Goal: Submit feedback/report problem: Submit feedback/report problem

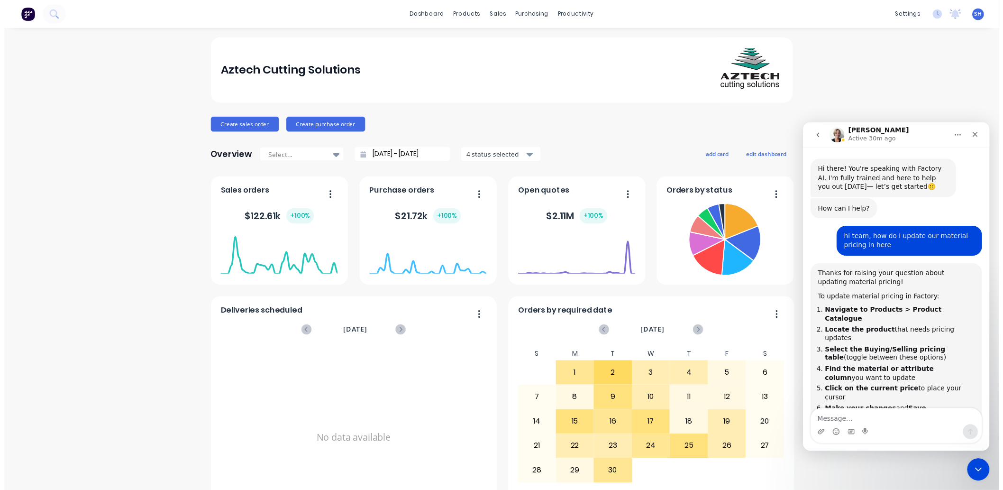
scroll to position [1, 0]
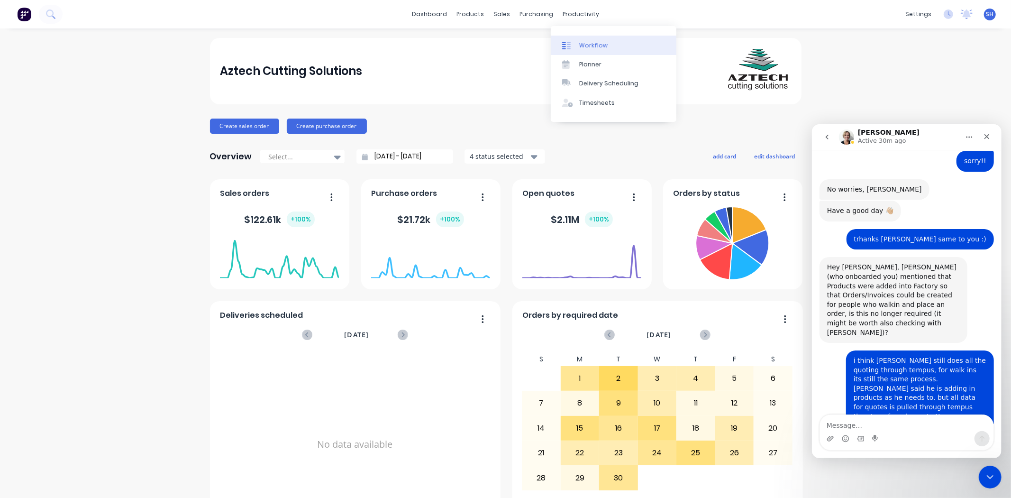
click at [594, 43] on div "Workflow" at bounding box center [593, 45] width 28 height 9
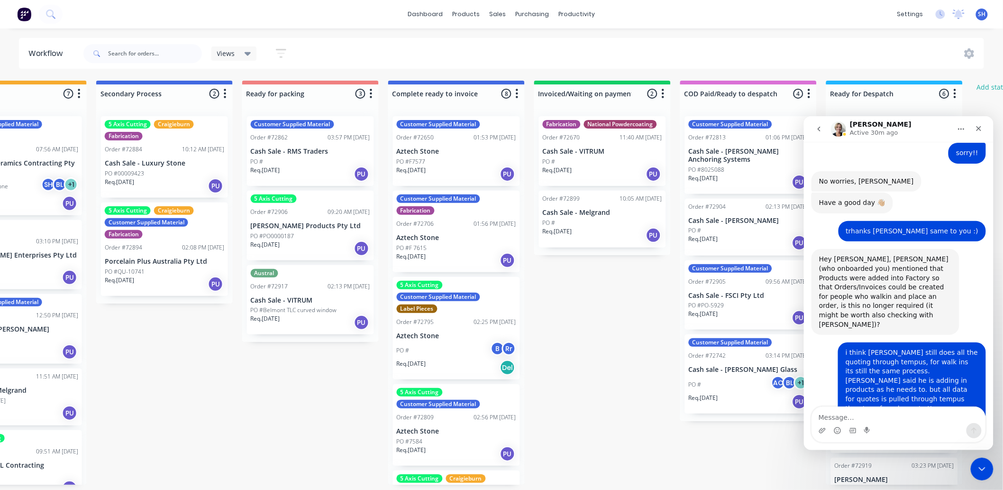
scroll to position [0, 543]
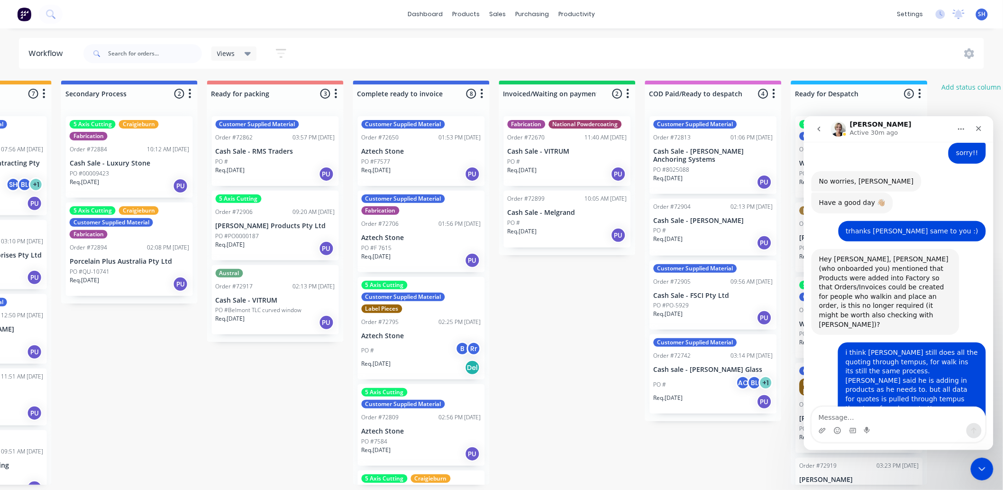
click at [710, 393] on div "Req. [DATE] PU" at bounding box center [713, 401] width 119 height 16
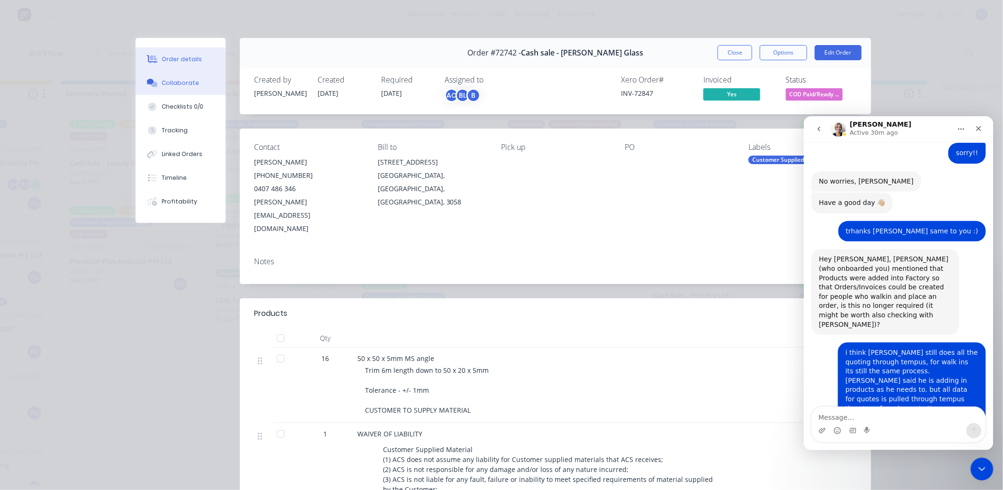
click at [166, 83] on div "Collaborate" at bounding box center [180, 83] width 37 height 9
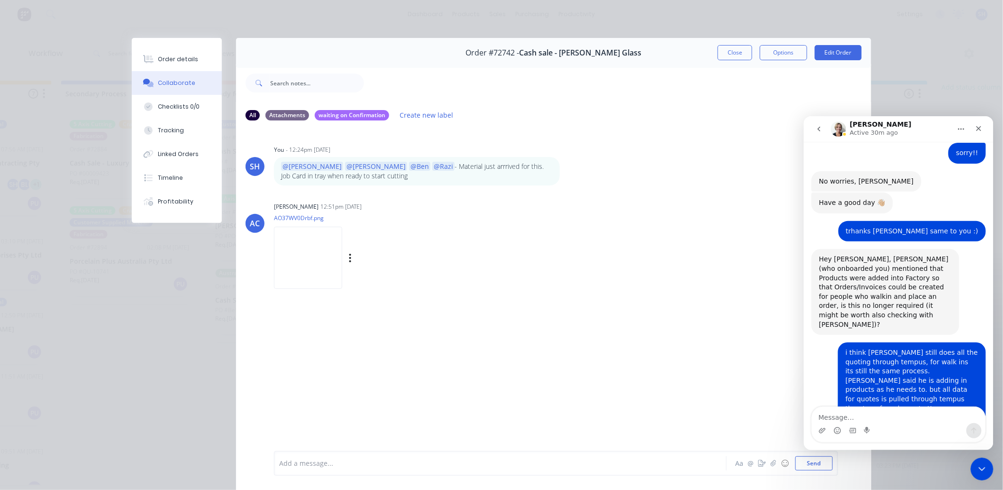
click at [292, 264] on img at bounding box center [308, 258] width 68 height 62
click at [589, 29] on div "Order details Collaborate Checklists 0/0 Tracking Linked Orders Timeline Profit…" at bounding box center [501, 245] width 1003 height 490
click at [725, 58] on button "Close" at bounding box center [735, 52] width 35 height 15
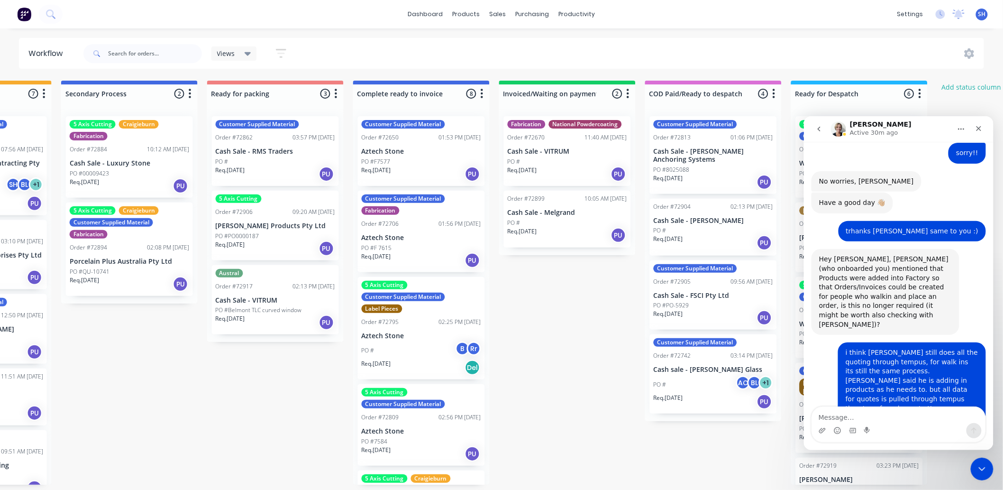
click at [988, 470] on div "Close Intercom Messenger" at bounding box center [980, 467] width 23 height 23
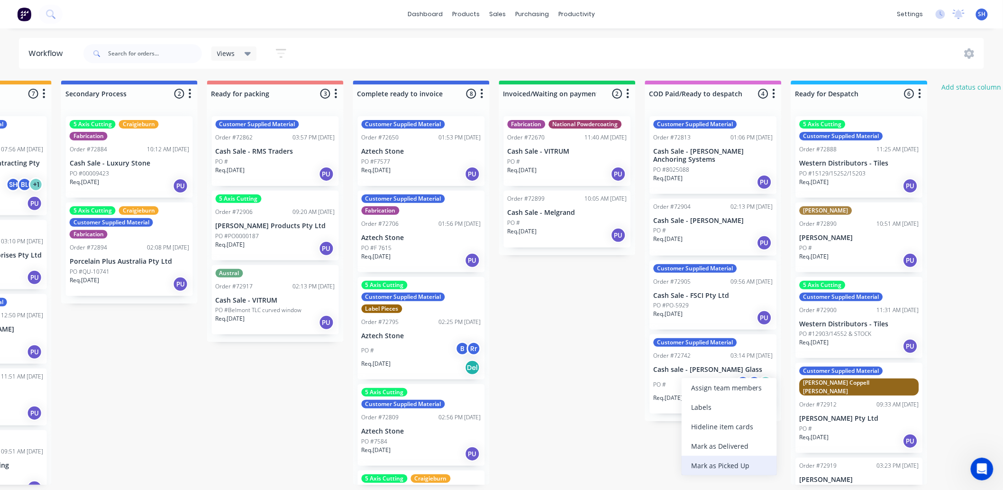
click at [705, 461] on div "Mark as Picked Up" at bounding box center [729, 465] width 95 height 19
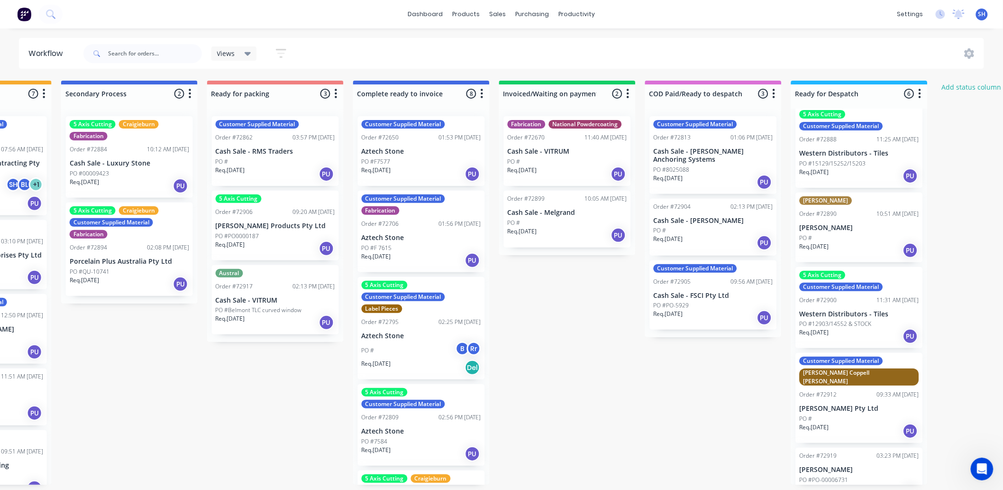
scroll to position [1, 0]
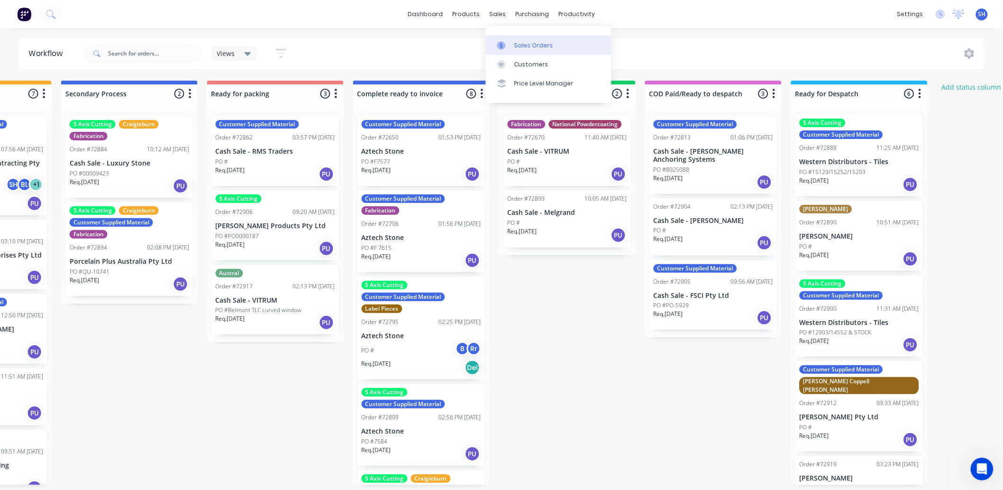
click at [506, 39] on link "Sales Orders" at bounding box center [549, 45] width 126 height 19
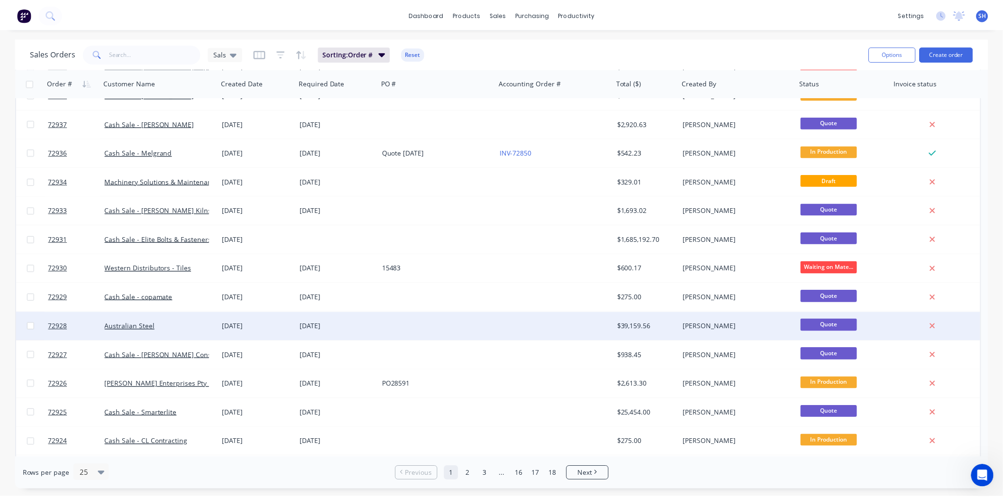
scroll to position [210, 0]
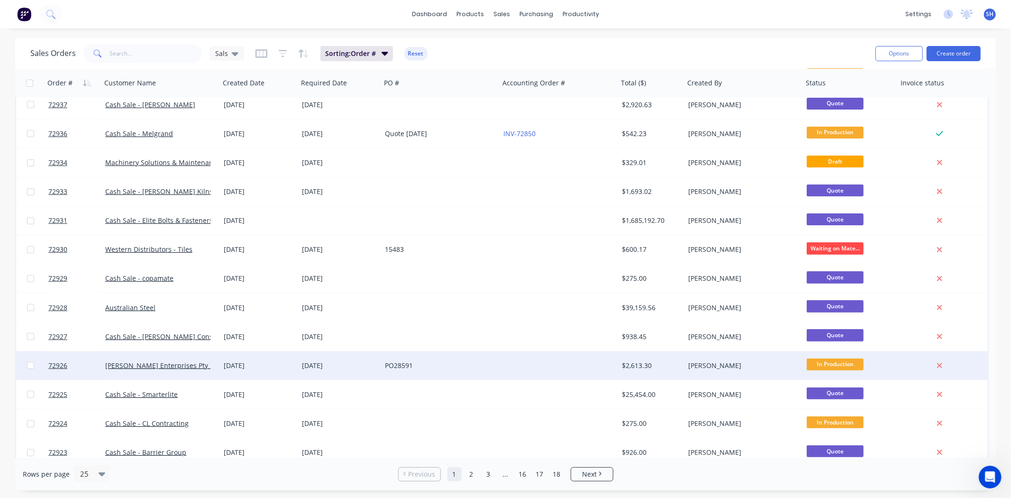
click at [467, 370] on div "PO28591" at bounding box center [440, 365] width 119 height 28
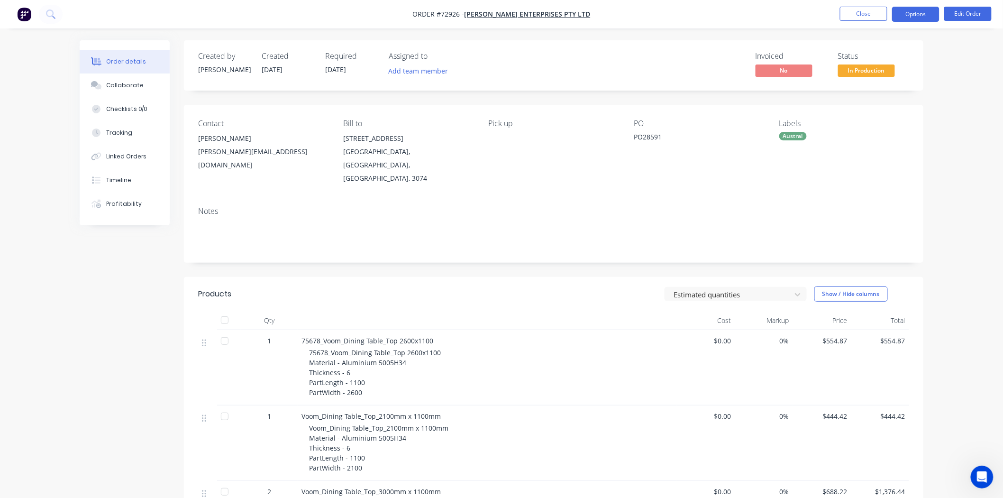
click at [900, 19] on button "Options" at bounding box center [915, 14] width 47 height 15
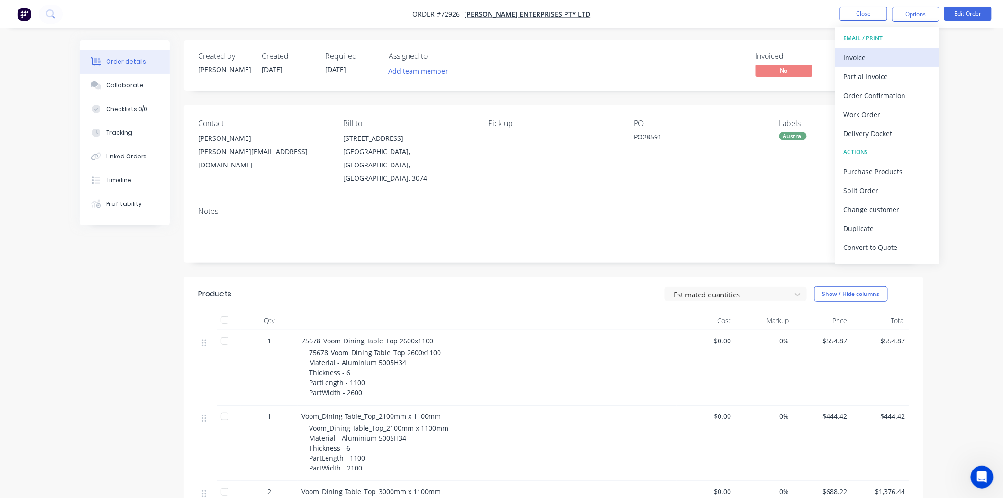
click at [887, 52] on div "Invoice" at bounding box center [887, 58] width 87 height 14
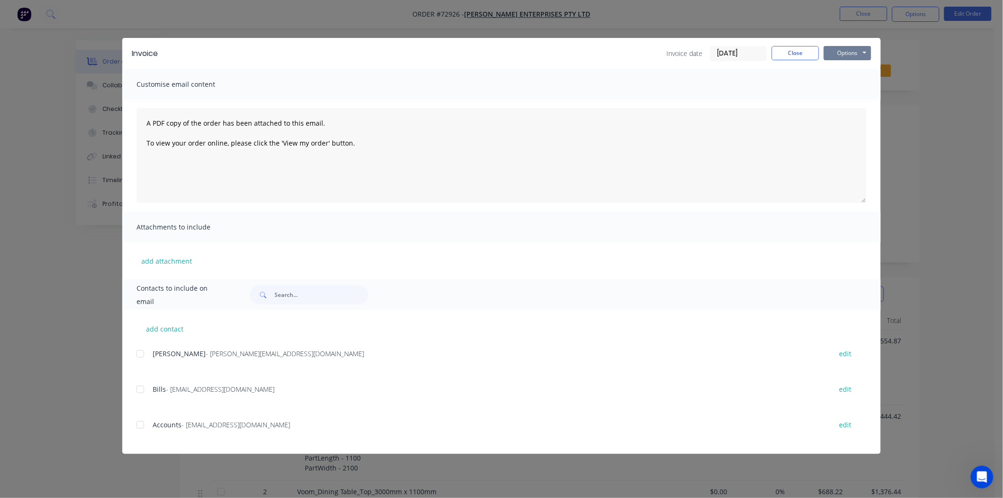
click at [850, 58] on button "Options" at bounding box center [847, 53] width 47 height 14
click at [847, 82] on button "Print" at bounding box center [854, 86] width 61 height 16
click at [802, 54] on button "Close" at bounding box center [795, 53] width 47 height 14
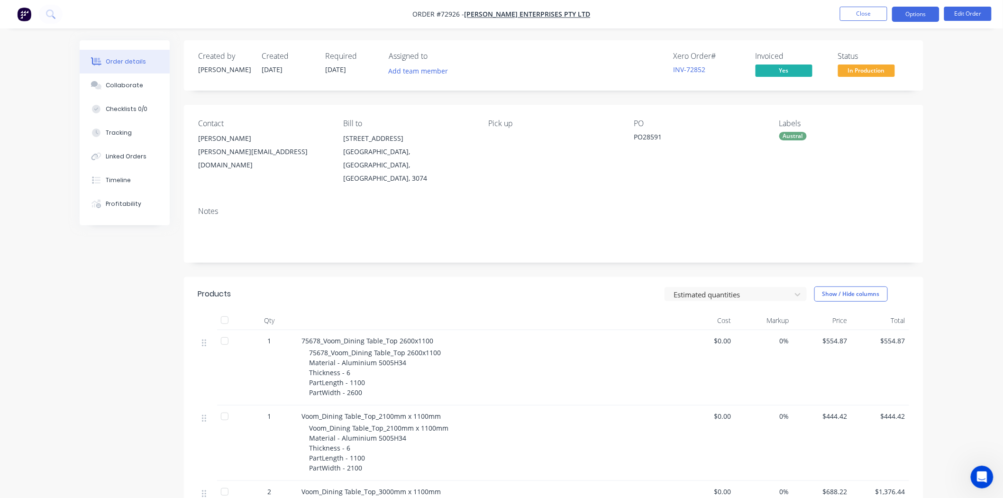
click at [915, 18] on button "Options" at bounding box center [915, 14] width 47 height 15
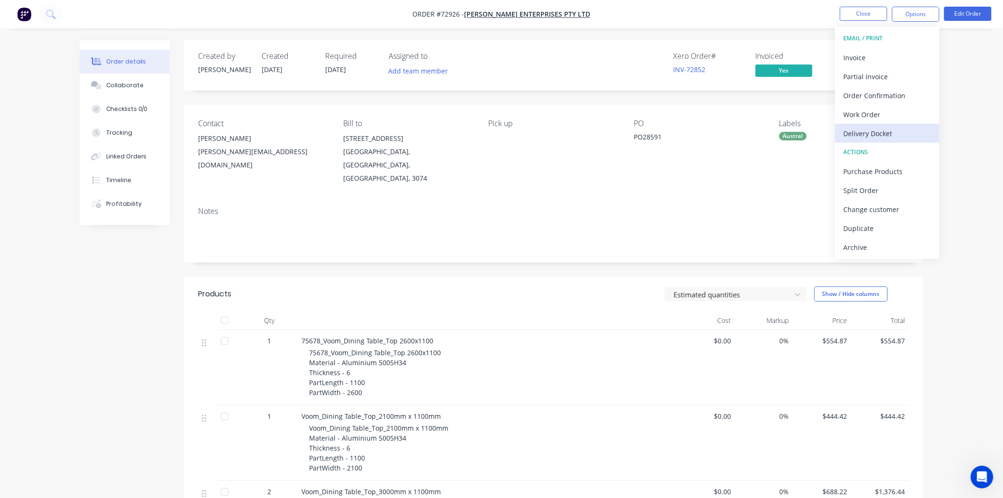
click at [894, 129] on div "Delivery Docket" at bounding box center [887, 134] width 87 height 14
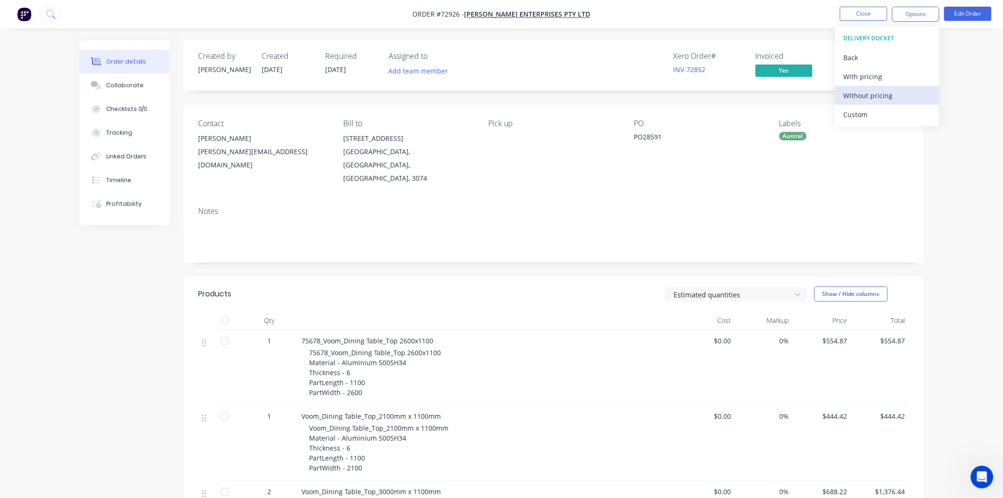
click at [880, 95] on div "Without pricing" at bounding box center [887, 96] width 87 height 14
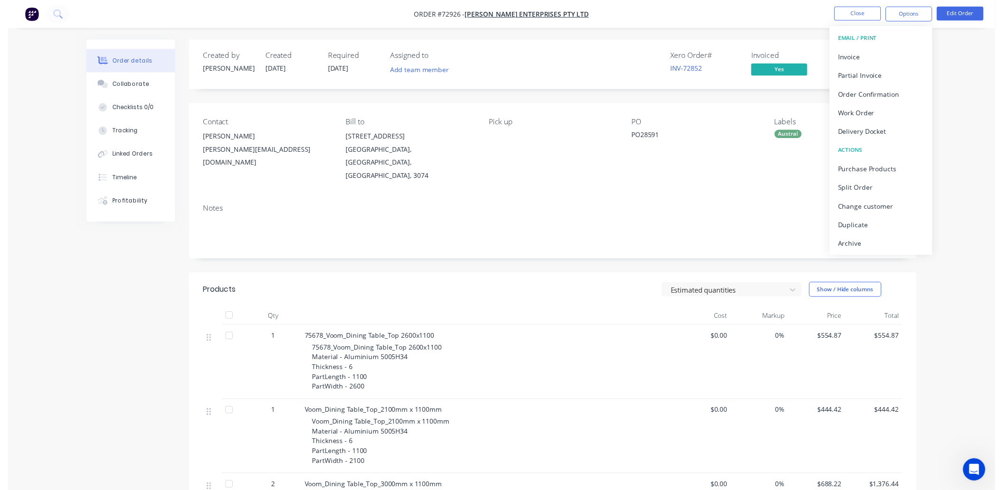
scroll to position [1347, 0]
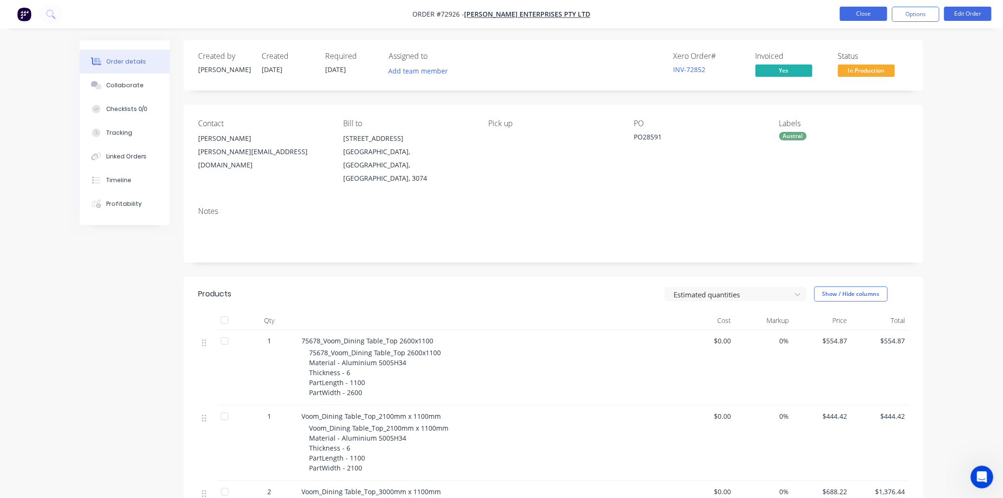
click at [852, 15] on button "Close" at bounding box center [863, 14] width 47 height 14
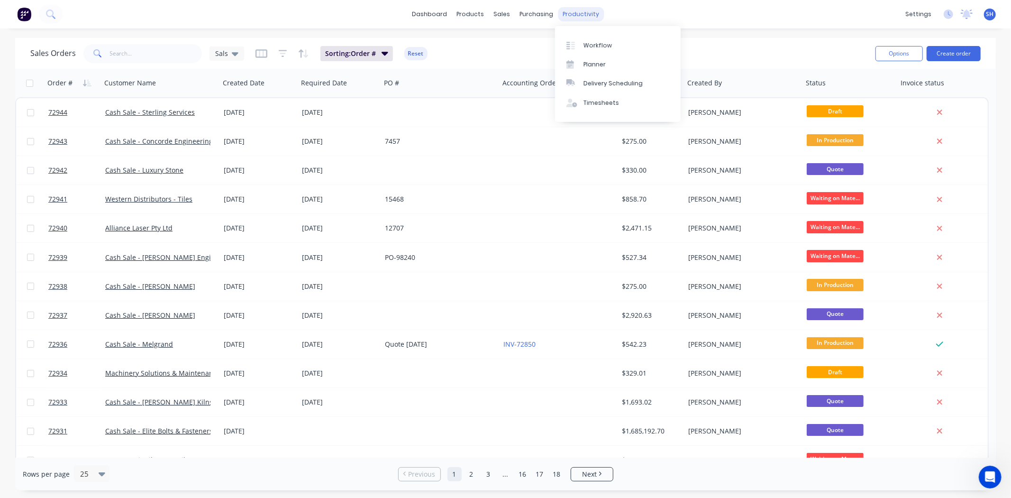
click at [576, 16] on div "productivity" at bounding box center [581, 14] width 46 height 14
click at [589, 44] on div "Workflow" at bounding box center [598, 45] width 28 height 9
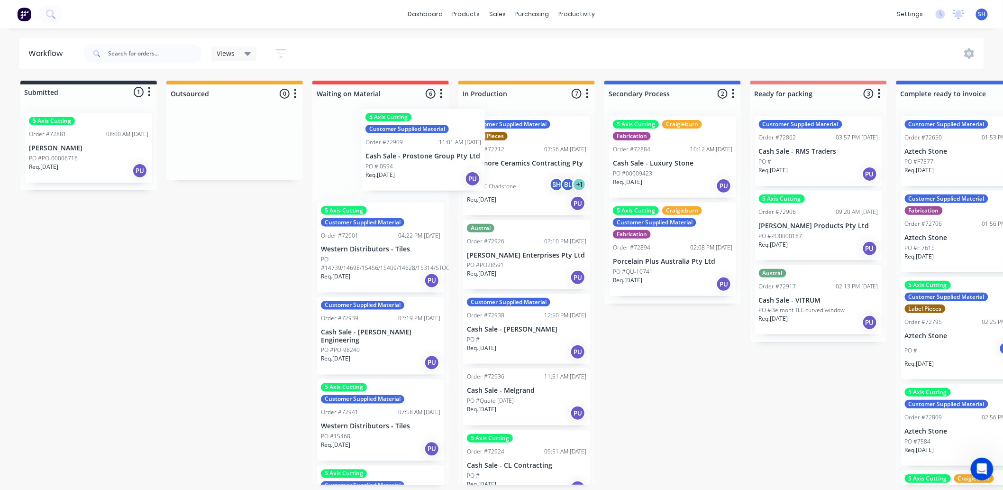
scroll to position [0, 6]
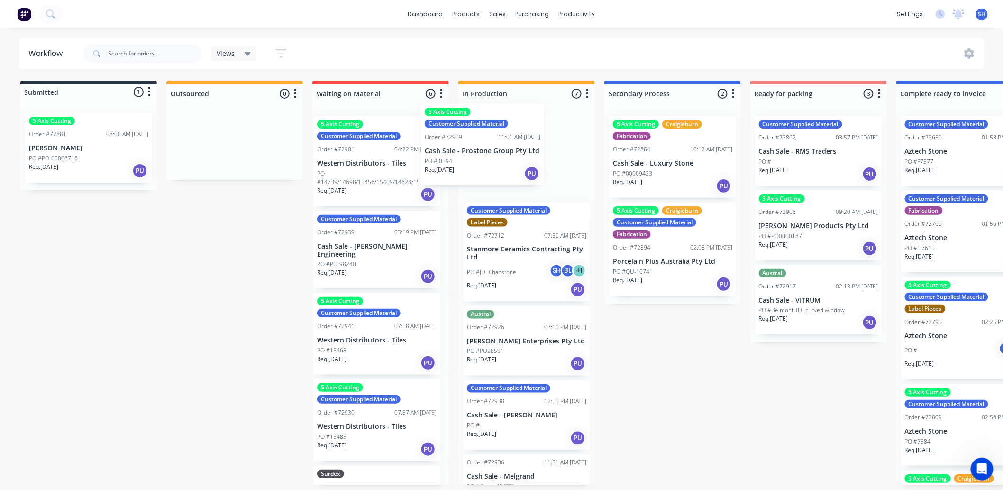
drag, startPoint x: 371, startPoint y: 180, endPoint x: 479, endPoint y: 168, distance: 109.3
click at [479, 168] on div "Submitted 1 Status colour #273444 hex #273444 Save Cancel Summaries Total order…" at bounding box center [852, 283] width 1718 height 404
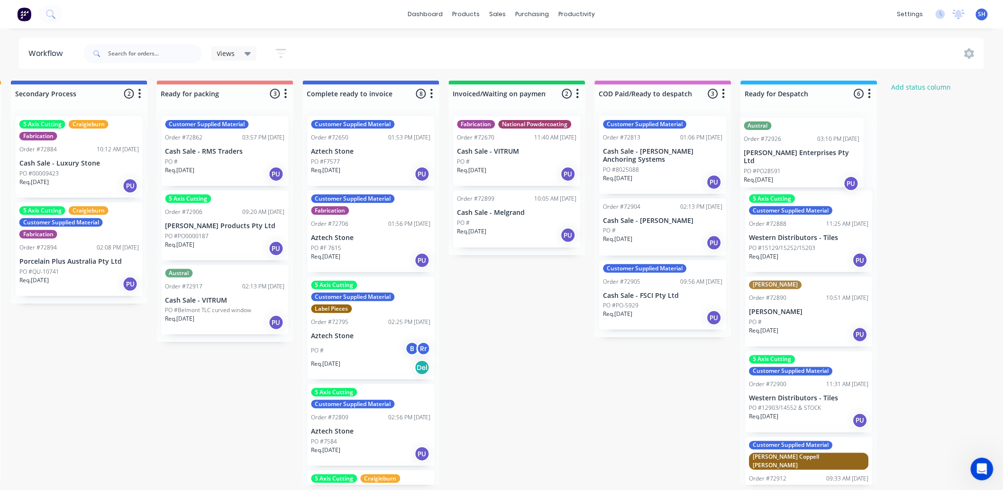
scroll to position [0, 607]
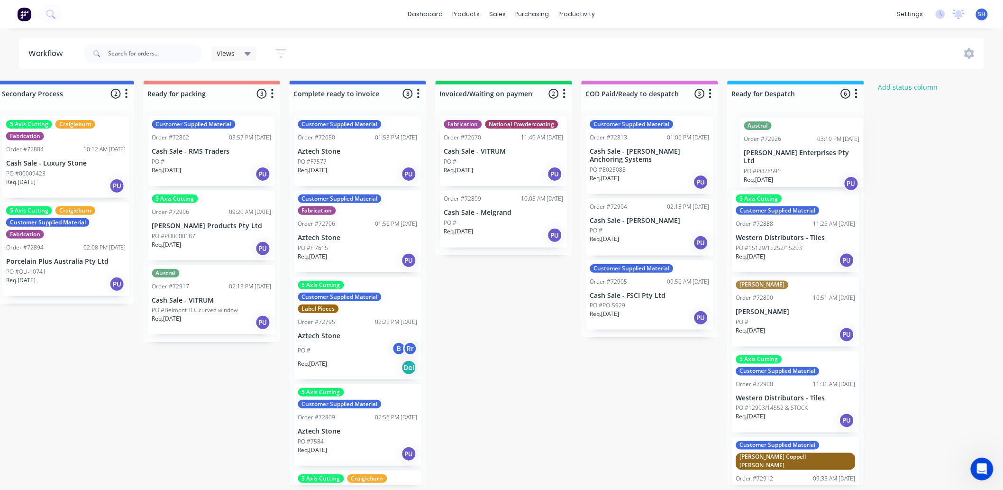
drag, startPoint x: 82, startPoint y: 346, endPoint x: 792, endPoint y: 159, distance: 734.4
click at [793, 159] on div "Submitted 1 Status colour #273444 hex #273444 Save Cancel Summaries Total order…" at bounding box center [245, 283] width 1718 height 404
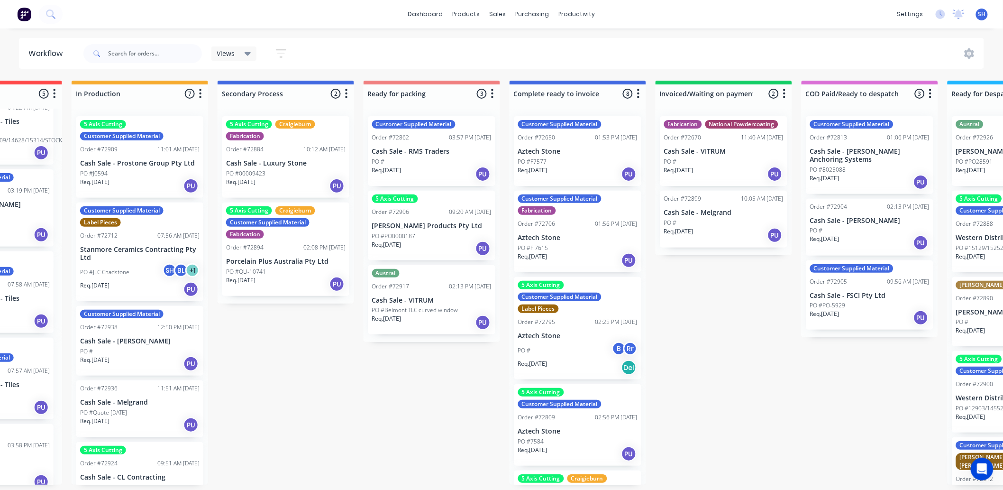
scroll to position [0, 362]
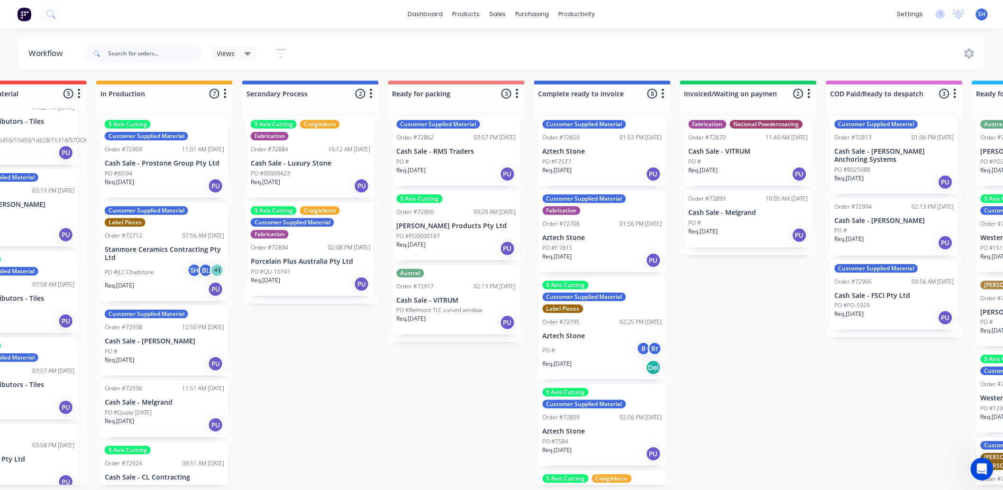
click at [146, 155] on div "5 Axis Cutting Customer Supplied Material Order #72909 11:01 AM [DATE] Cash Sal…" at bounding box center [164, 157] width 127 height 82
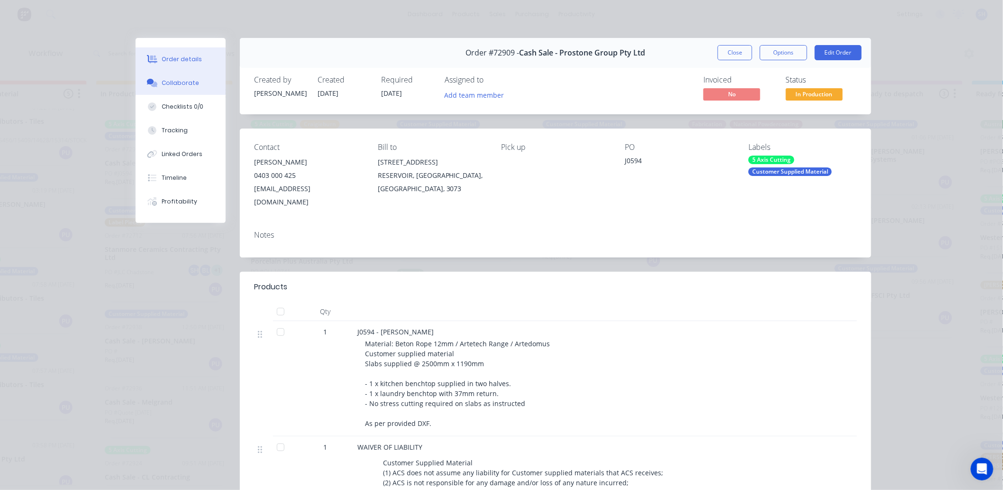
click at [171, 84] on div "Collaborate" at bounding box center [180, 83] width 37 height 9
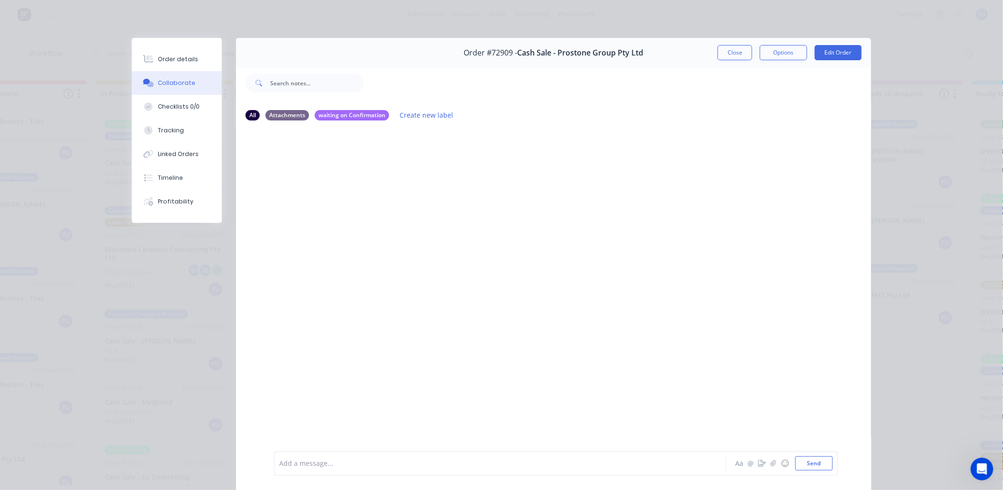
click at [342, 453] on div "Add a message... Aa @ ☺ Send" at bounding box center [556, 463] width 564 height 25
click at [339, 458] on div at bounding box center [487, 463] width 415 height 10
click at [457, 465] on span "Material has arrived.Job card in tray" at bounding box center [514, 463] width 115 height 9
click at [812, 466] on button "Send" at bounding box center [813, 463] width 37 height 14
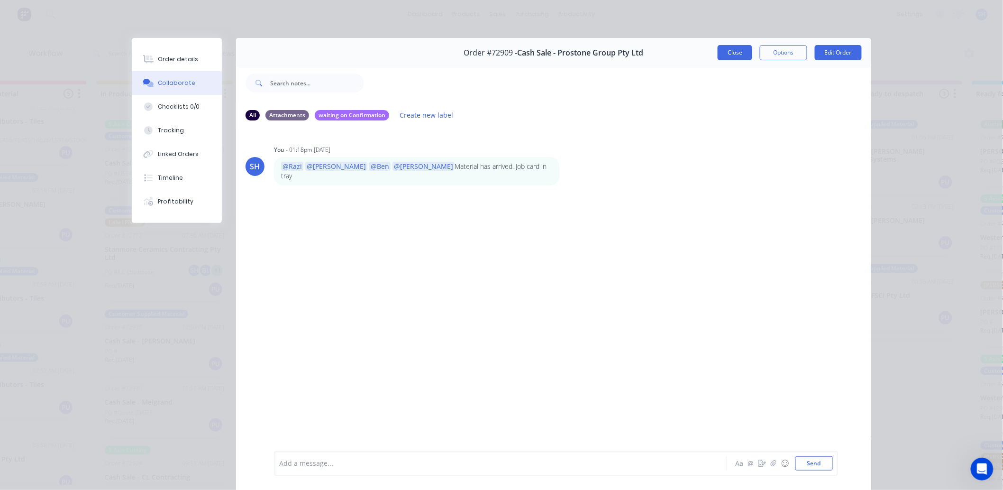
click at [728, 52] on button "Close" at bounding box center [735, 52] width 35 height 15
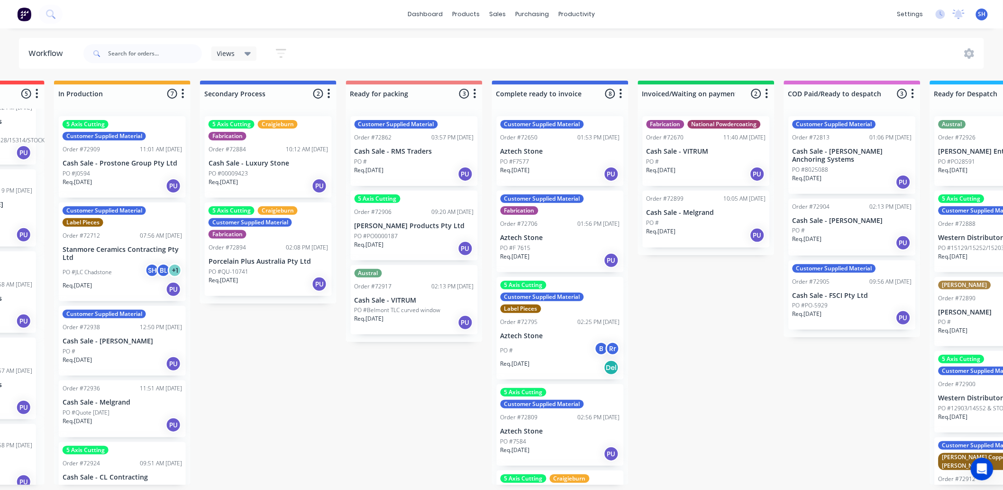
scroll to position [0, 432]
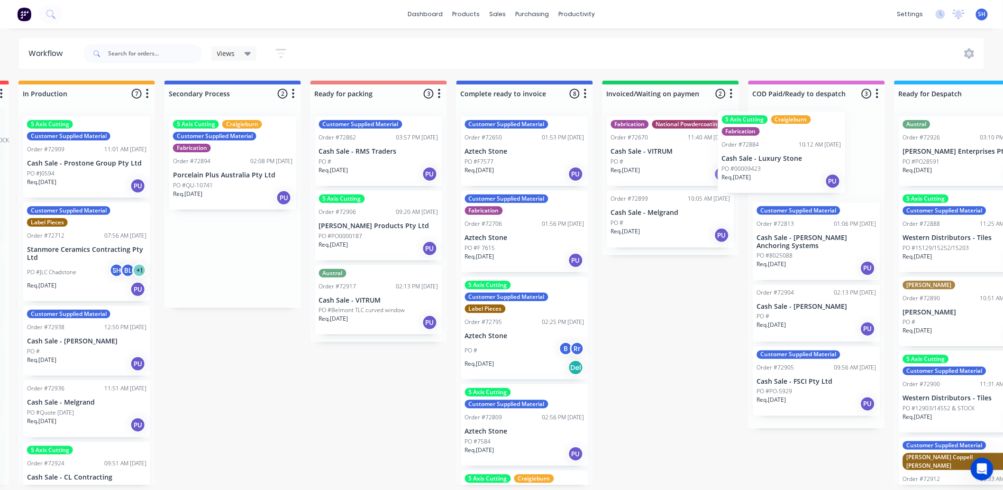
drag, startPoint x: 239, startPoint y: 175, endPoint x: 784, endPoint y: 171, distance: 545.2
click at [784, 171] on div "Submitted 1 Status colour #273444 hex #273444 Save Cancel Summaries Total order…" at bounding box center [412, 283] width 1718 height 404
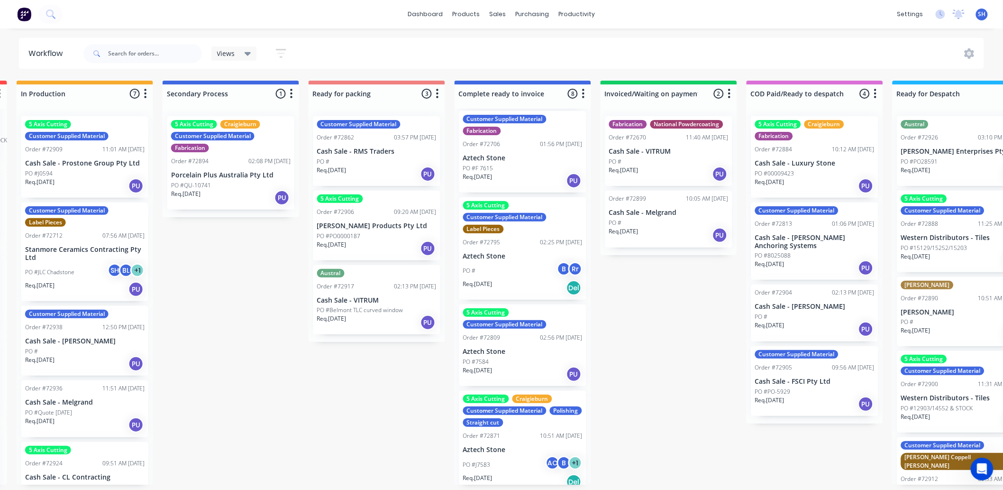
scroll to position [0, 0]
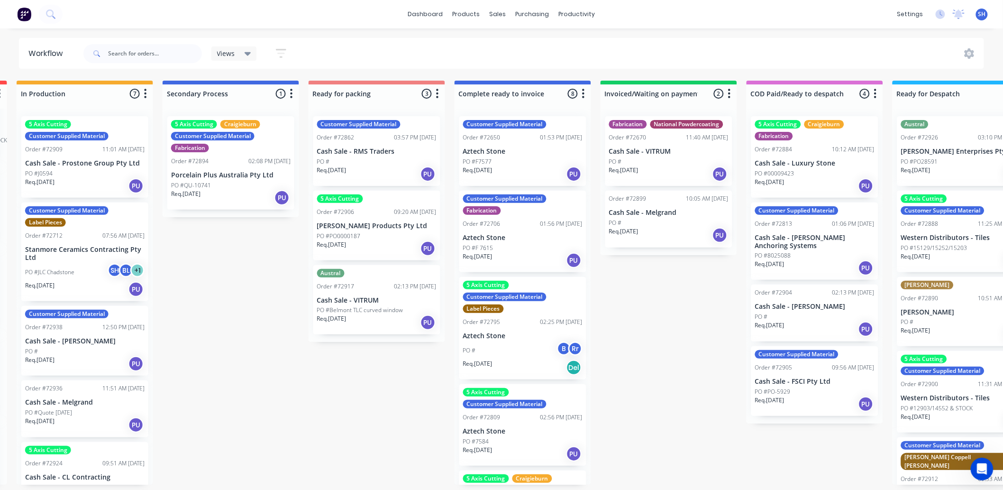
click at [373, 308] on p "PO #Belmont TLC curved window" at bounding box center [360, 310] width 86 height 9
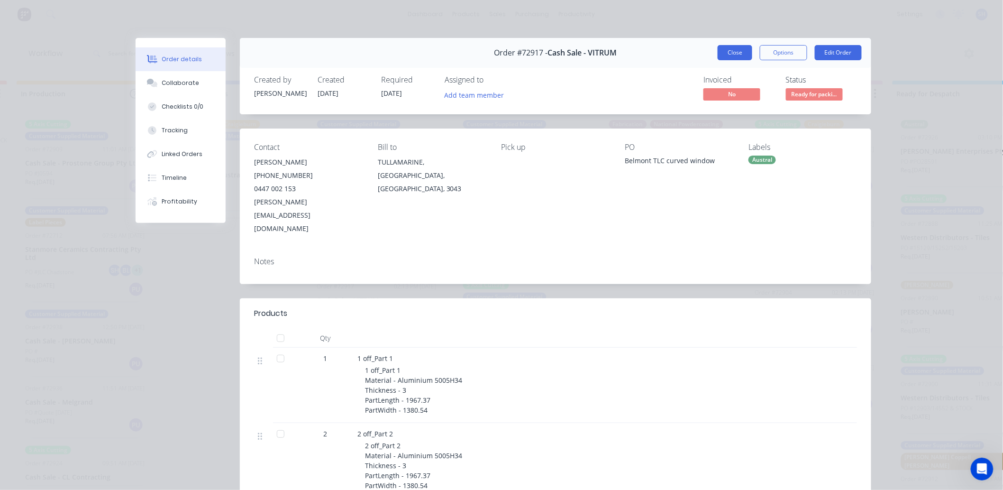
click at [724, 57] on button "Close" at bounding box center [735, 52] width 35 height 15
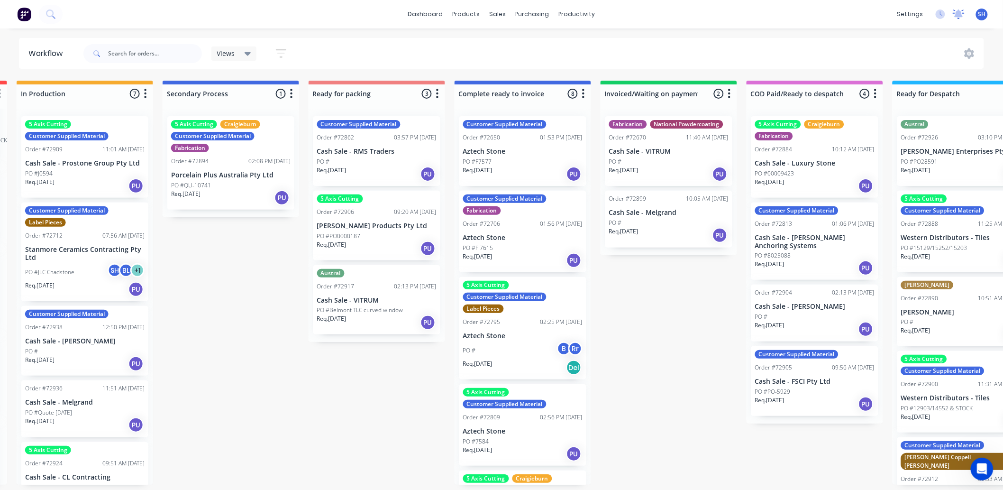
click at [958, 20] on div at bounding box center [959, 14] width 12 height 14
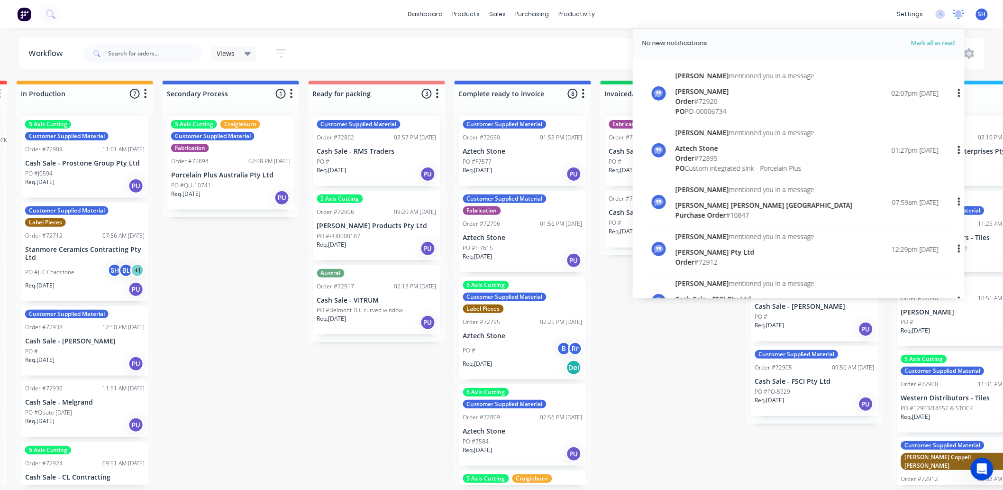
click at [958, 20] on div at bounding box center [959, 14] width 12 height 14
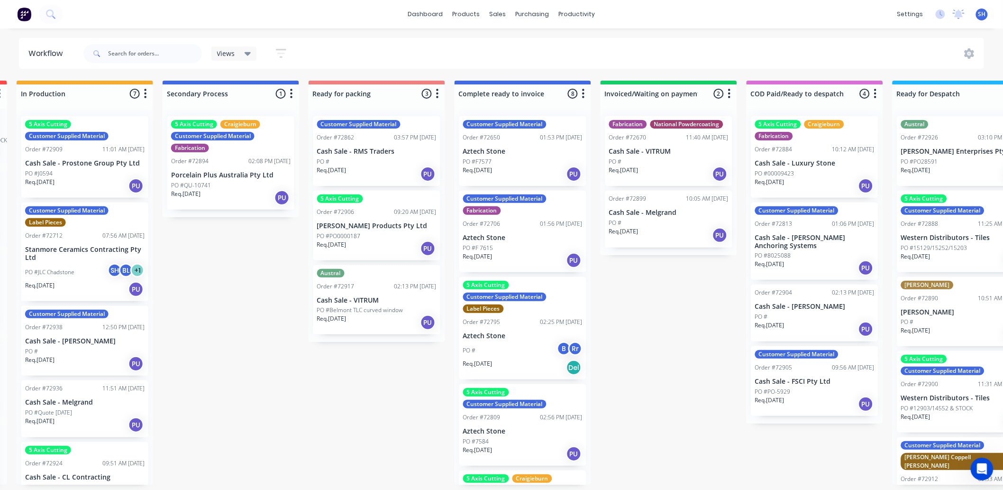
click at [84, 165] on p "Cash Sale - Prostone Group Pty Ltd" at bounding box center [84, 163] width 119 height 8
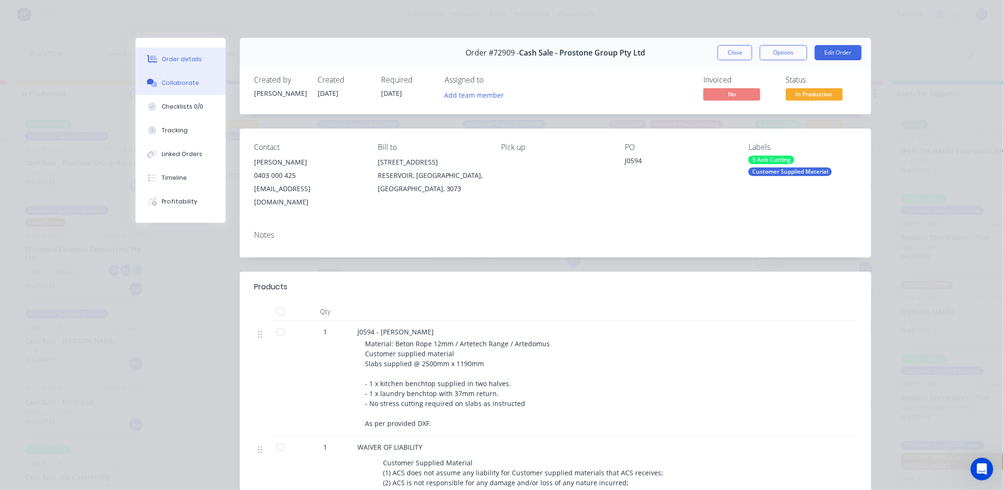
click at [183, 89] on button "Collaborate" at bounding box center [181, 83] width 90 height 24
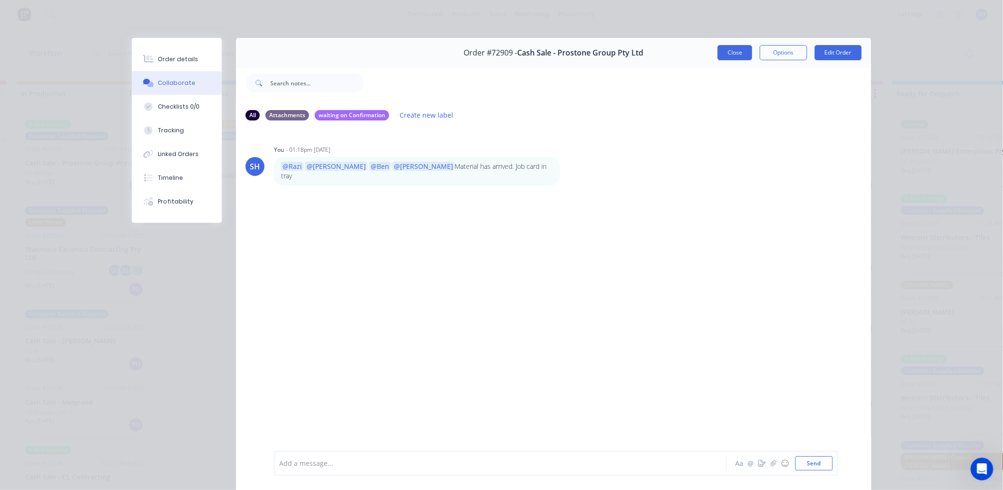
click at [723, 59] on button "Close" at bounding box center [735, 52] width 35 height 15
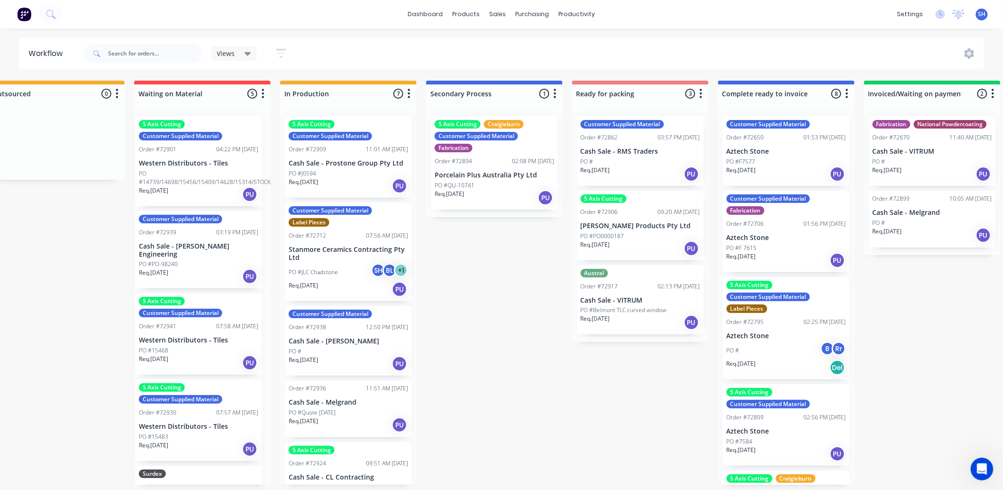
scroll to position [42, 6]
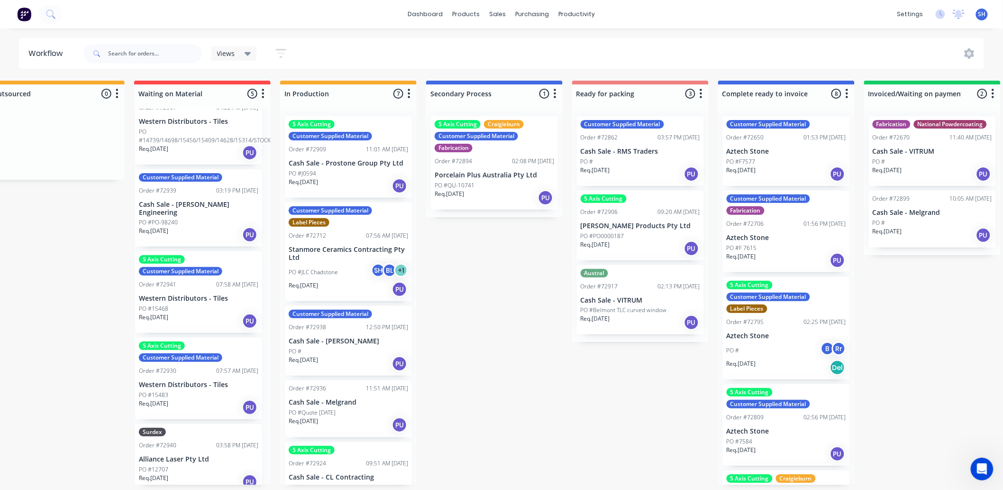
click at [198, 455] on p "Alliance Laser Pty Ltd" at bounding box center [198, 459] width 119 height 8
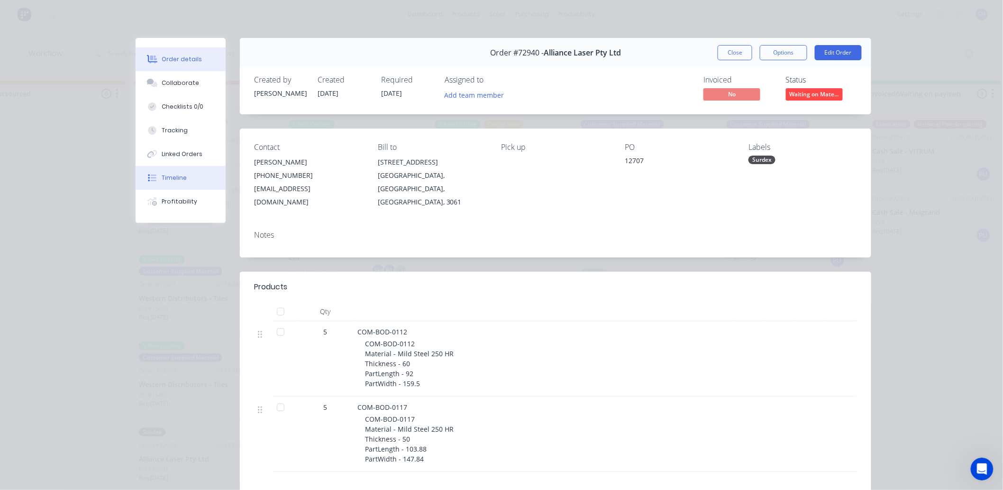
click at [164, 177] on div "Timeline" at bounding box center [174, 178] width 25 height 9
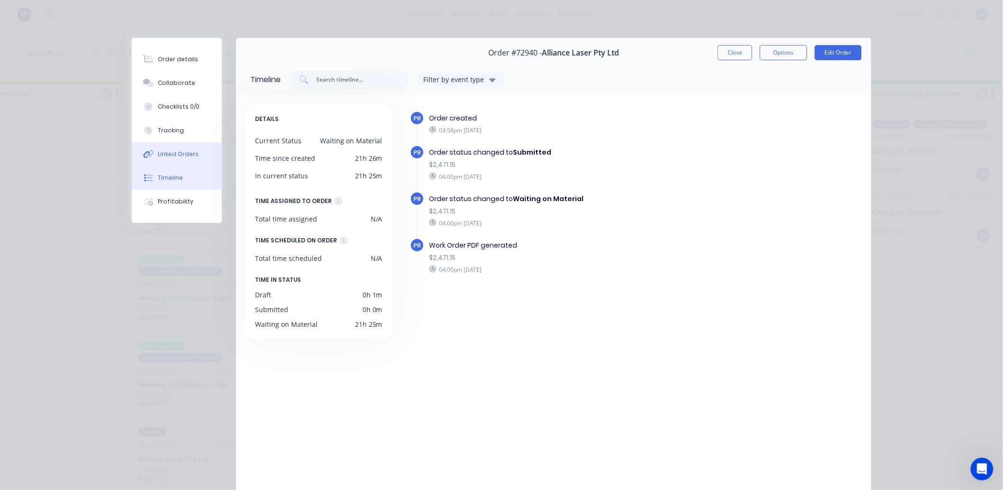
click at [165, 154] on div "Linked Orders" at bounding box center [178, 154] width 41 height 9
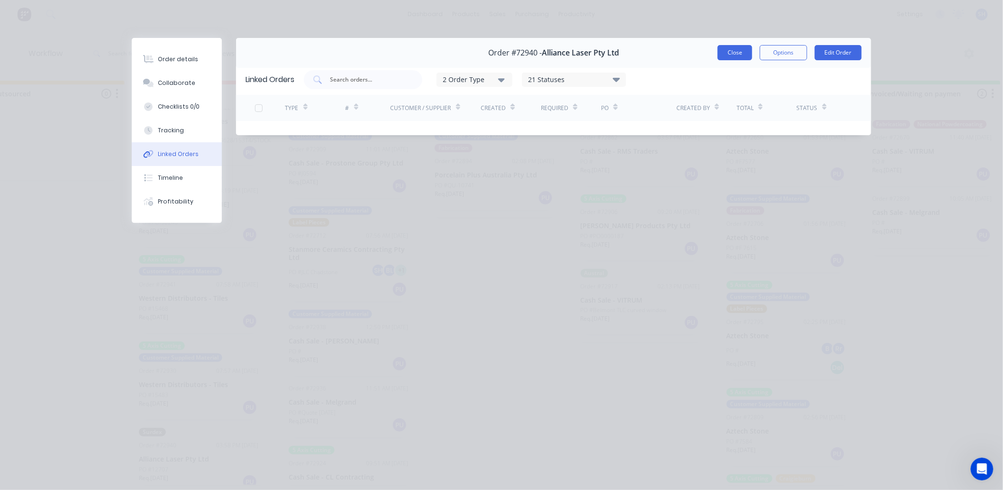
click at [726, 55] on button "Close" at bounding box center [735, 52] width 35 height 15
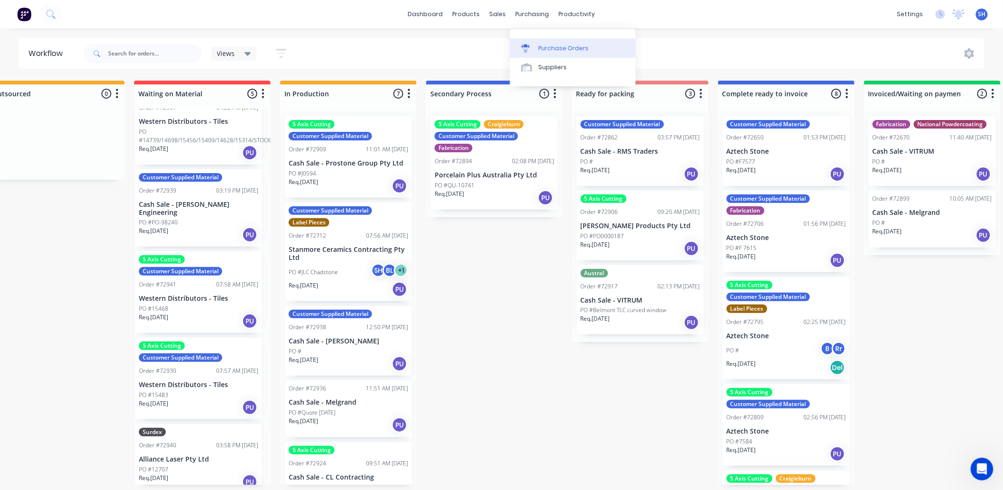
click at [548, 38] on link "Purchase Orders" at bounding box center [573, 47] width 126 height 19
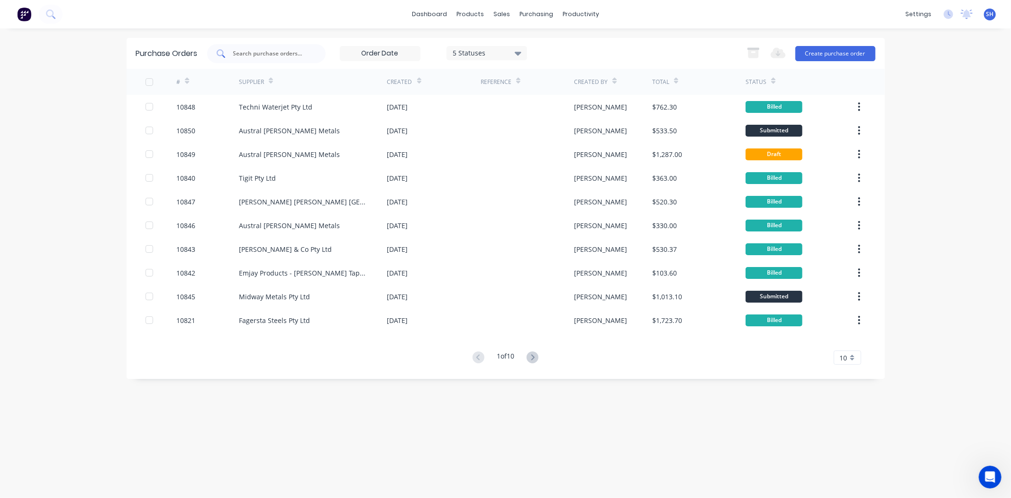
click at [273, 54] on input "text" at bounding box center [271, 53] width 79 height 9
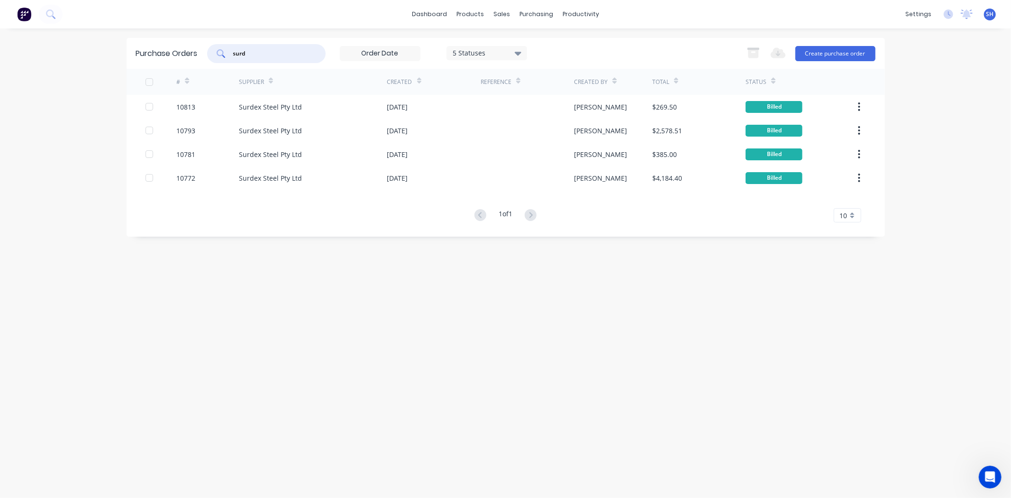
type input "surd"
drag, startPoint x: 256, startPoint y: 59, endPoint x: 231, endPoint y: 60, distance: 25.1
click at [231, 60] on div "surd" at bounding box center [266, 53] width 119 height 19
drag, startPoint x: 249, startPoint y: 55, endPoint x: 227, endPoint y: 54, distance: 22.3
click at [227, 54] on div "surd" at bounding box center [266, 53] width 119 height 19
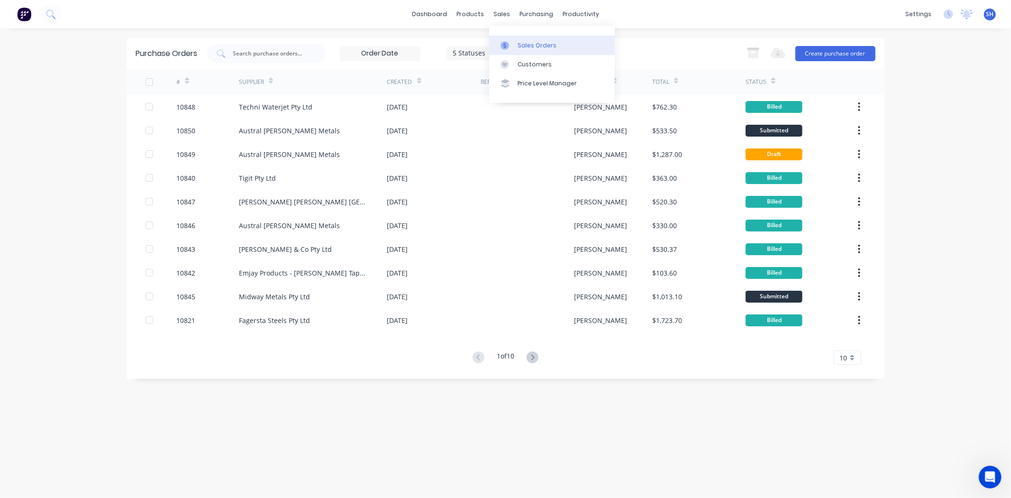
click at [518, 37] on link "Sales Orders" at bounding box center [552, 45] width 126 height 19
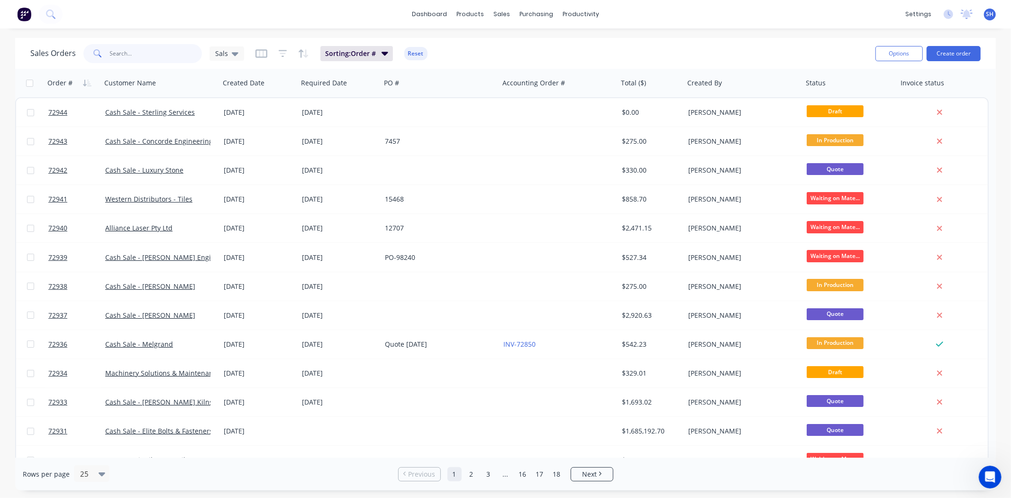
click at [152, 55] on input "text" at bounding box center [156, 53] width 92 height 19
type input "alliance"
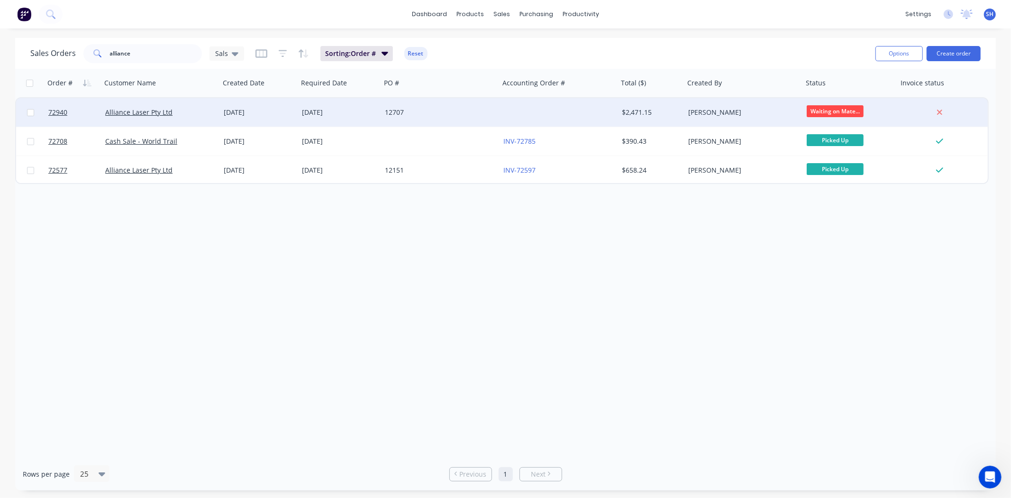
click at [295, 119] on div "[DATE]" at bounding box center [259, 112] width 78 height 28
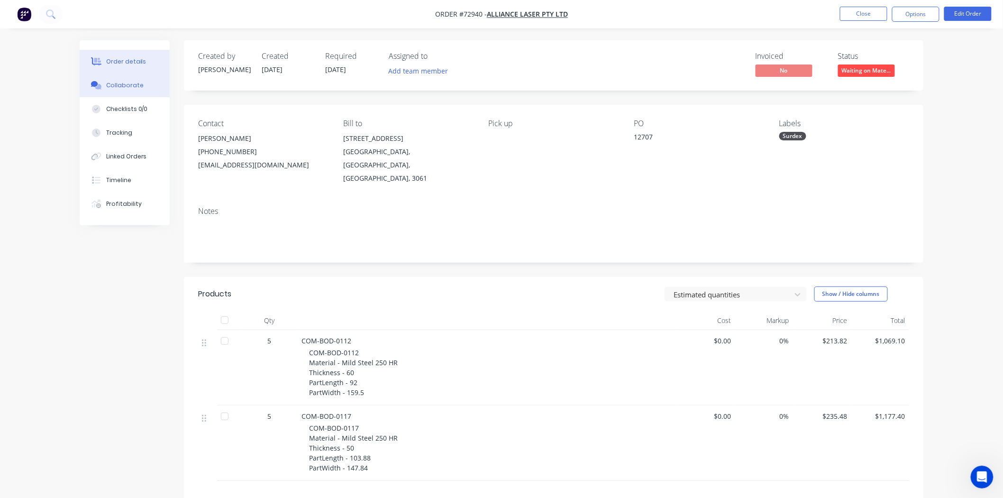
click at [139, 88] on div "Collaborate" at bounding box center [124, 85] width 37 height 9
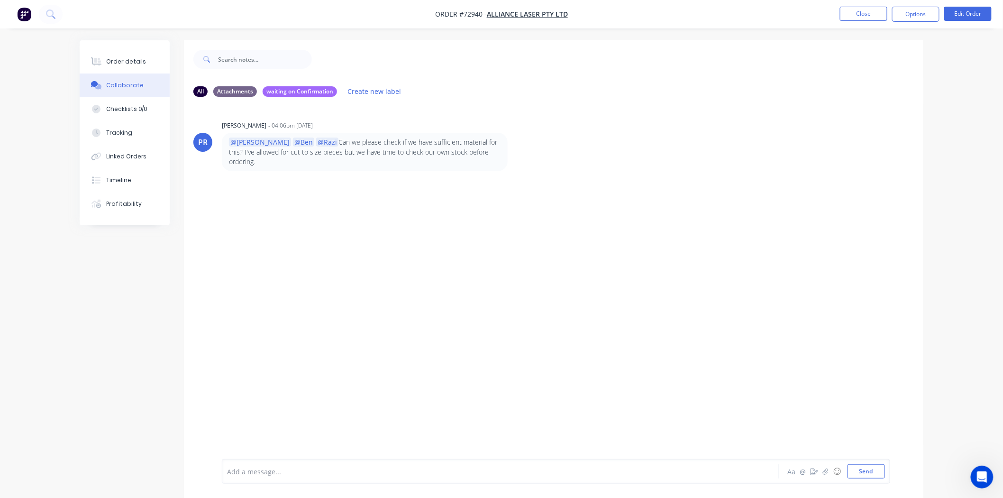
click at [295, 476] on div "Add a message..." at bounding box center [474, 471] width 494 height 14
click at [877, 471] on button "Send" at bounding box center [866, 471] width 37 height 14
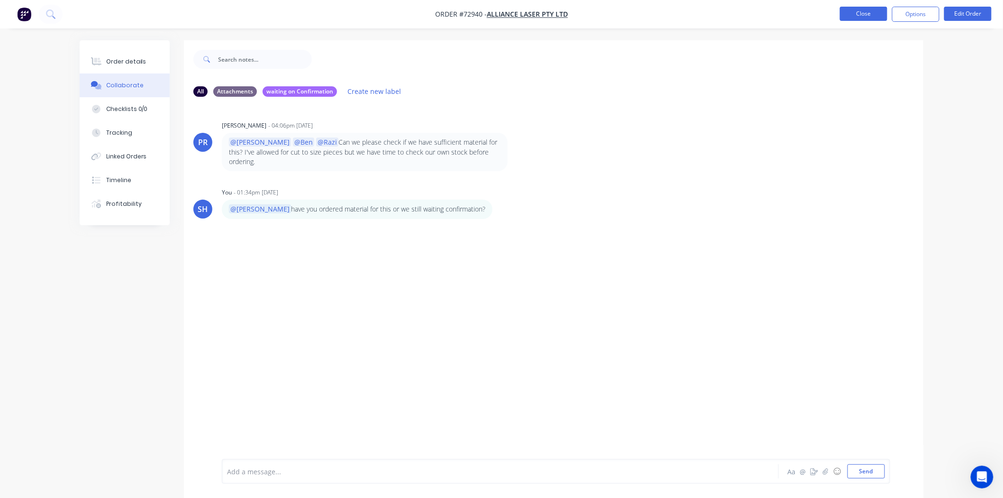
click at [863, 15] on button "Close" at bounding box center [863, 14] width 47 height 14
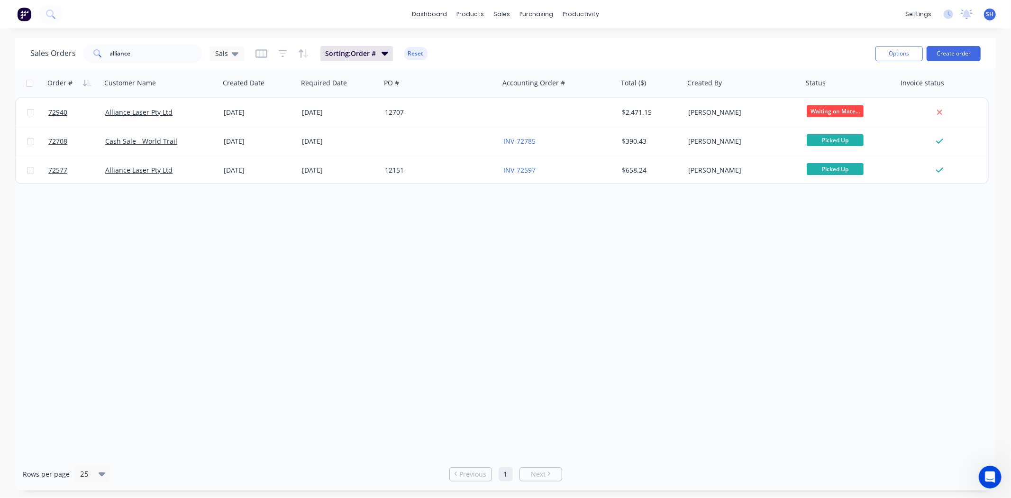
click at [325, 306] on div "Order # Customer Name Created Date Required Date PO # Accounting Order # Total …" at bounding box center [505, 263] width 981 height 389
click at [441, 10] on link "dashboard" at bounding box center [429, 14] width 45 height 14
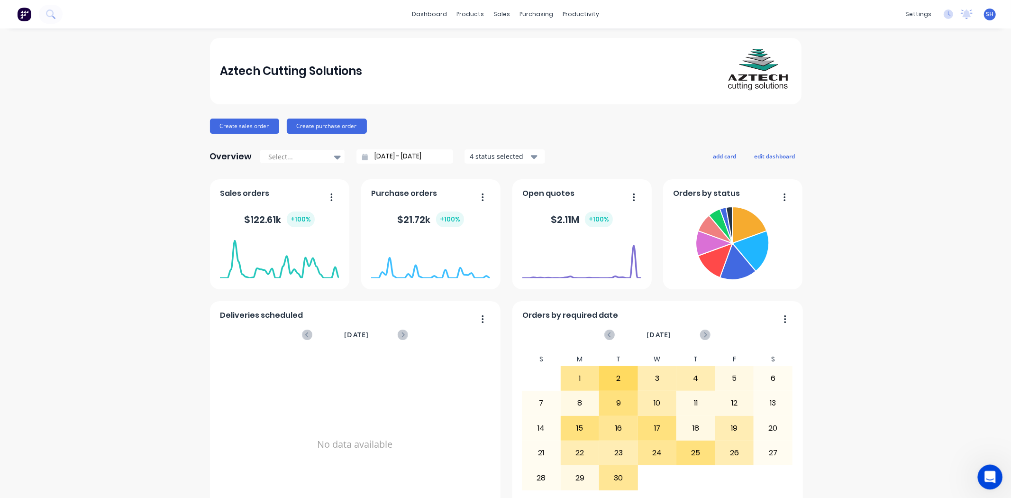
click at [996, 475] on div "Open Intercom Messenger" at bounding box center [988, 475] width 31 height 31
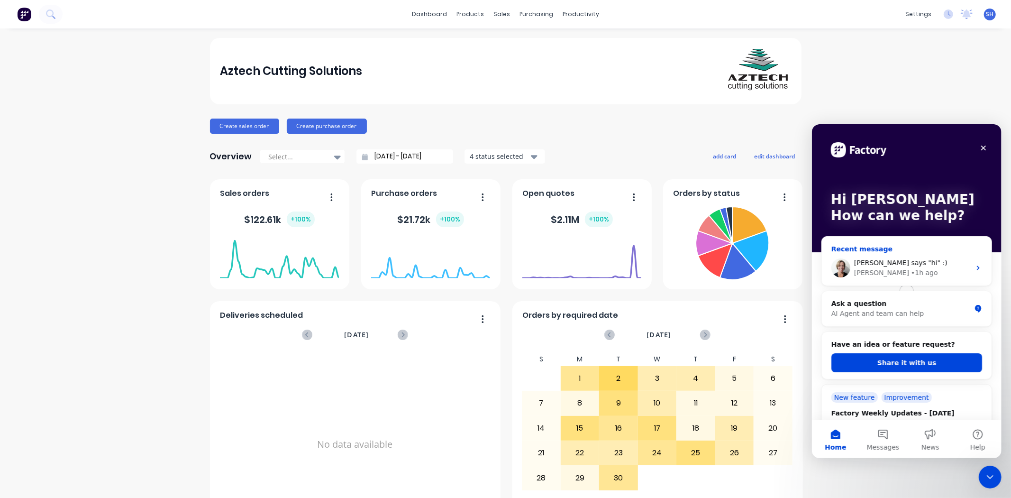
click at [911, 267] on div "• 1h ago" at bounding box center [924, 272] width 27 height 10
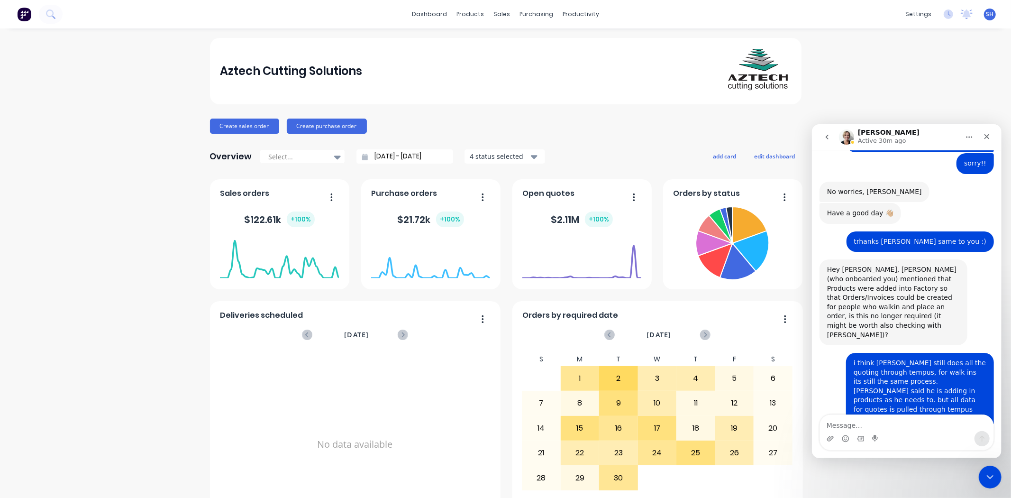
scroll to position [1347, 0]
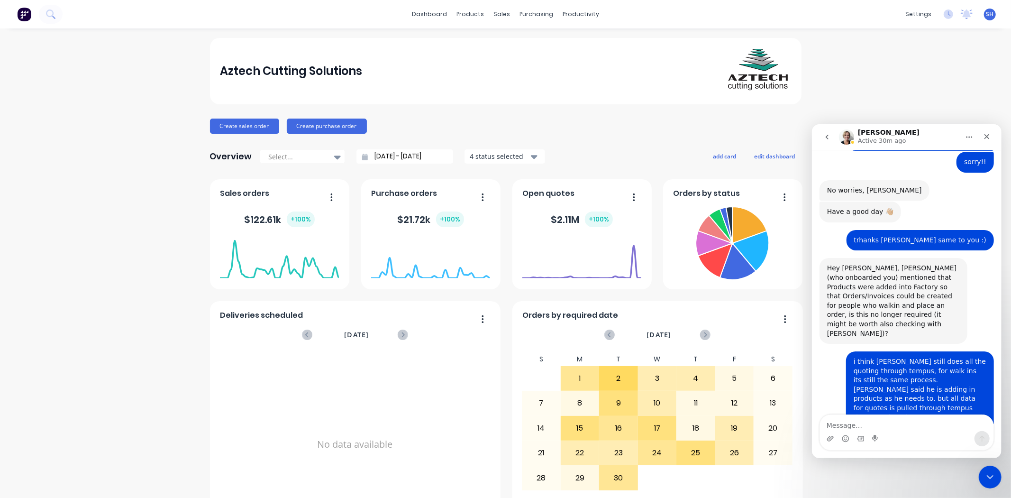
click at [828, 137] on icon "go back" at bounding box center [827, 137] width 8 height 8
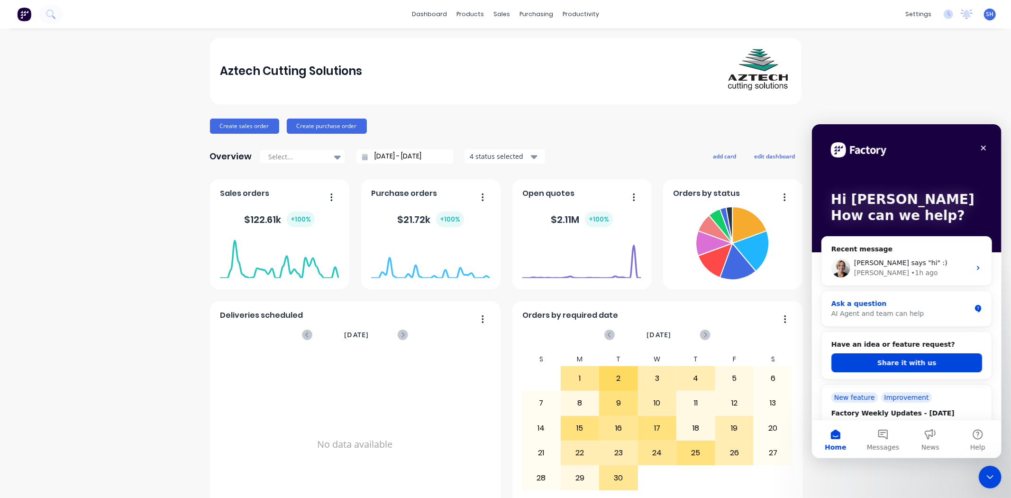
click at [885, 306] on div "Ask a question" at bounding box center [900, 303] width 139 height 10
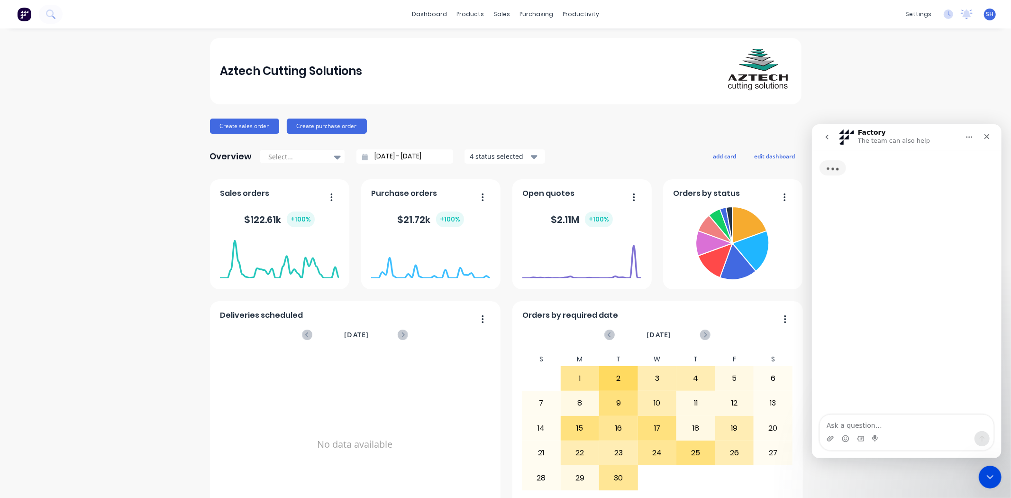
click at [873, 425] on textarea "Ask a question…" at bounding box center [907, 422] width 174 height 16
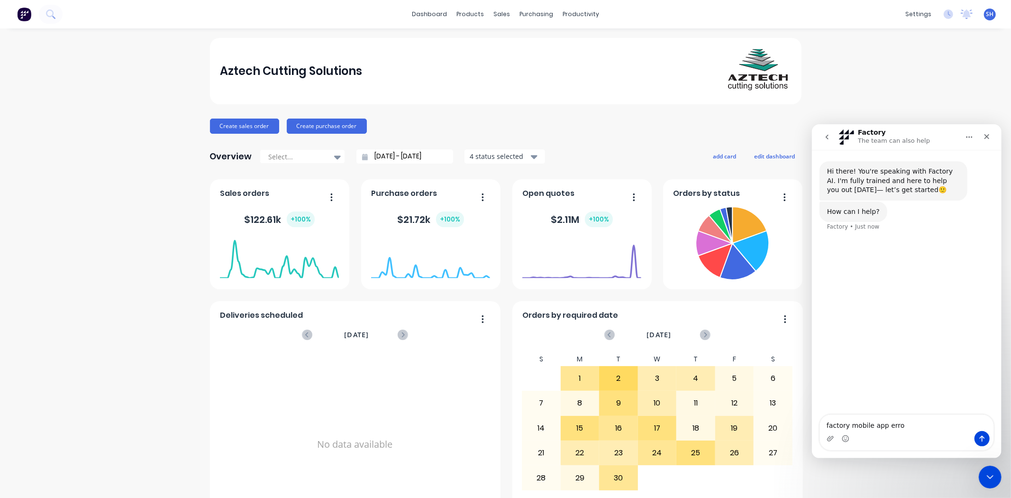
type textarea "factory mobile app error"
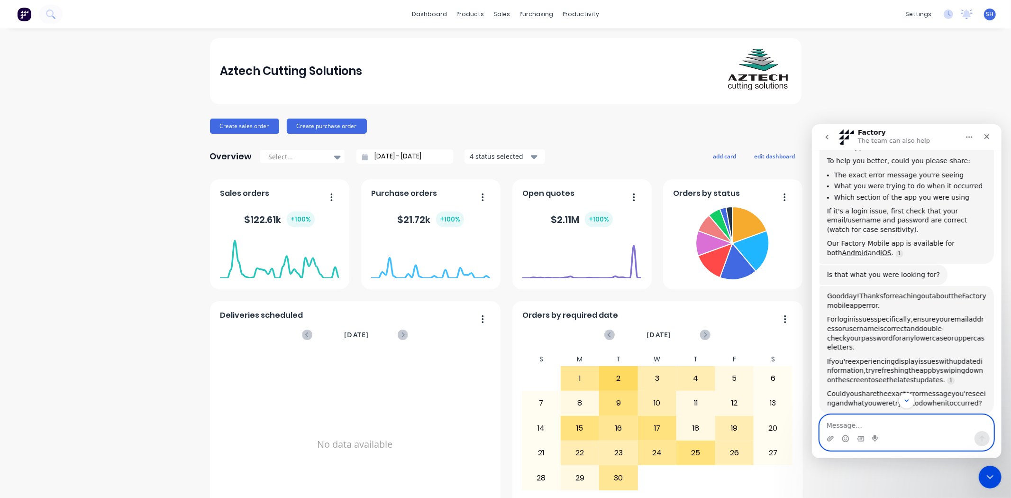
scroll to position [148, 0]
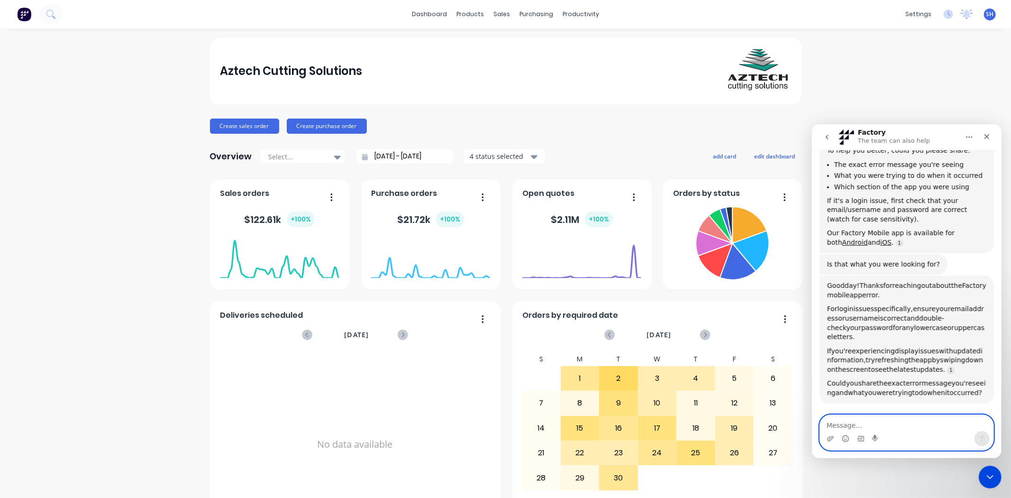
click at [893, 428] on textarea "Message…" at bounding box center [907, 422] width 174 height 16
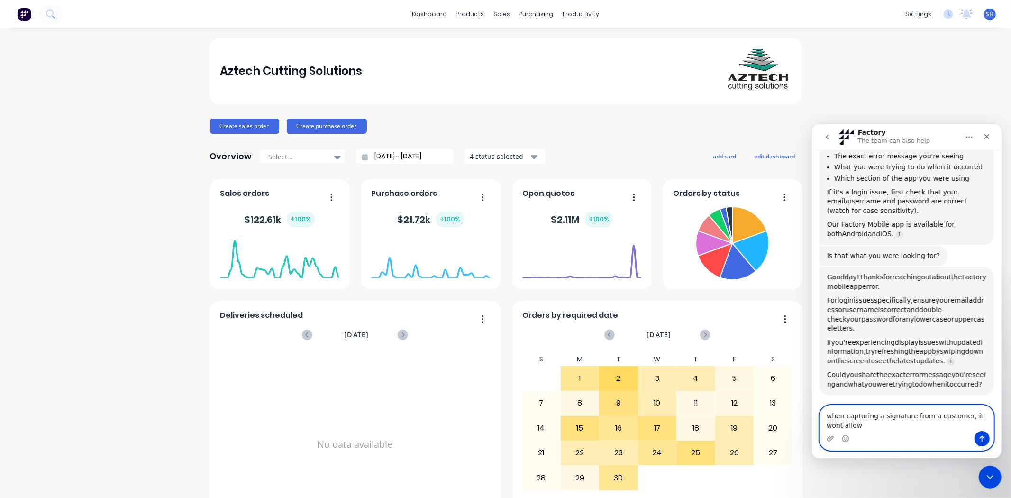
scroll to position [158, 0]
type textarea "when capturing a signature from a customer, it wont allow me to submit"
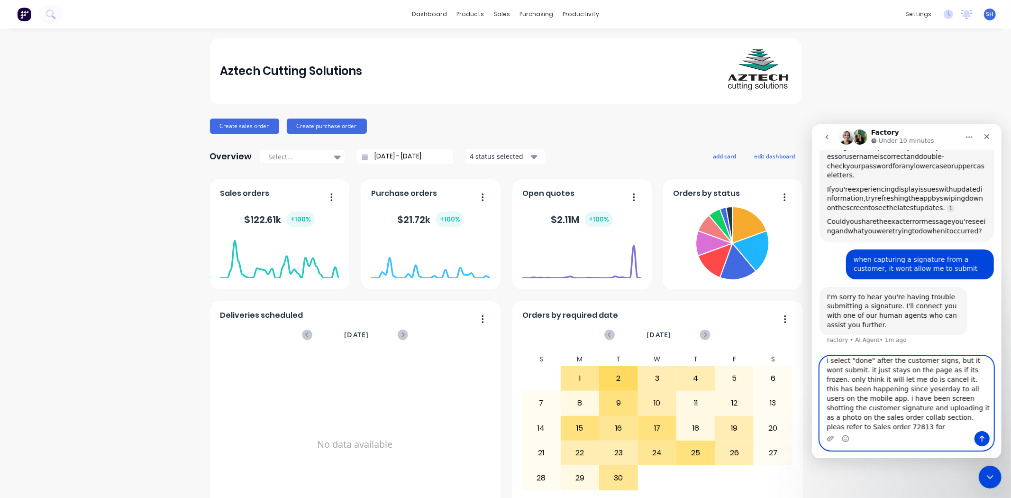
scroll to position [310, 0]
type textarea "i select "done" after the customer signs, but it wont submit. it just stays on …"
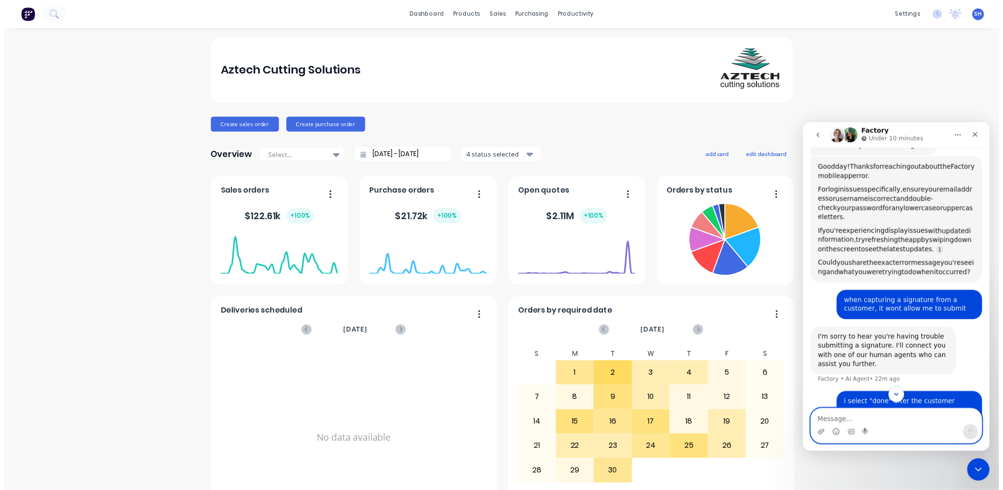
scroll to position [354, 0]
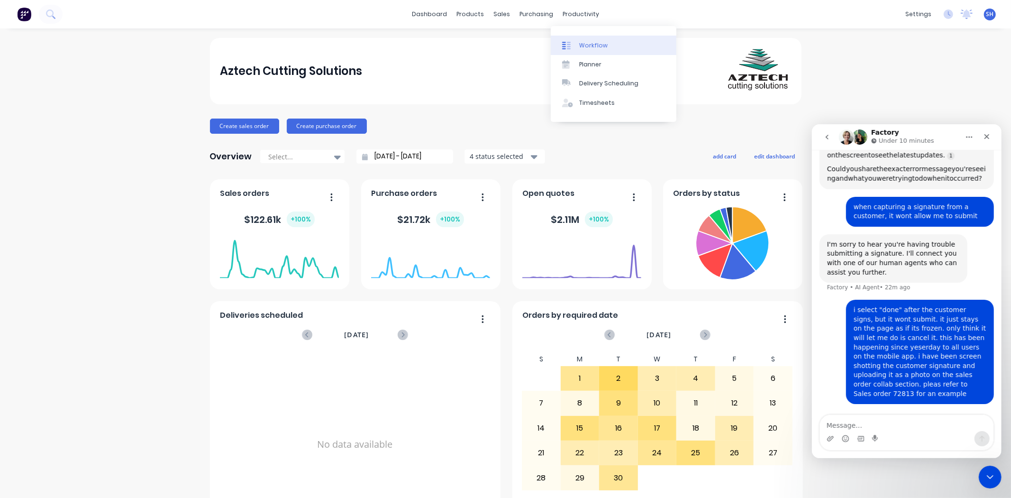
click at [587, 43] on div "Workflow" at bounding box center [593, 45] width 28 height 9
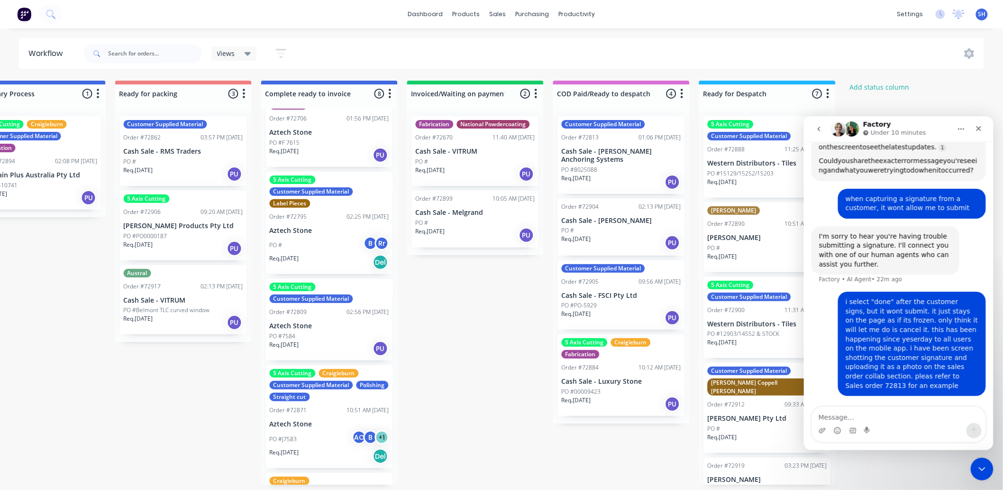
scroll to position [0, 638]
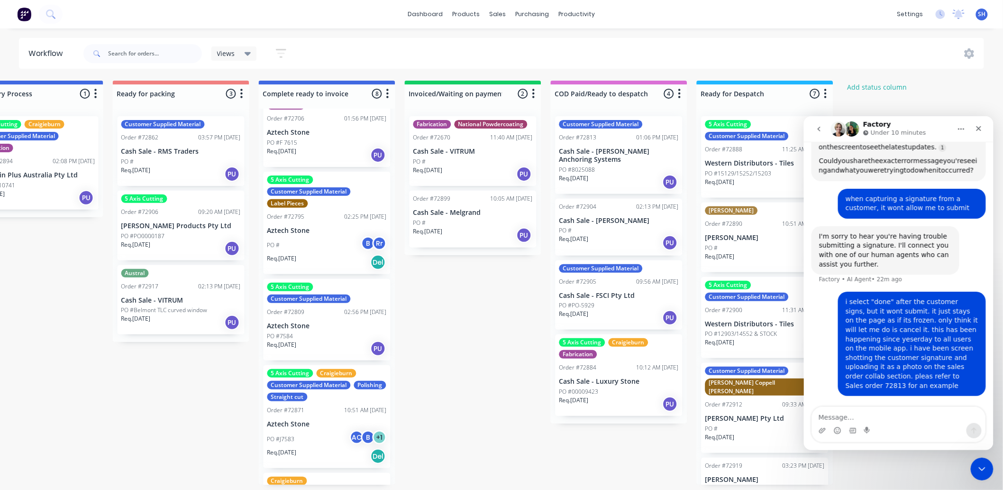
click at [589, 174] on p "Req. [DATE]" at bounding box center [573, 178] width 29 height 9
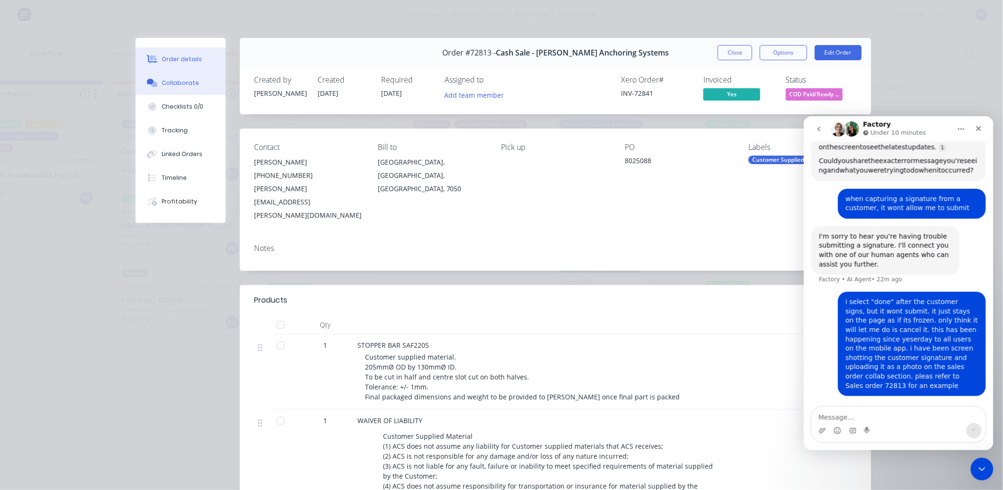
click at [164, 86] on div "Collaborate" at bounding box center [180, 83] width 37 height 9
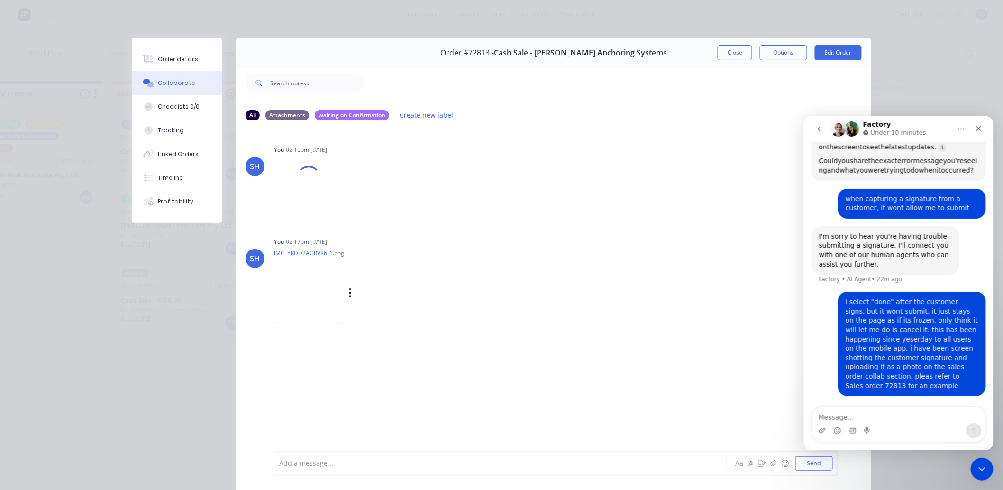
click at [307, 306] on img at bounding box center [308, 293] width 68 height 62
click at [304, 210] on img at bounding box center [308, 201] width 68 height 62
click at [737, 55] on button "Close" at bounding box center [735, 52] width 35 height 15
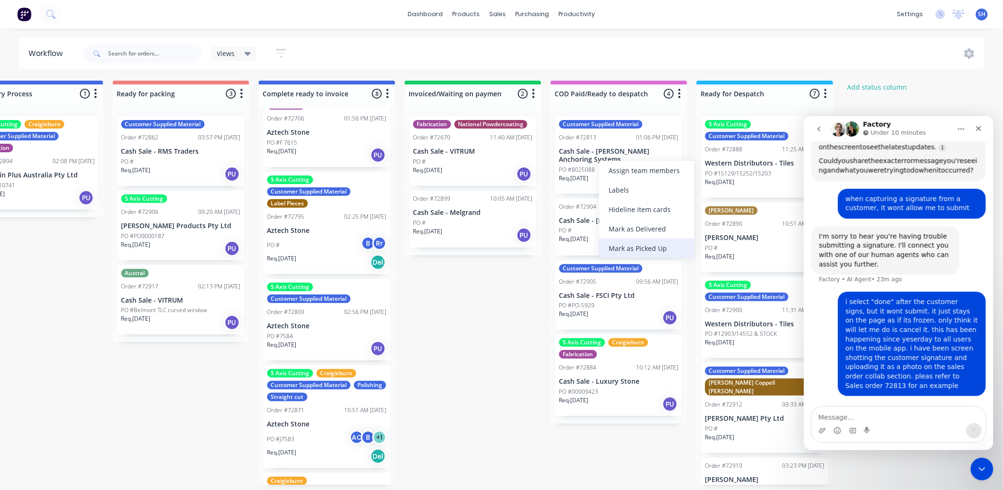
click at [634, 247] on div "Mark as Picked Up" at bounding box center [646, 247] width 95 height 19
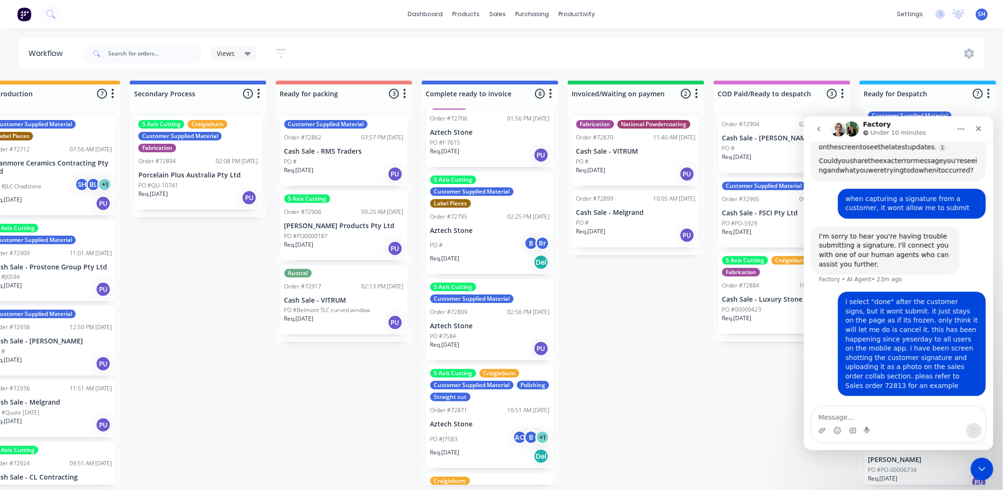
scroll to position [0, 473]
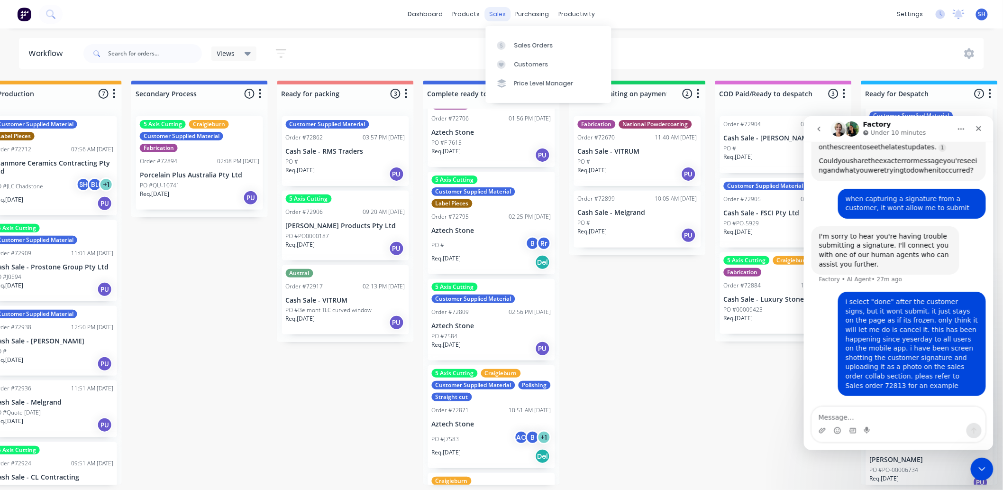
click at [488, 15] on div "sales" at bounding box center [498, 14] width 26 height 14
click at [524, 46] on div "Sales Orders" at bounding box center [533, 45] width 39 height 9
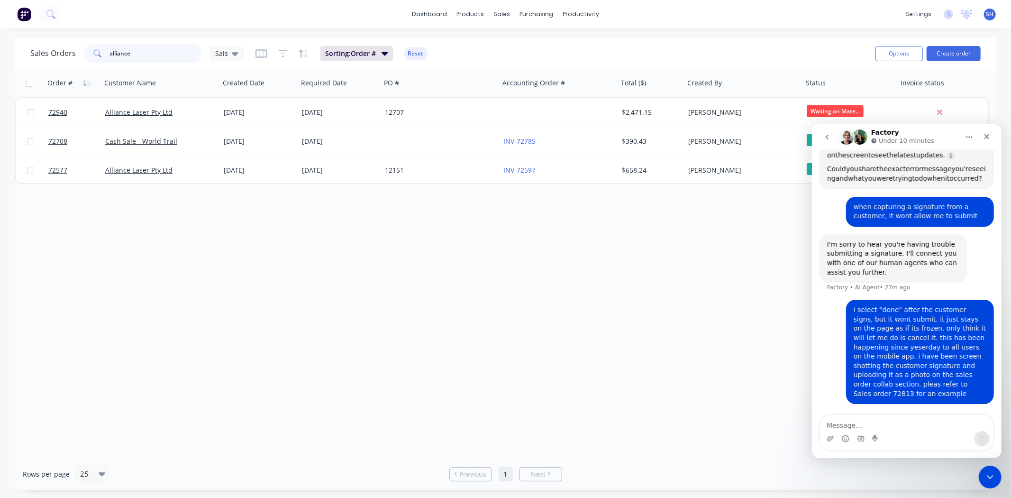
drag, startPoint x: 145, startPoint y: 56, endPoint x: 89, endPoint y: 56, distance: 55.5
click at [89, 56] on div "alliance" at bounding box center [142, 53] width 119 height 19
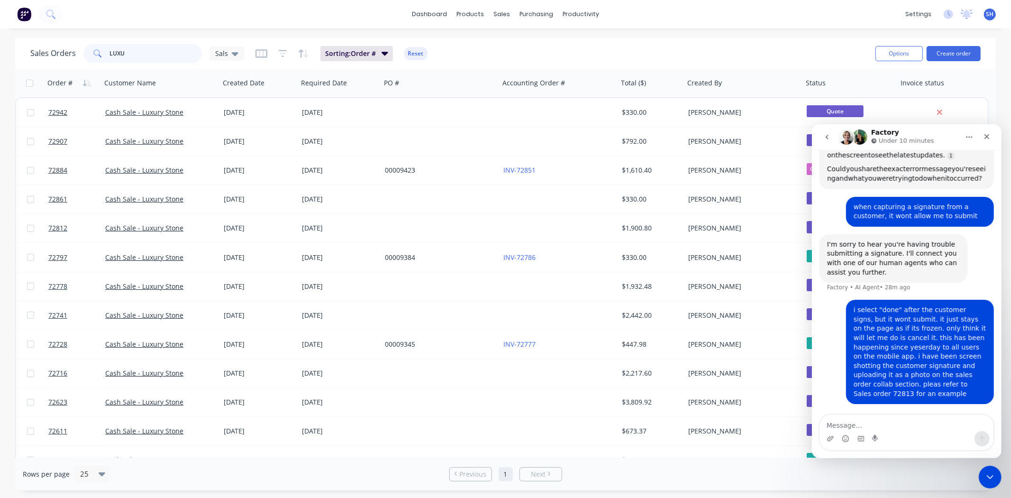
type input "LUXU"
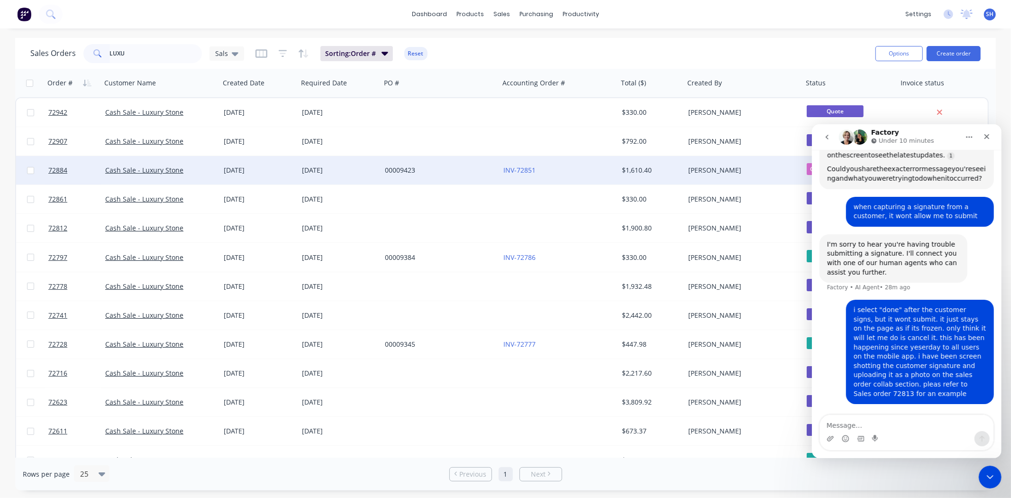
click at [323, 167] on div "[DATE]" at bounding box center [339, 169] width 75 height 9
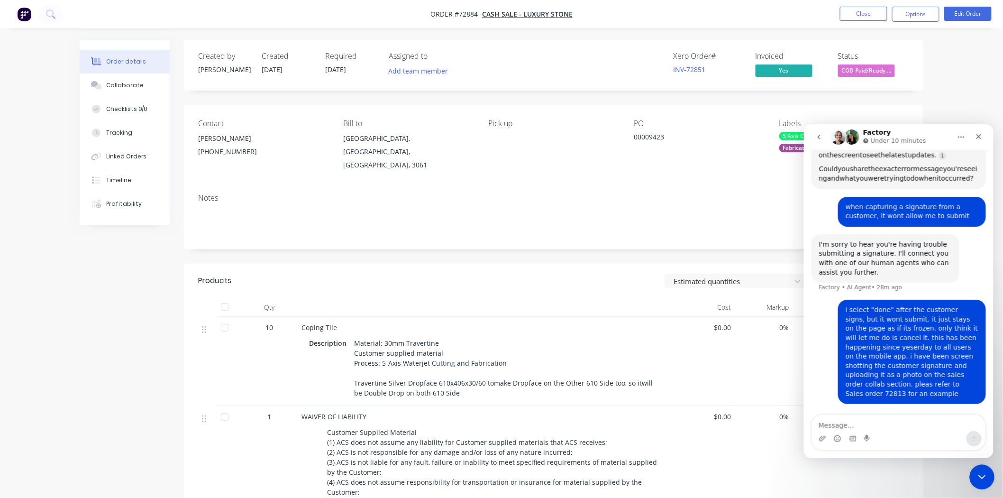
click at [980, 478] on icon "Close Intercom Messenger" at bounding box center [980, 475] width 11 height 11
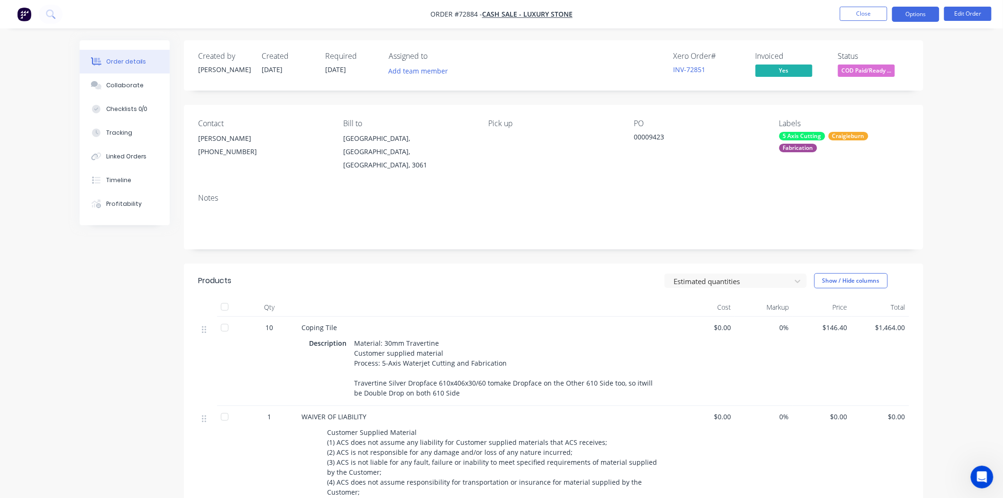
click at [926, 18] on button "Options" at bounding box center [915, 14] width 47 height 15
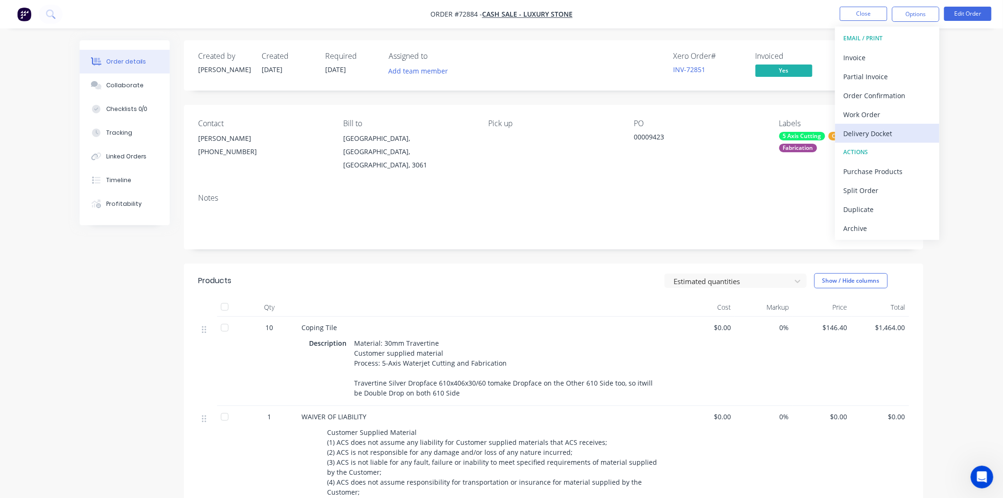
click at [879, 127] on div "Delivery Docket" at bounding box center [887, 134] width 87 height 14
click at [871, 91] on div "Without pricing" at bounding box center [887, 96] width 87 height 14
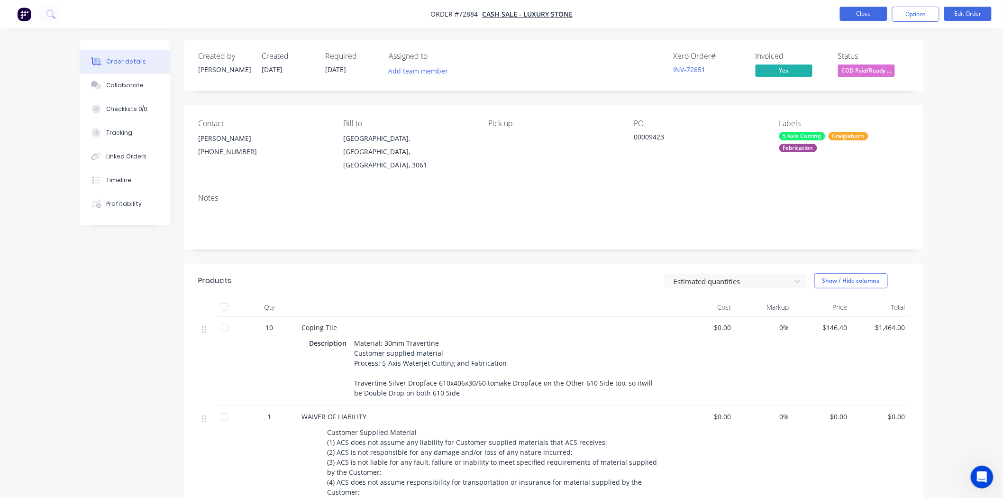
click at [857, 16] on button "Close" at bounding box center [863, 14] width 47 height 14
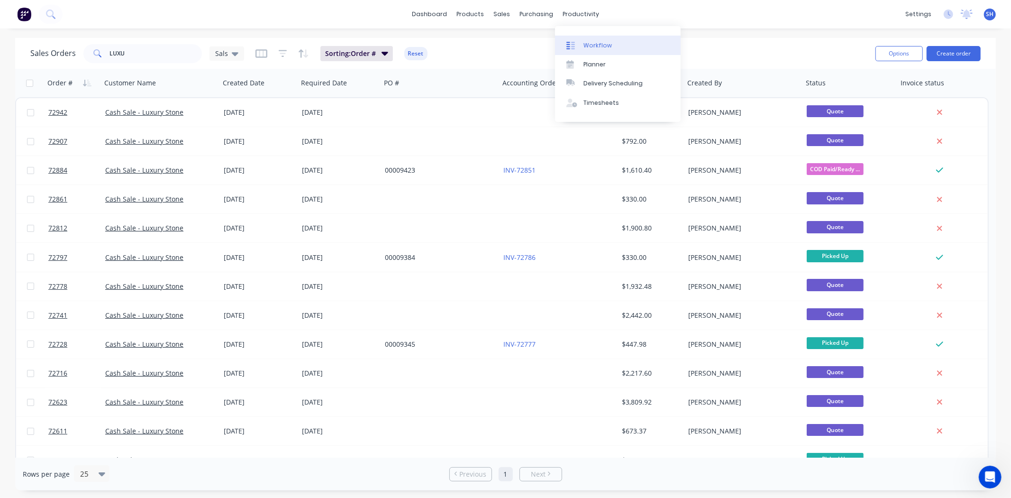
click at [594, 36] on link "Workflow" at bounding box center [618, 45] width 126 height 19
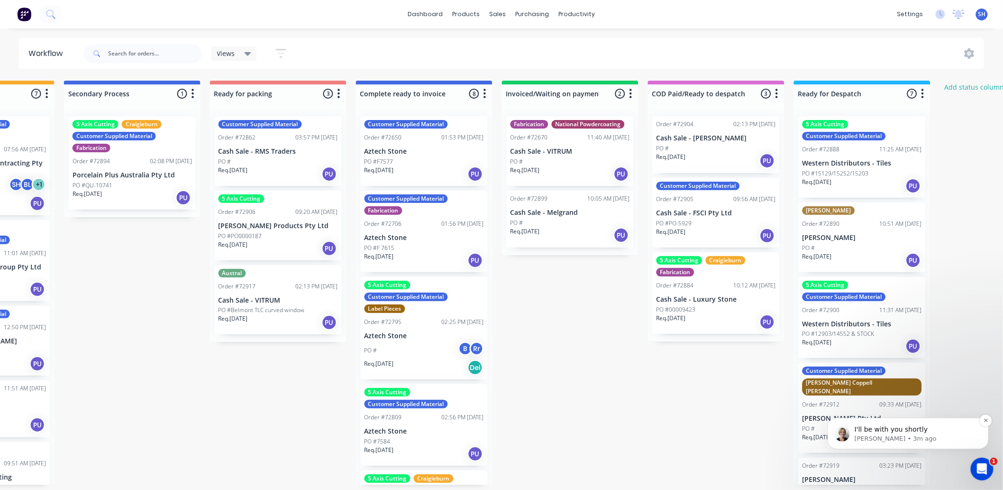
scroll to position [404, 0]
click at [980, 459] on div "Open Intercom Messenger" at bounding box center [980, 467] width 31 height 31
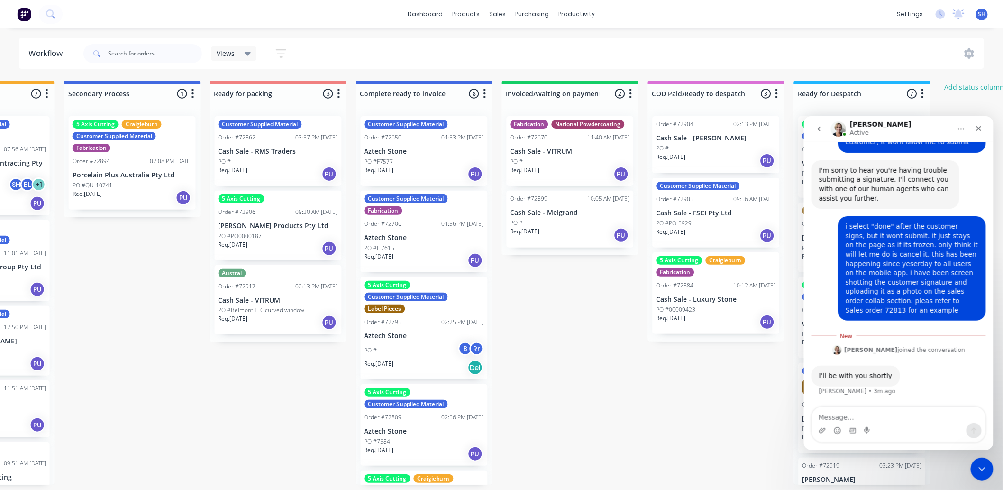
scroll to position [420, 0]
click at [904, 415] on textarea "Message…" at bounding box center [899, 414] width 174 height 16
click at [980, 466] on icon "Close Intercom Messenger" at bounding box center [980, 467] width 11 height 11
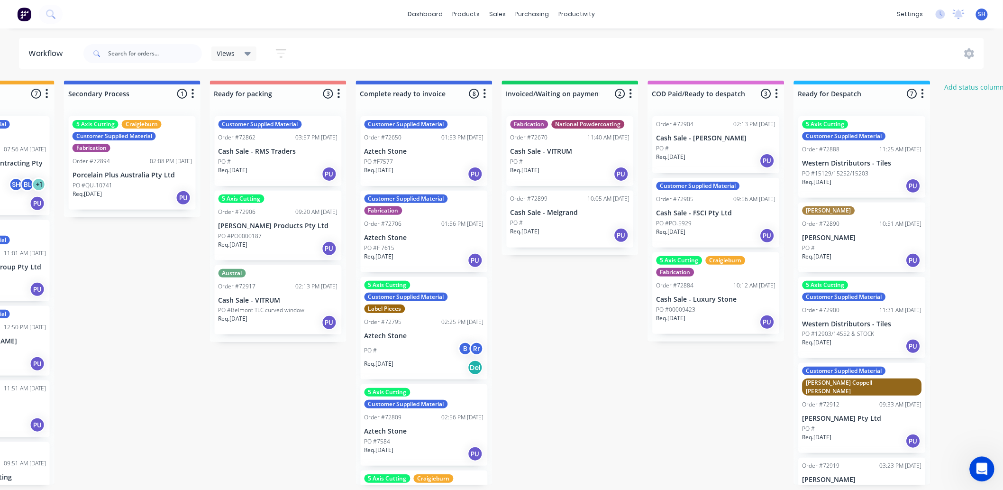
click at [973, 474] on div "Open Intercom Messenger" at bounding box center [980, 467] width 31 height 31
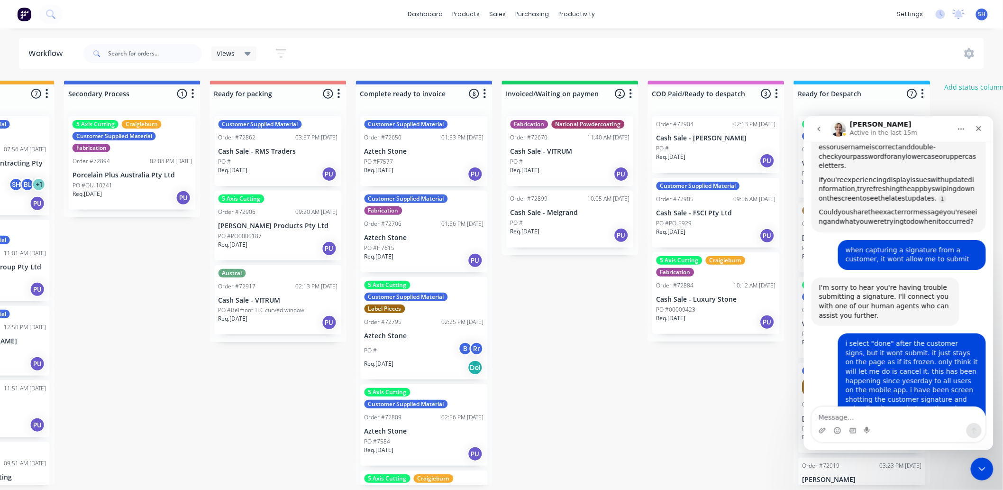
scroll to position [404, 0]
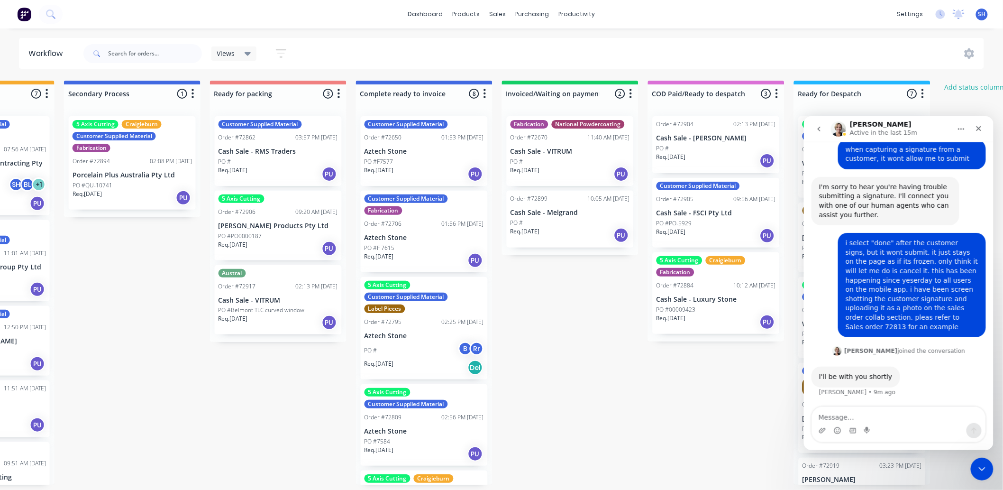
click at [867, 414] on textarea "Message…" at bounding box center [899, 414] width 174 height 16
type textarea "thanks [PERSON_NAME]"
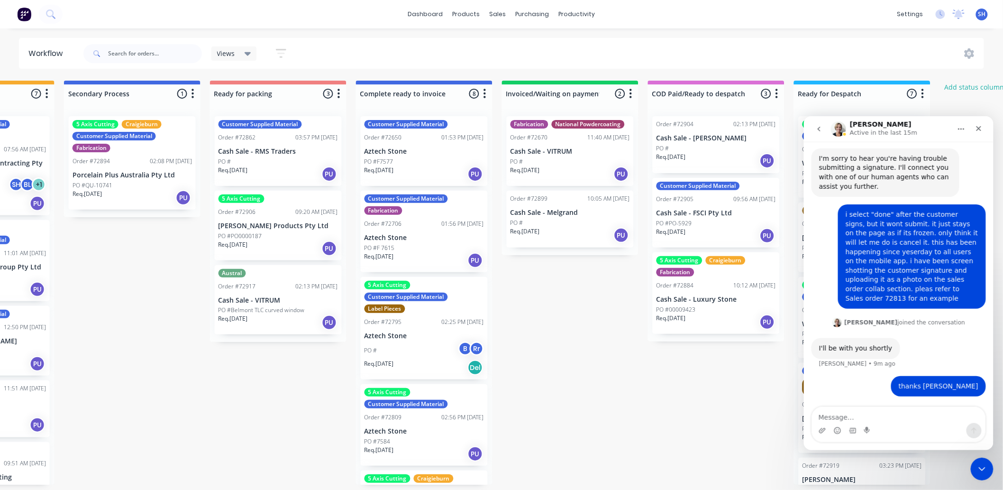
scroll to position [432, 0]
click at [498, 17] on div "sales" at bounding box center [498, 14] width 26 height 14
click at [525, 42] on div "Sales Orders" at bounding box center [533, 45] width 39 height 9
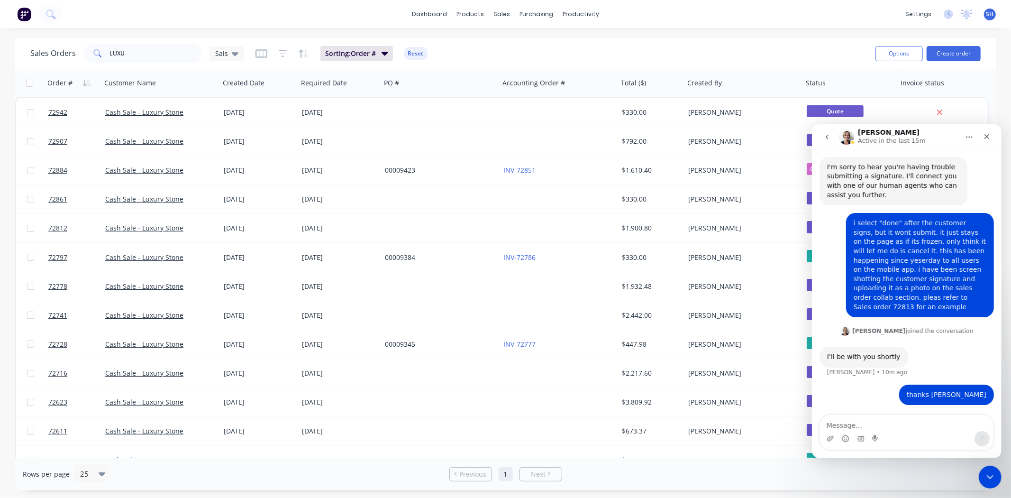
drag, startPoint x: 139, startPoint y: 64, endPoint x: 112, endPoint y: 63, distance: 27.1
click at [112, 63] on div "Sales Orders LUXU Sals Sorting: Order # Reset" at bounding box center [449, 53] width 838 height 23
drag, startPoint x: 127, startPoint y: 55, endPoint x: 98, endPoint y: 56, distance: 28.4
click at [98, 56] on div "LUXU" at bounding box center [142, 53] width 119 height 19
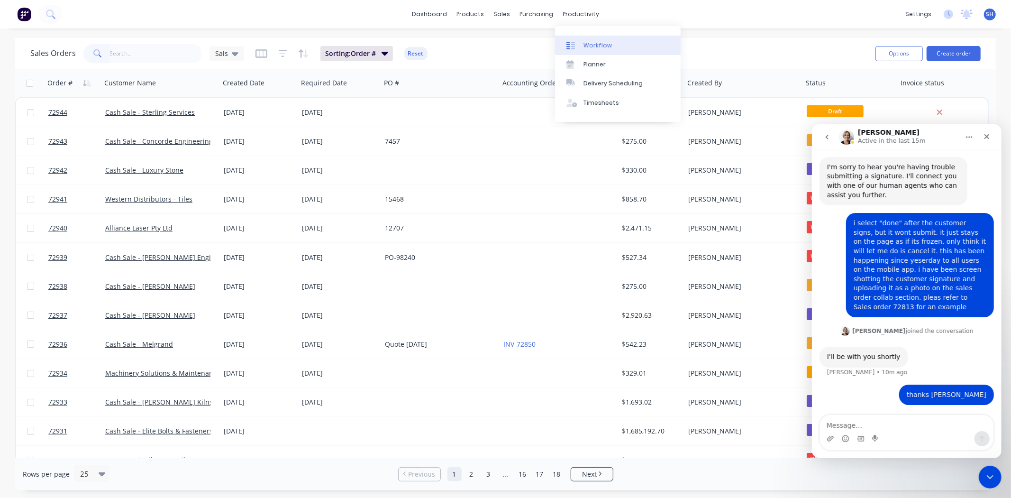
click at [589, 43] on div "Workflow" at bounding box center [598, 45] width 28 height 9
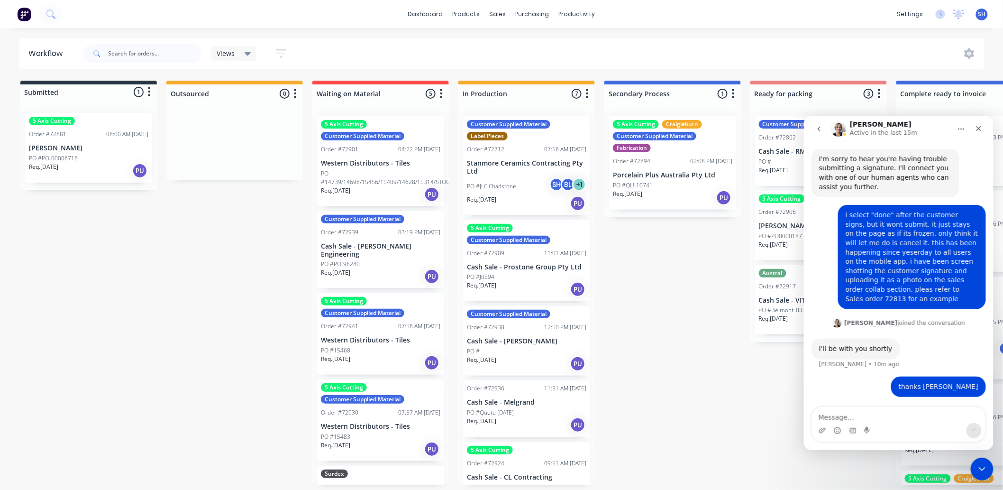
click at [997, 479] on div "5 Axis Cutting Craigieburn Customer Supplied Material Polishing Straight cut" at bounding box center [964, 490] width 119 height 32
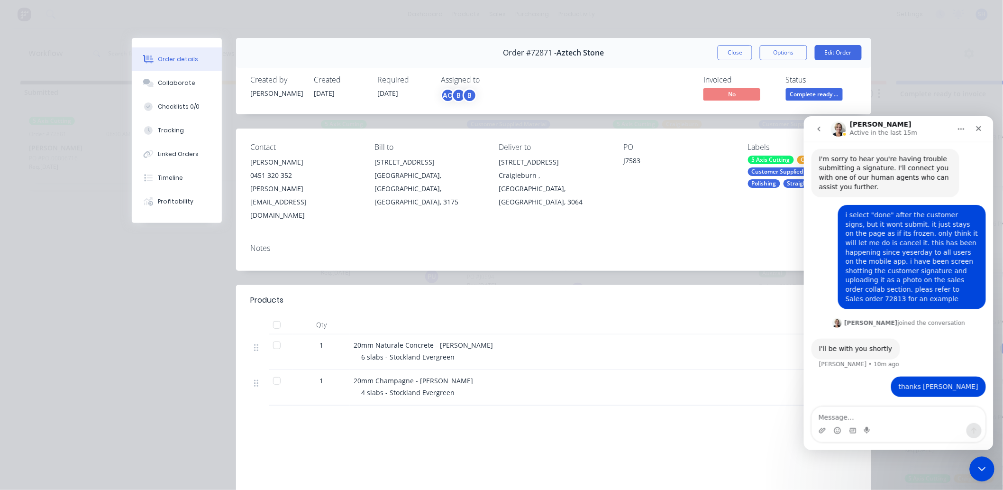
click at [984, 471] on icon "Close Intercom Messenger" at bounding box center [980, 467] width 11 height 11
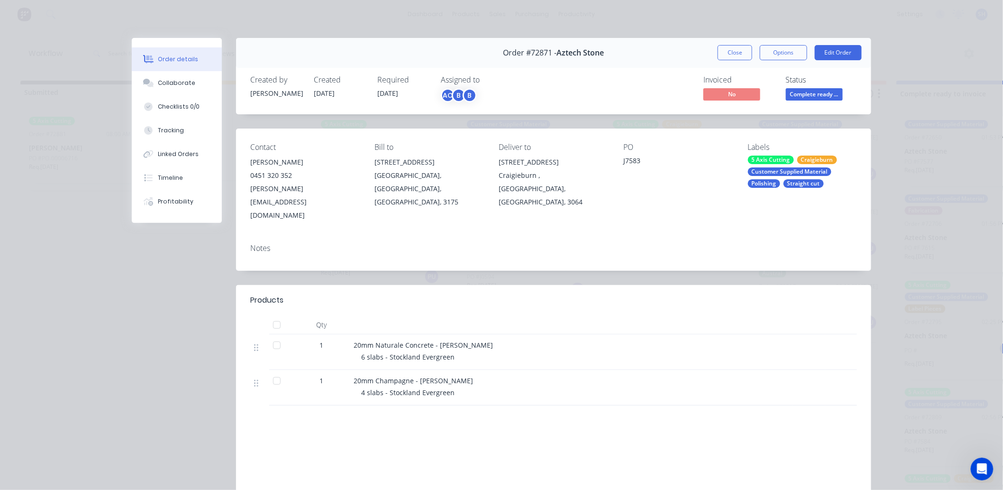
click at [704, 57] on div "Order #72871 - Aztech Stone Close Options Edit Order" at bounding box center [553, 53] width 635 height 30
click at [722, 57] on button "Close" at bounding box center [735, 52] width 35 height 15
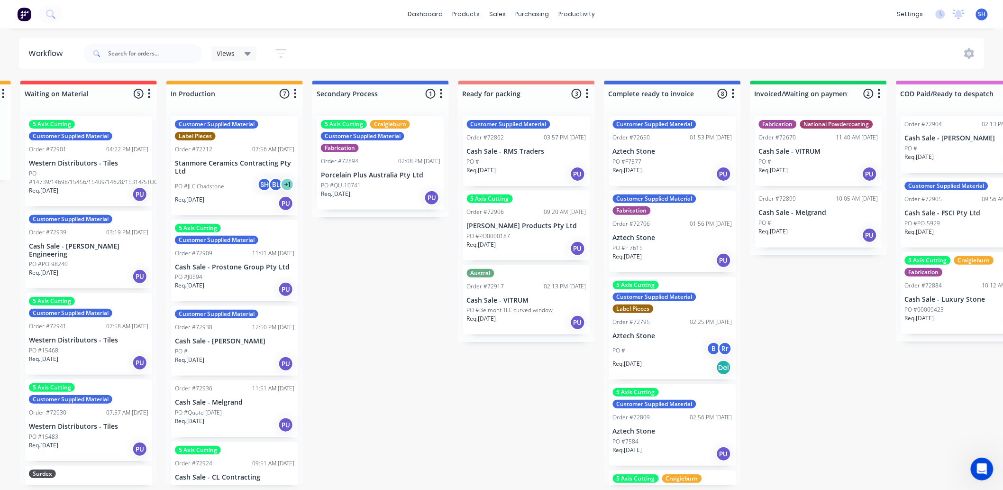
scroll to position [0, 330]
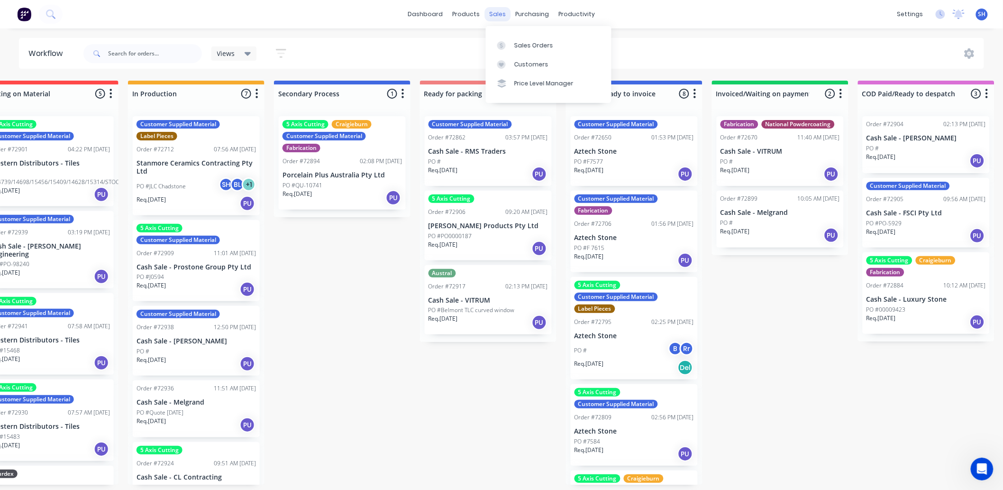
click at [501, 16] on div "sales" at bounding box center [498, 14] width 26 height 14
click at [513, 39] on link "Sales Orders" at bounding box center [549, 45] width 126 height 19
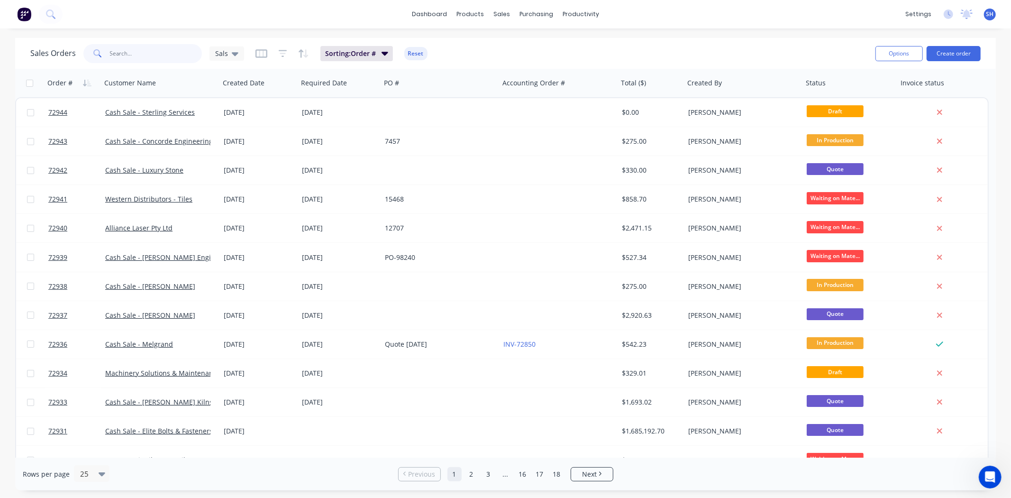
click at [126, 60] on input "text" at bounding box center [156, 53] width 92 height 19
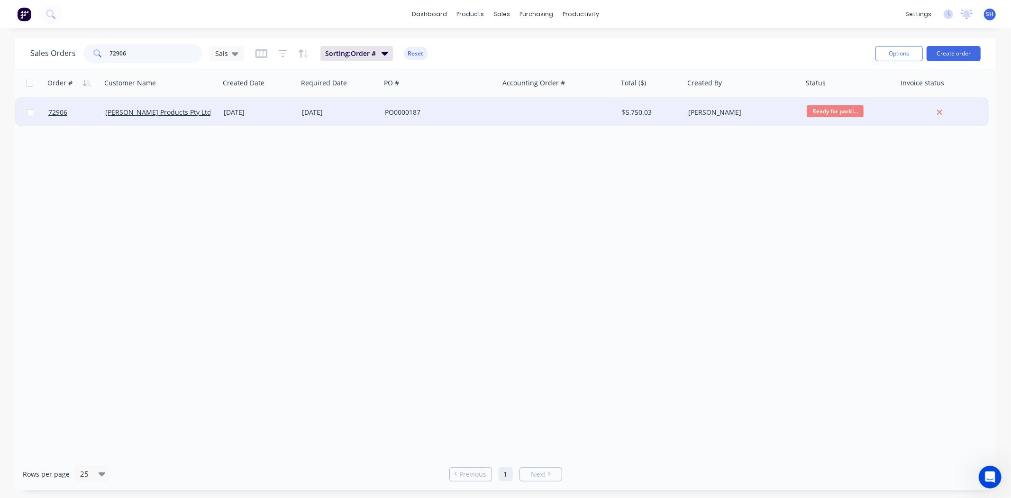
type input "72906"
click at [235, 119] on div "[DATE]" at bounding box center [259, 112] width 78 height 28
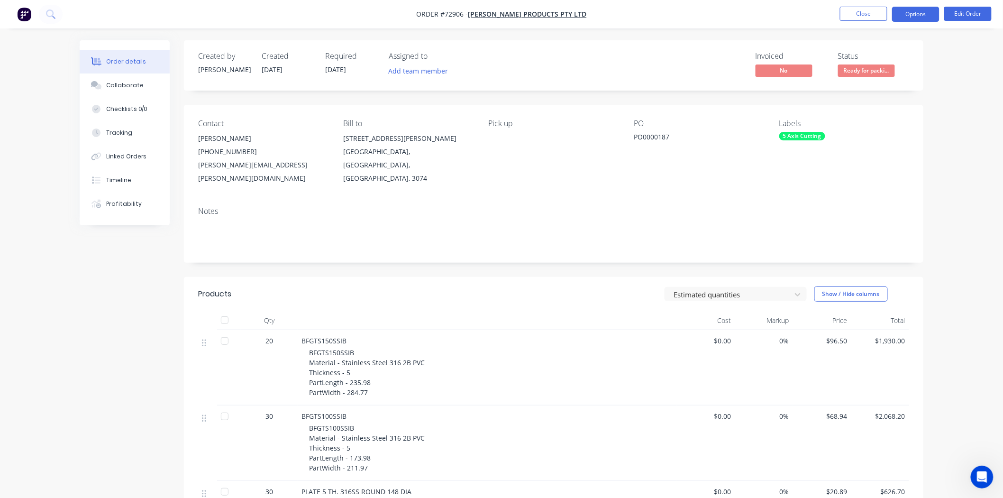
click at [921, 18] on button "Options" at bounding box center [915, 14] width 47 height 15
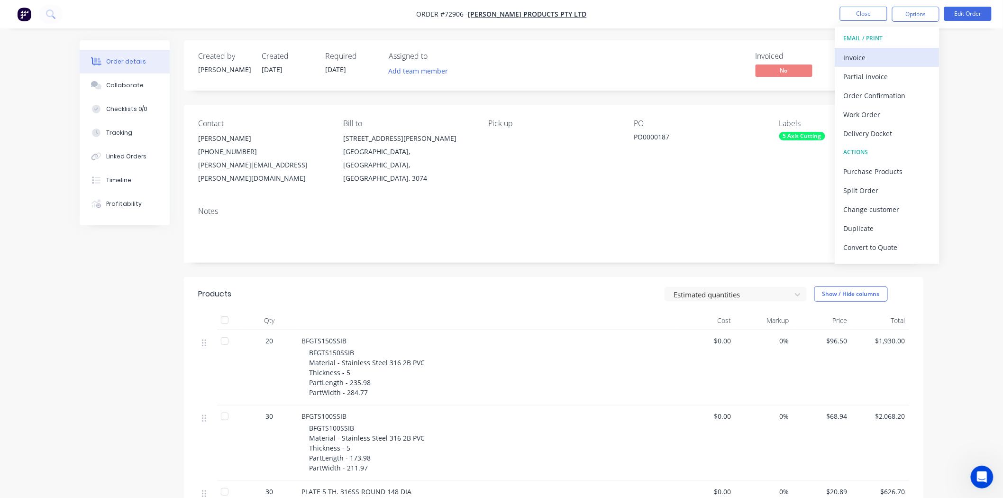
click at [872, 62] on div "Invoice" at bounding box center [887, 58] width 87 height 14
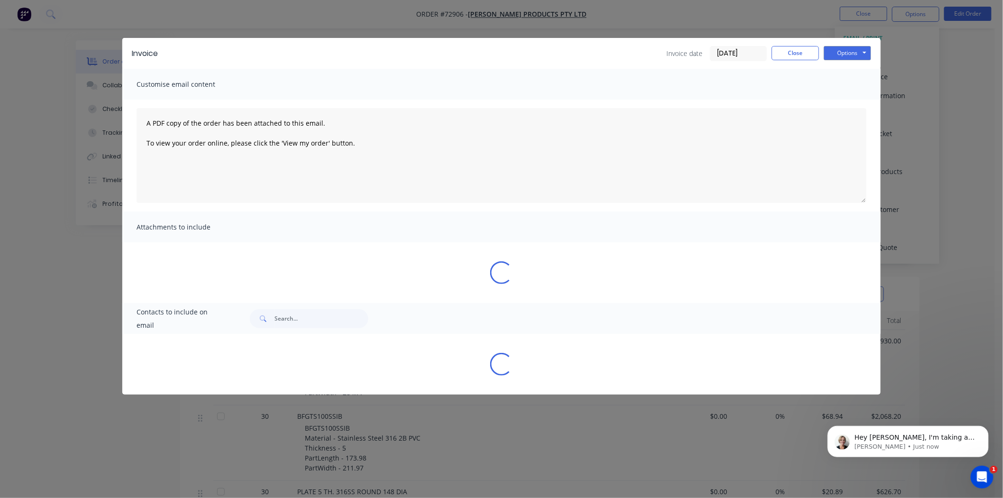
scroll to position [461, 0]
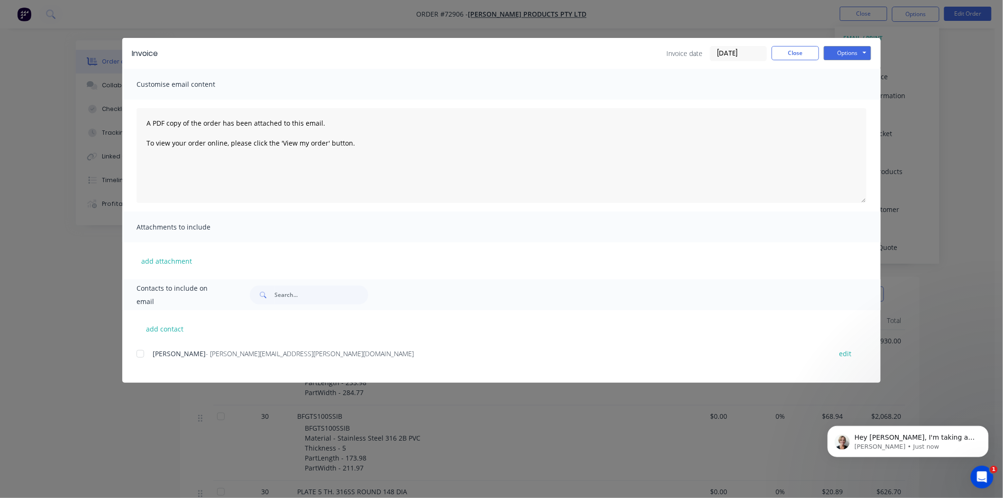
click at [850, 63] on div "Invoice Invoice date [DATE] Close Options Preview Print Email" at bounding box center [501, 53] width 759 height 31
click at [847, 56] on button "Options" at bounding box center [847, 53] width 47 height 14
click at [847, 88] on button "Print" at bounding box center [854, 86] width 61 height 16
click at [780, 59] on button "Close" at bounding box center [795, 53] width 47 height 14
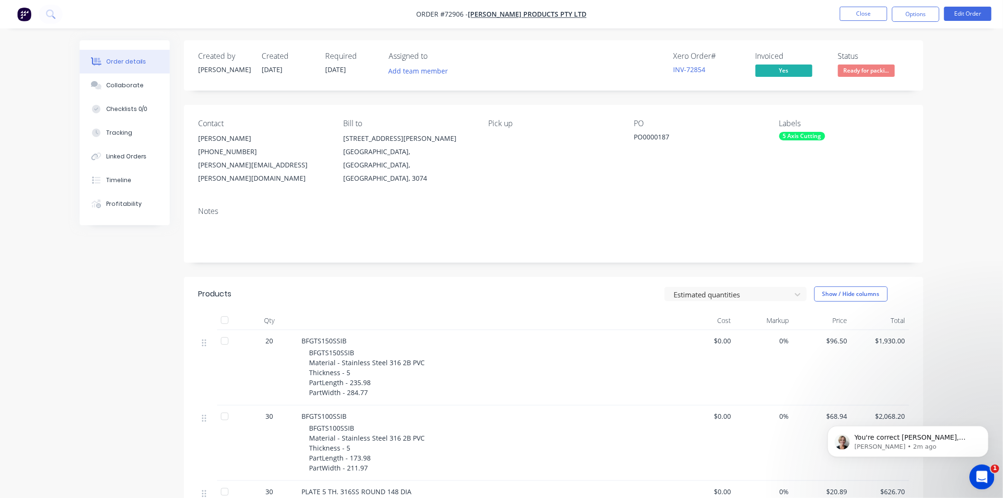
click at [986, 478] on div "Open Intercom Messenger" at bounding box center [980, 475] width 31 height 31
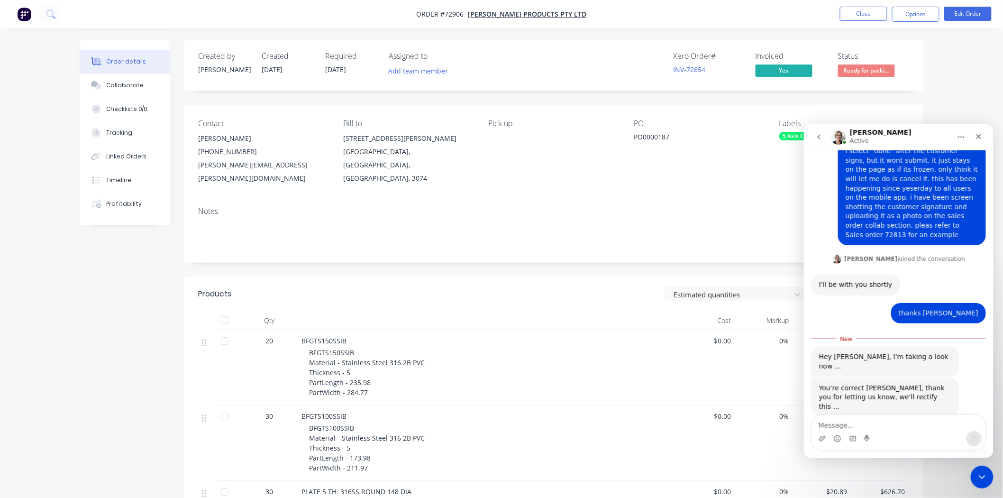
scroll to position [508, 0]
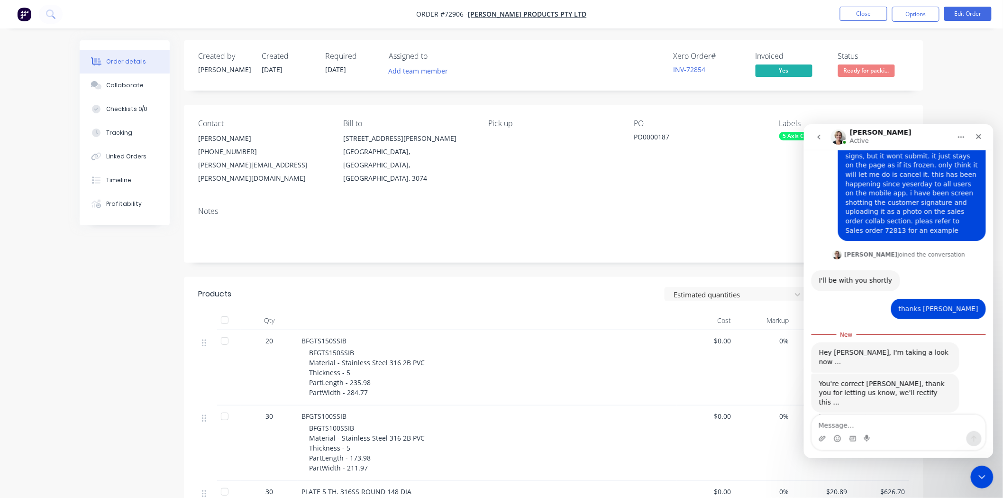
click at [906, 422] on textarea "Message…" at bounding box center [899, 422] width 174 height 16
type textarea "thanks [PERSON_NAME]"
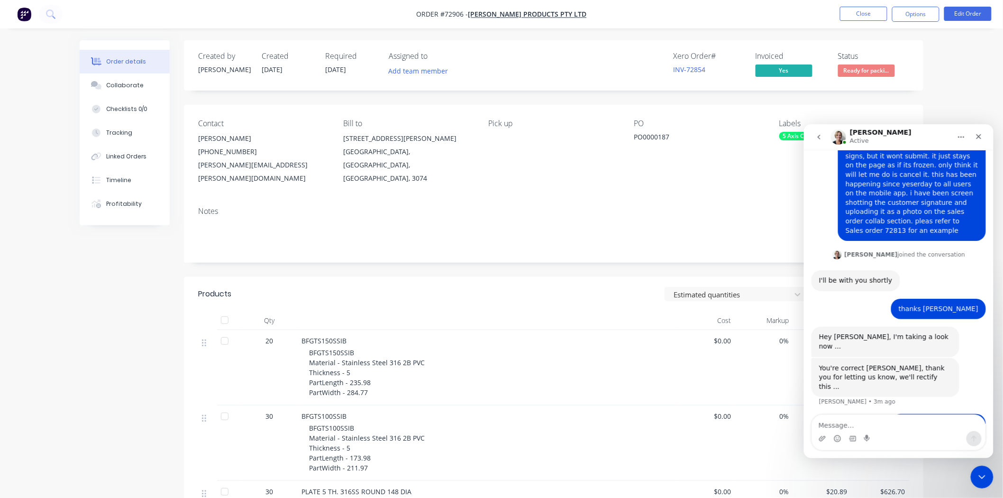
scroll to position [520, 0]
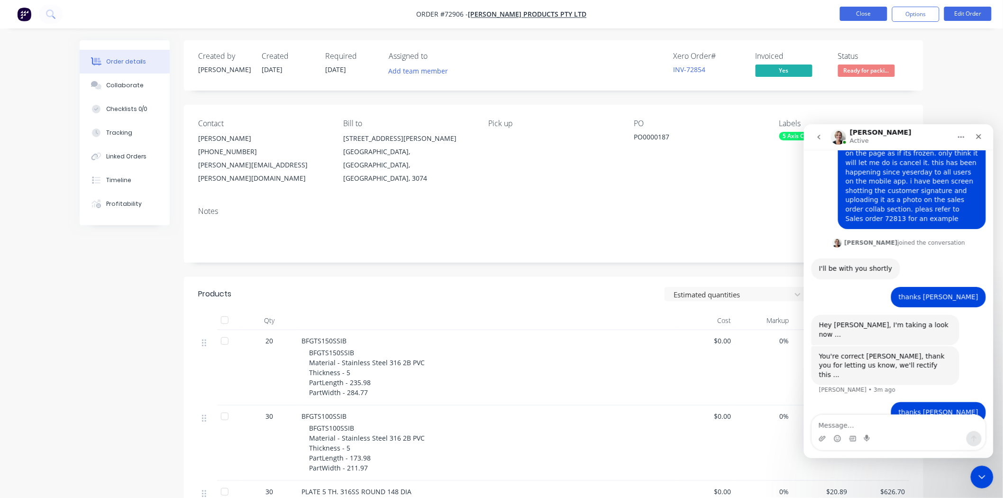
click at [854, 20] on button "Close" at bounding box center [863, 14] width 47 height 14
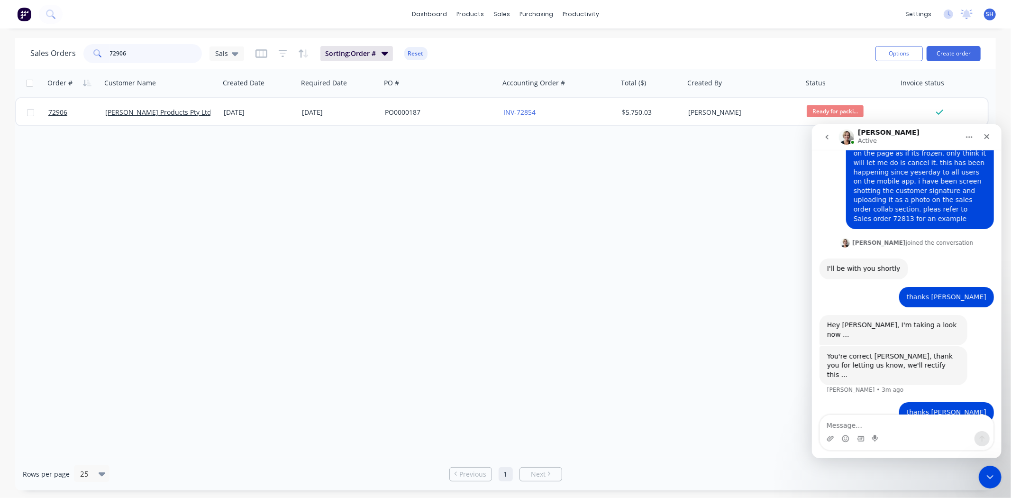
drag, startPoint x: 142, startPoint y: 55, endPoint x: 103, endPoint y: 57, distance: 38.9
click at [104, 57] on div "72906" at bounding box center [142, 53] width 119 height 19
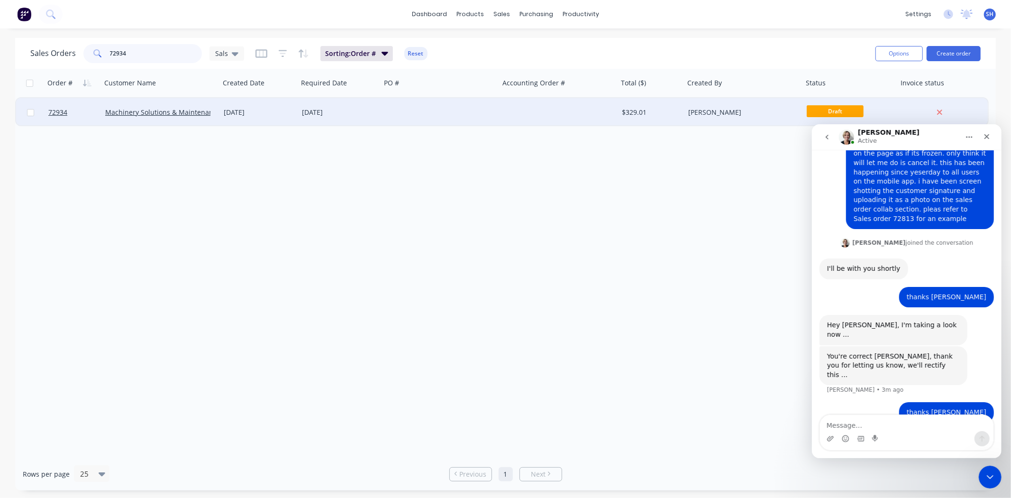
type input "72934"
click at [374, 120] on div "[DATE]" at bounding box center [339, 112] width 83 height 28
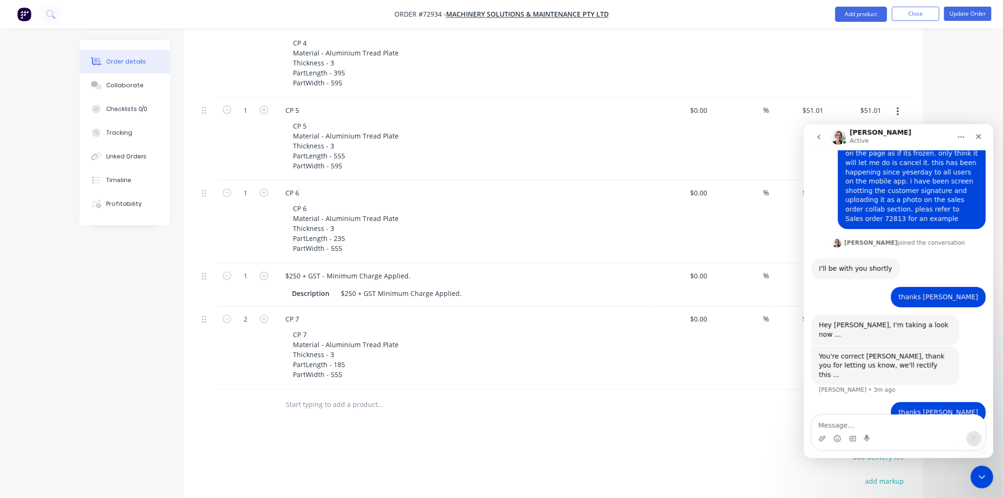
scroll to position [316, 0]
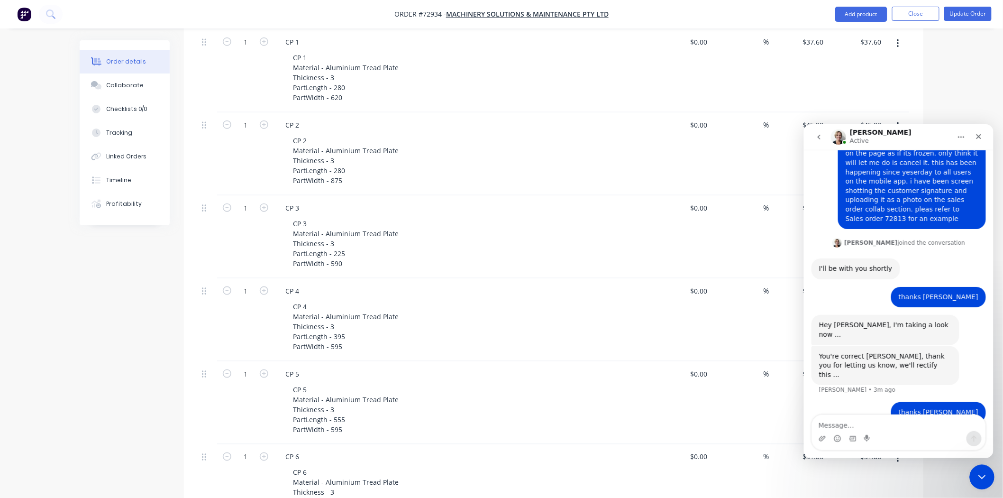
click at [989, 482] on div "Close Intercom Messenger" at bounding box center [980, 475] width 23 height 23
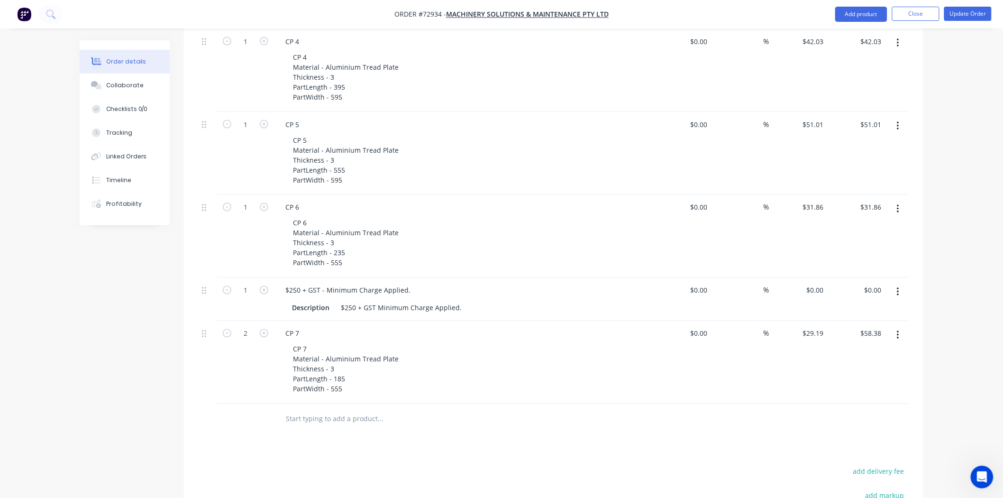
scroll to position [665, 0]
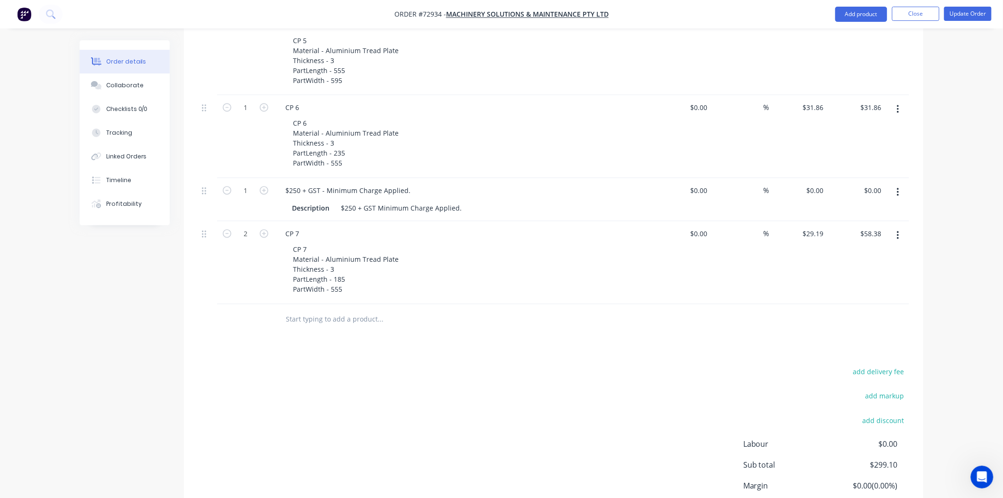
drag, startPoint x: 916, startPoint y: 18, endPoint x: 845, endPoint y: 77, distance: 92.2
click at [916, 18] on button "Close" at bounding box center [915, 14] width 47 height 14
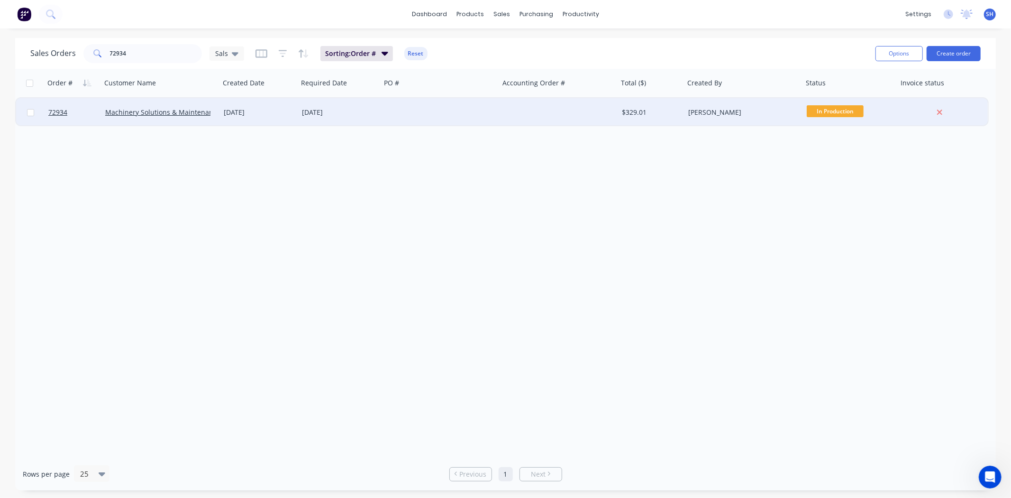
click at [344, 118] on div "[DATE]" at bounding box center [339, 112] width 83 height 28
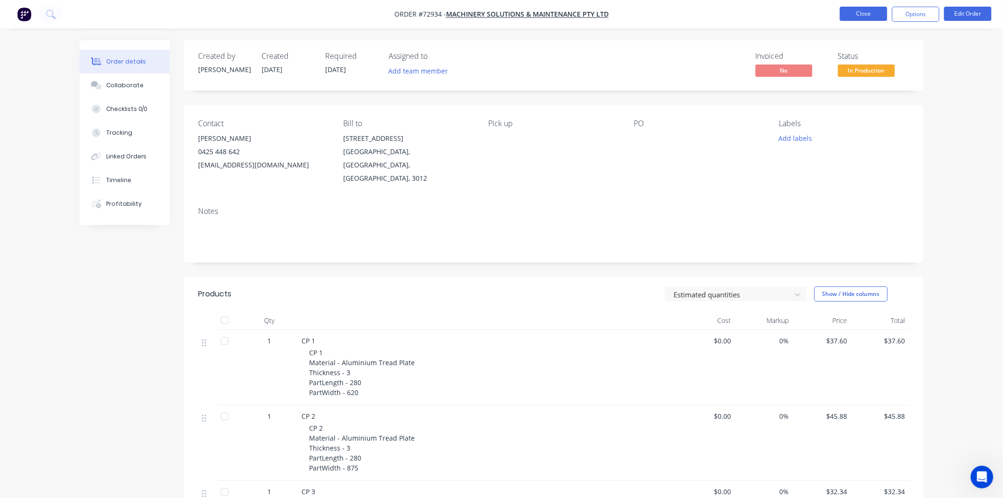
click at [859, 18] on button "Close" at bounding box center [863, 14] width 47 height 14
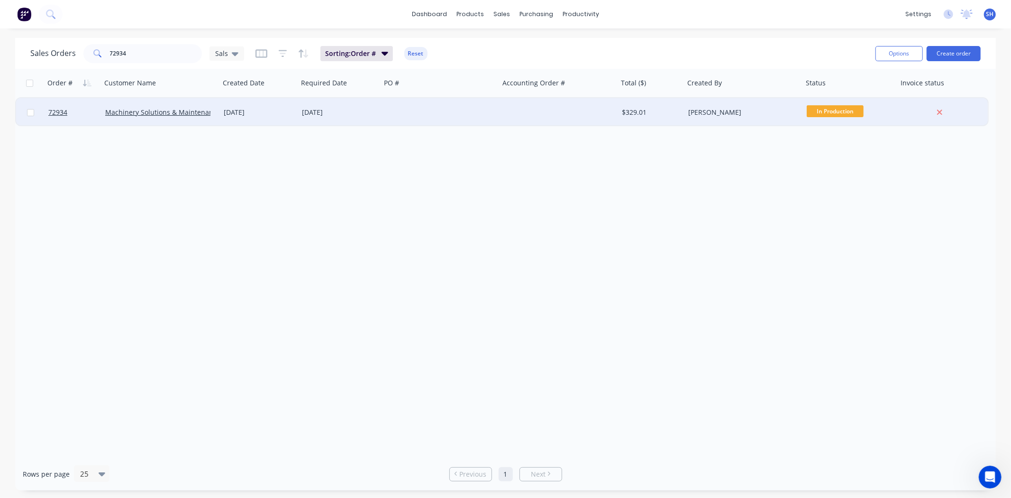
click at [403, 119] on div at bounding box center [440, 112] width 119 height 28
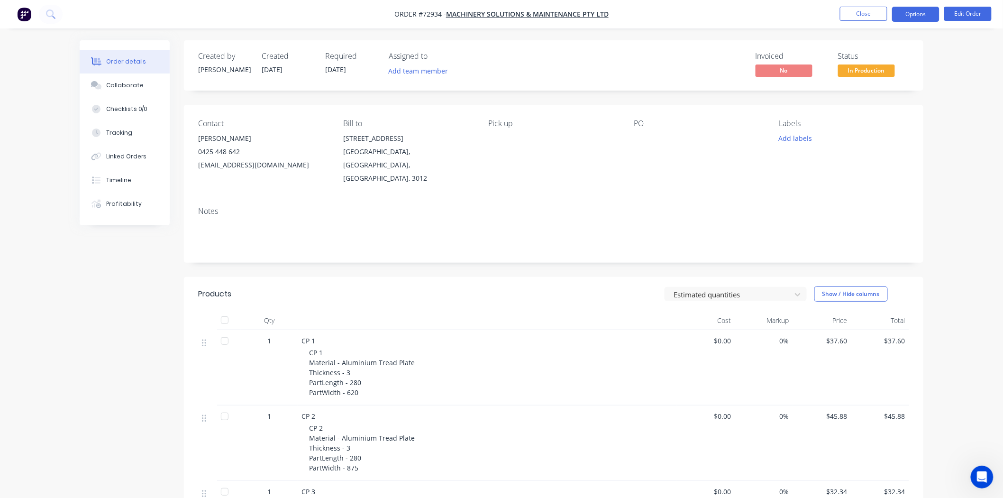
click at [904, 18] on button "Options" at bounding box center [915, 14] width 47 height 15
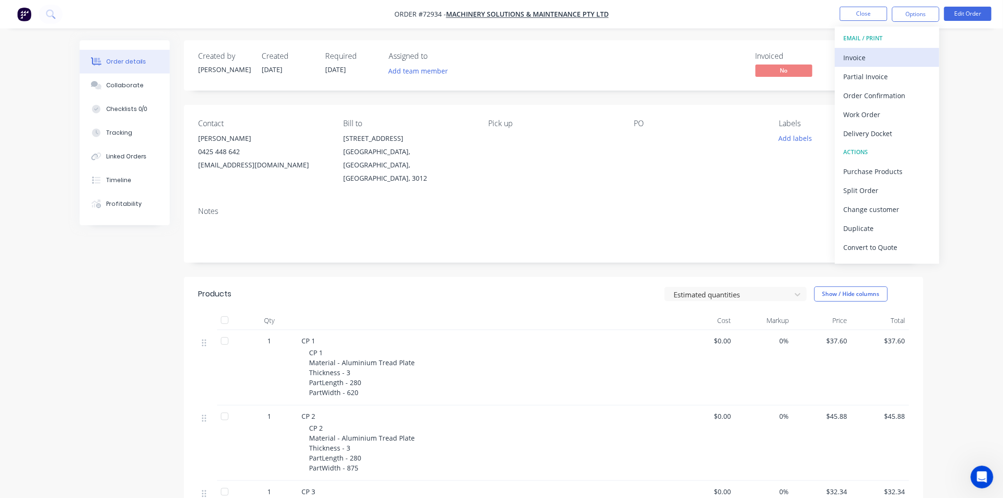
click at [859, 63] on div "Invoice" at bounding box center [887, 58] width 87 height 14
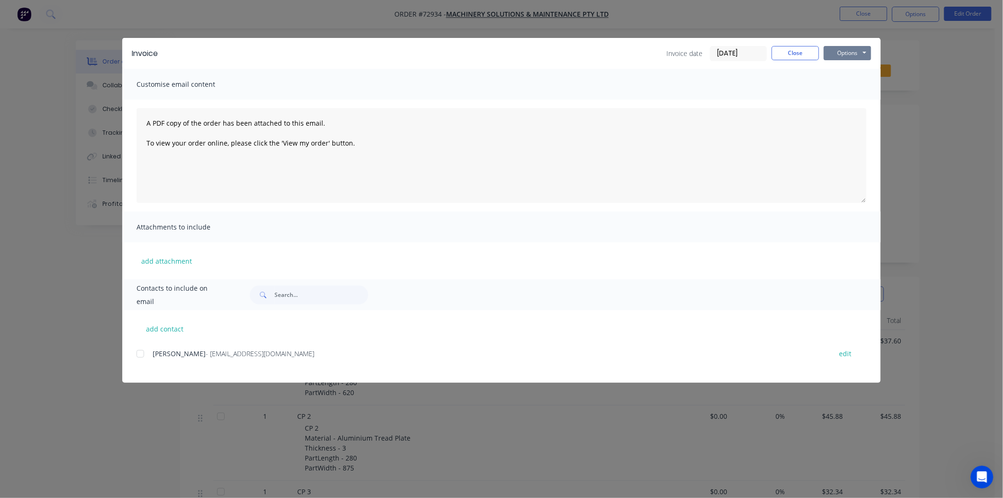
click at [863, 53] on button "Options" at bounding box center [847, 53] width 47 height 14
click at [850, 88] on button "Print" at bounding box center [854, 86] width 61 height 16
click at [780, 54] on button "Close" at bounding box center [795, 53] width 47 height 14
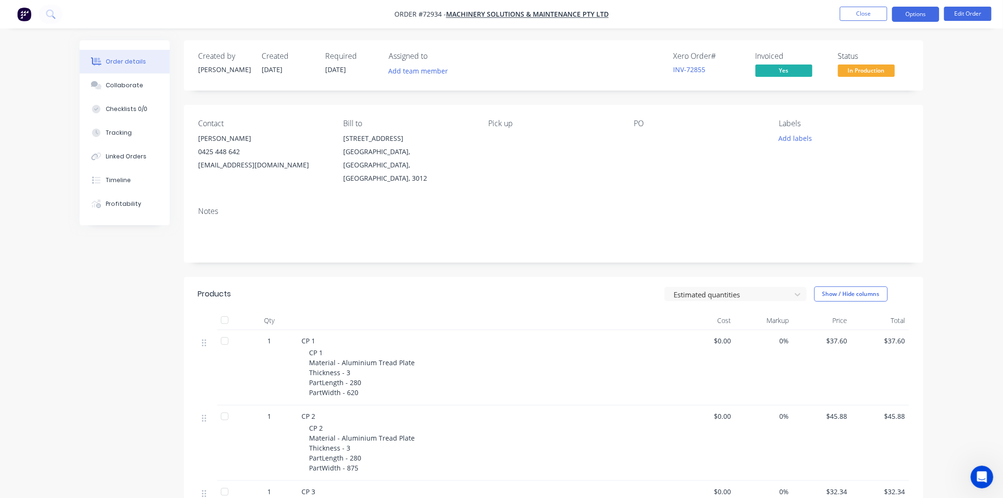
click at [903, 15] on button "Options" at bounding box center [915, 14] width 47 height 15
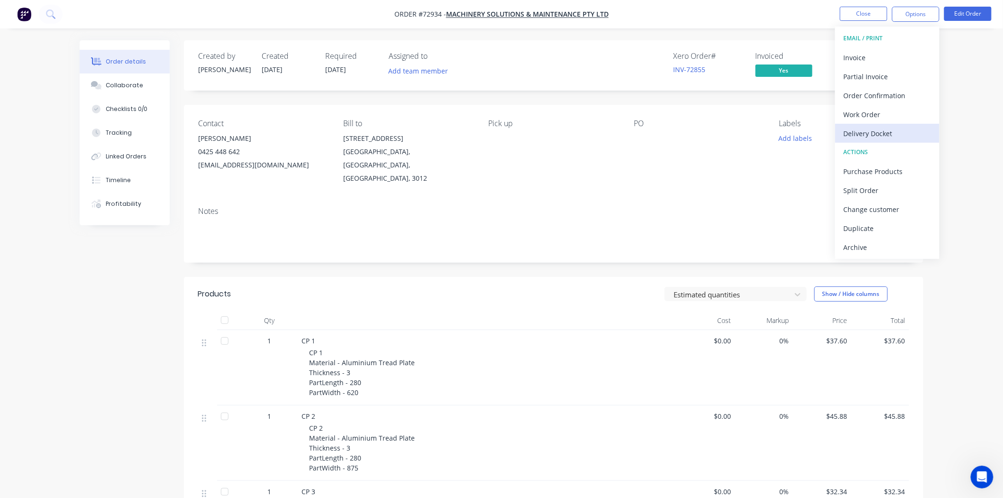
click at [871, 133] on div "Delivery Docket" at bounding box center [887, 134] width 87 height 14
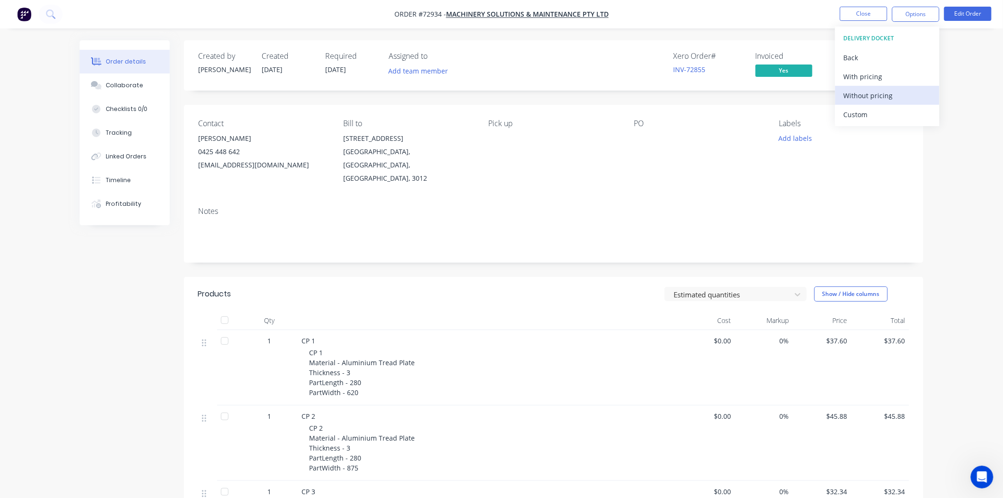
click at [869, 96] on div "Without pricing" at bounding box center [887, 96] width 87 height 14
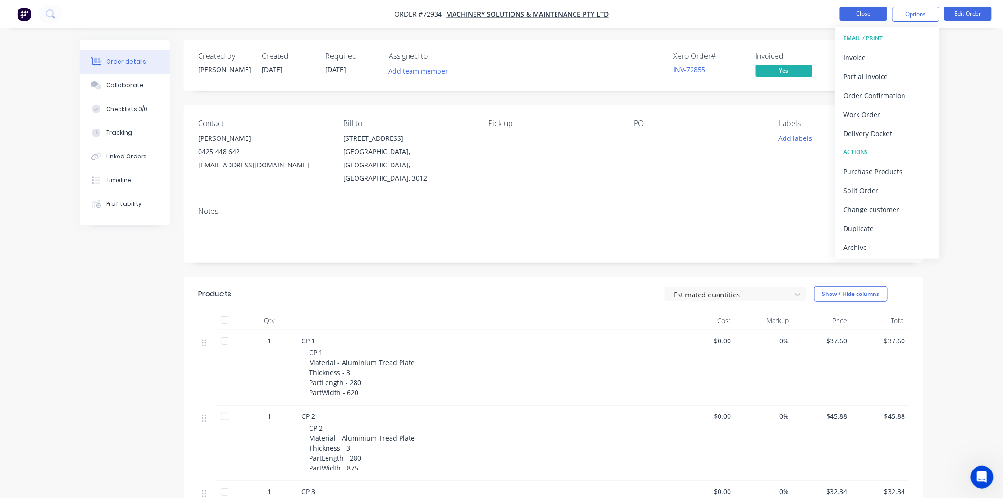
click at [868, 13] on button "Close" at bounding box center [863, 14] width 47 height 14
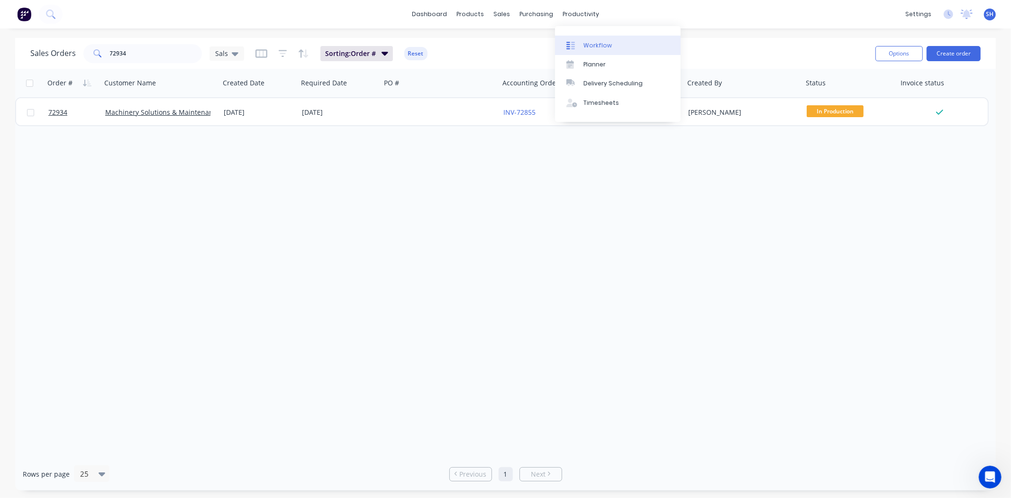
click at [597, 46] on div "Workflow" at bounding box center [598, 45] width 28 height 9
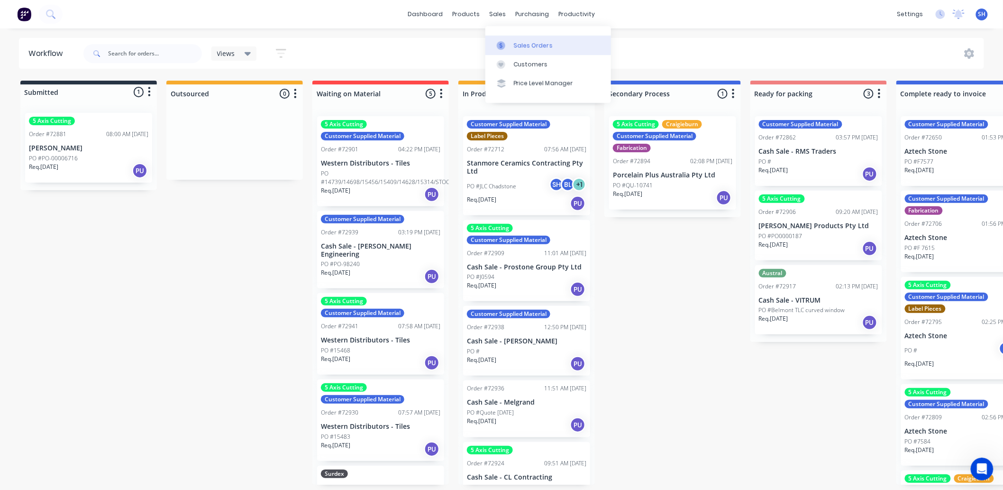
click at [519, 45] on div "Sales Orders" at bounding box center [533, 45] width 39 height 9
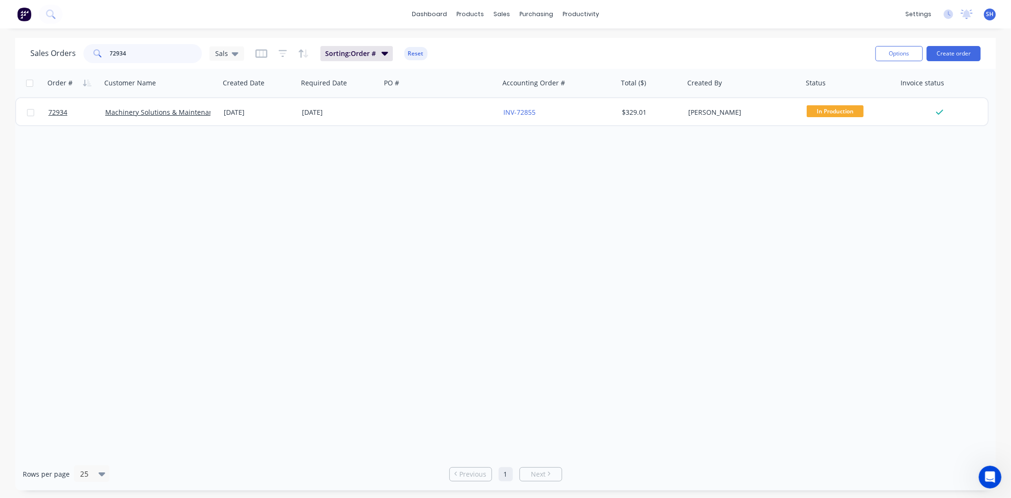
drag, startPoint x: 133, startPoint y: 58, endPoint x: 91, endPoint y: 57, distance: 42.2
click at [91, 57] on div "72934" at bounding box center [142, 53] width 119 height 19
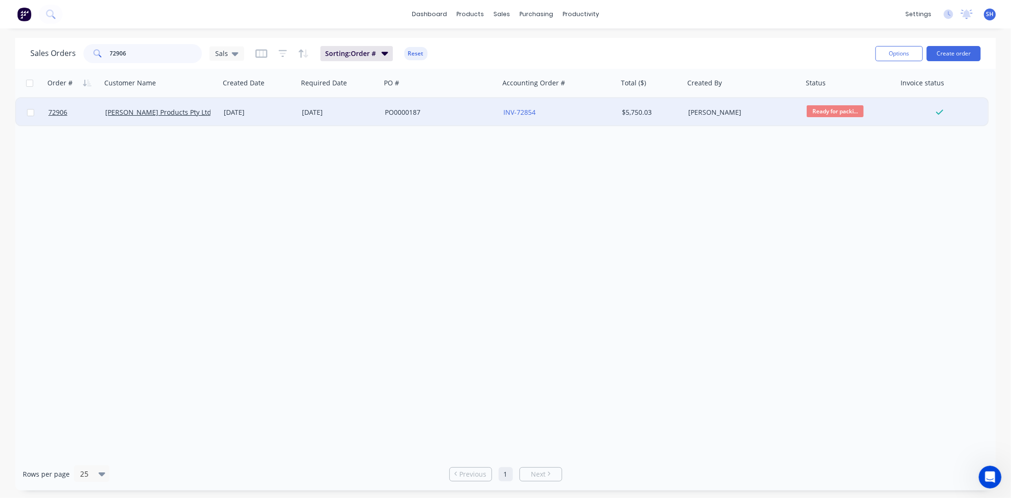
type input "72906"
click at [312, 114] on div "[DATE]" at bounding box center [339, 112] width 75 height 9
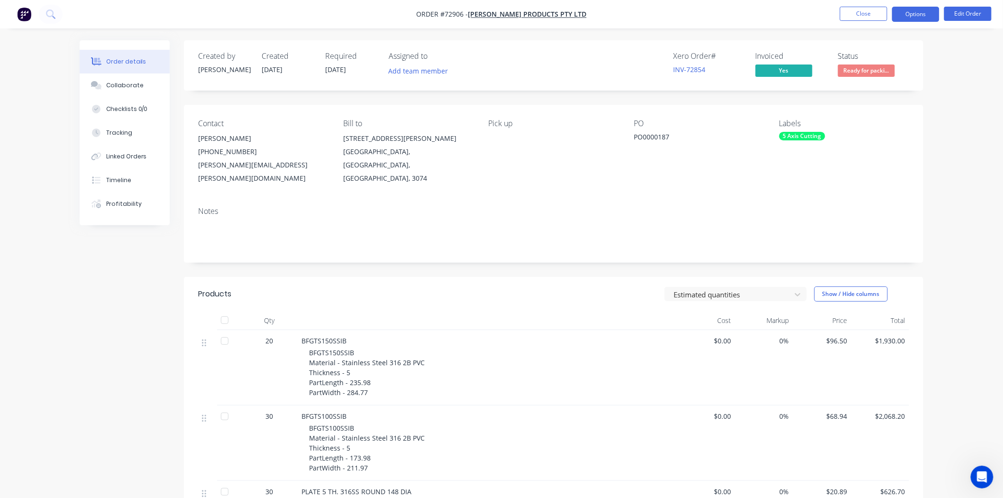
click at [907, 20] on button "Options" at bounding box center [915, 14] width 47 height 15
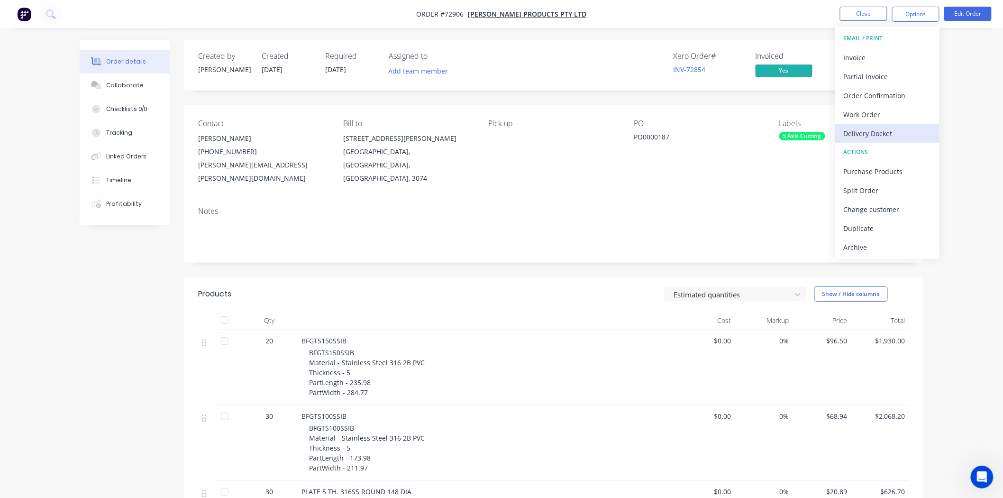
click at [883, 128] on div "Delivery Docket" at bounding box center [887, 134] width 87 height 14
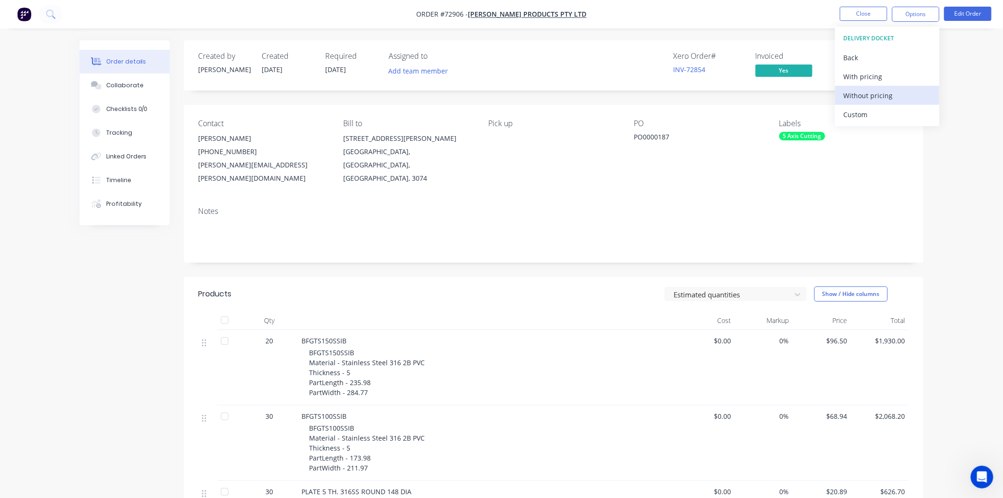
click at [871, 97] on div "Without pricing" at bounding box center [887, 96] width 87 height 14
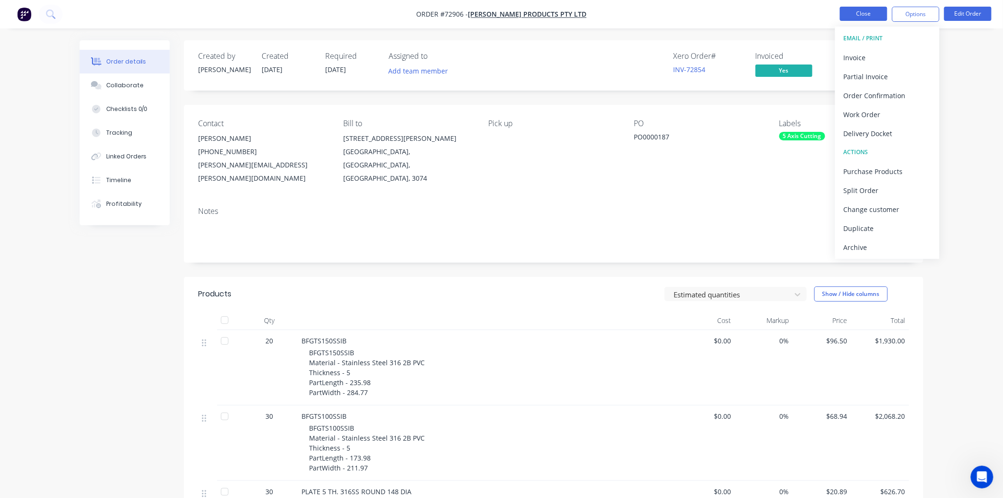
click at [845, 16] on button "Close" at bounding box center [863, 14] width 47 height 14
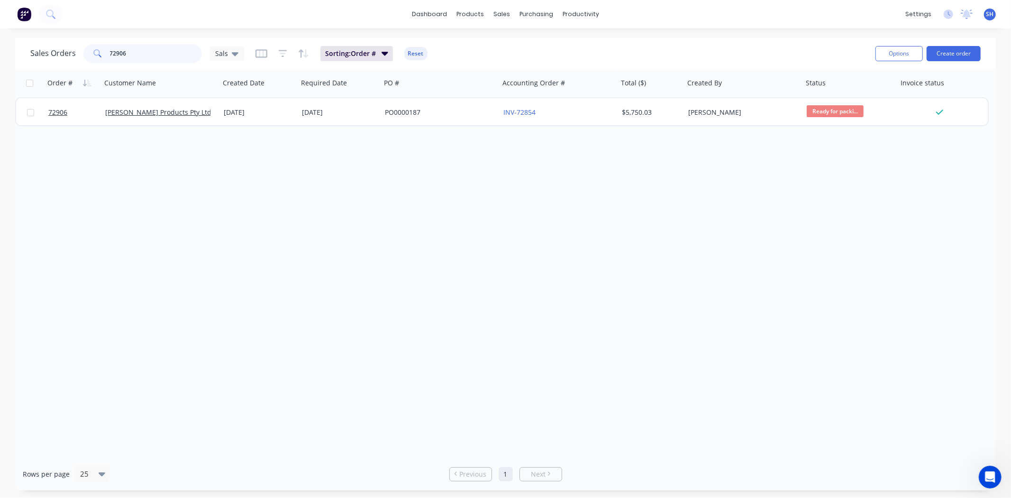
drag, startPoint x: 151, startPoint y: 55, endPoint x: 107, endPoint y: 57, distance: 44.1
click at [107, 57] on div "72906" at bounding box center [142, 53] width 119 height 19
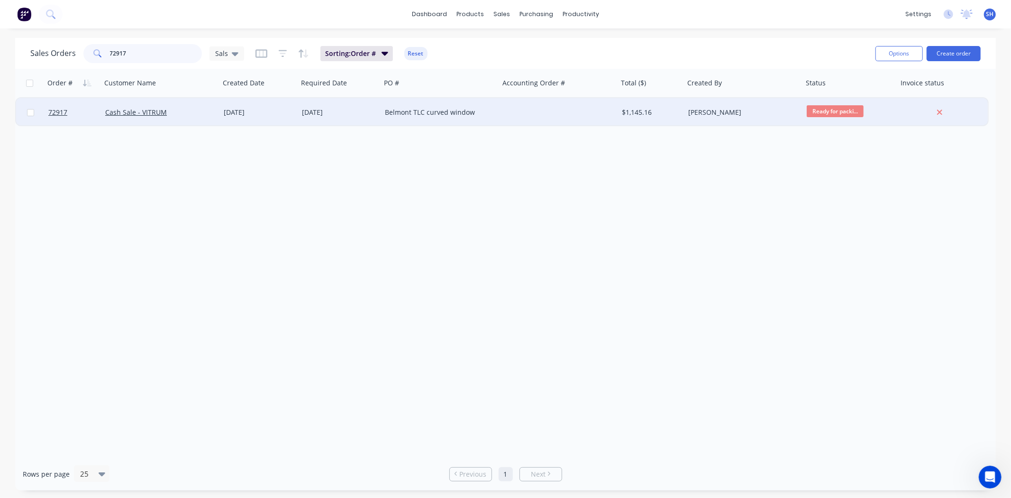
type input "72917"
click at [296, 110] on div "[DATE]" at bounding box center [259, 112] width 78 height 28
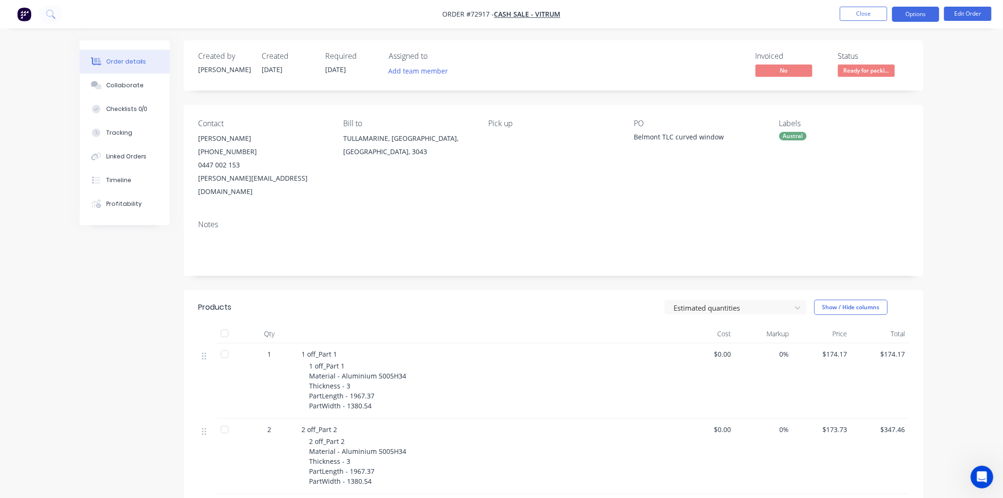
click at [912, 18] on button "Options" at bounding box center [915, 14] width 47 height 15
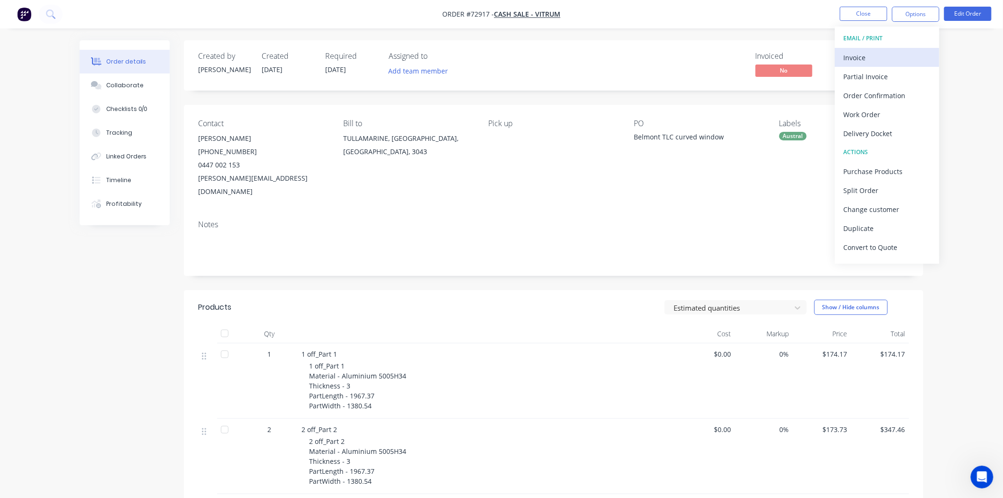
click at [884, 55] on div "Invoice" at bounding box center [887, 58] width 87 height 14
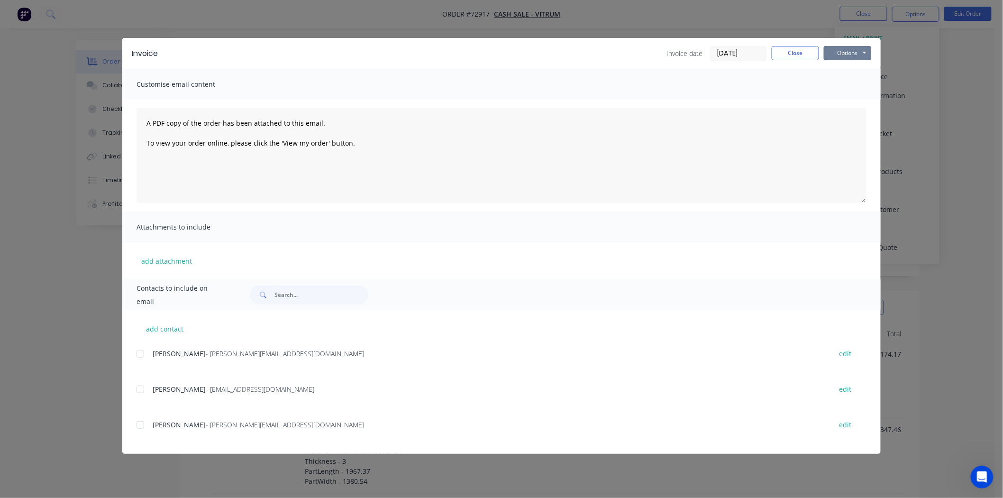
click at [859, 51] on button "Options" at bounding box center [847, 53] width 47 height 14
click at [855, 82] on button "Print" at bounding box center [854, 86] width 61 height 16
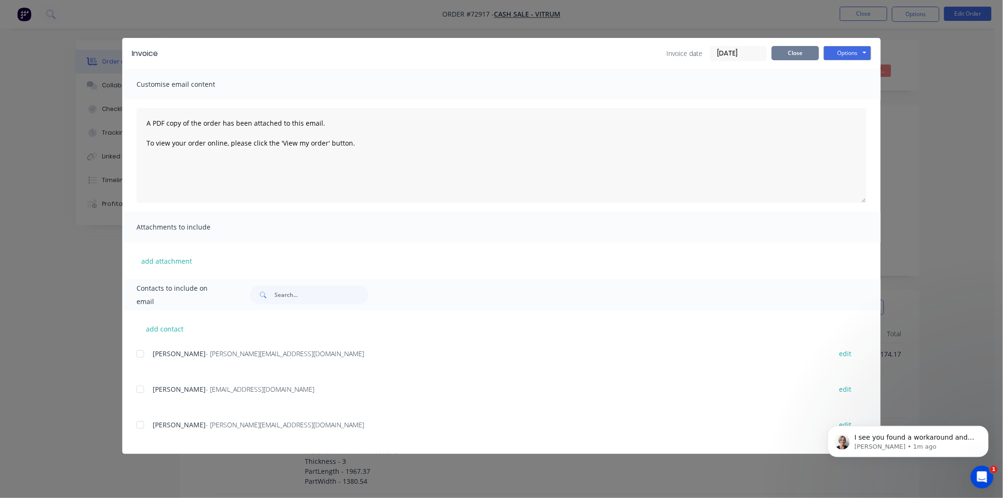
click at [789, 55] on button "Close" at bounding box center [795, 53] width 47 height 14
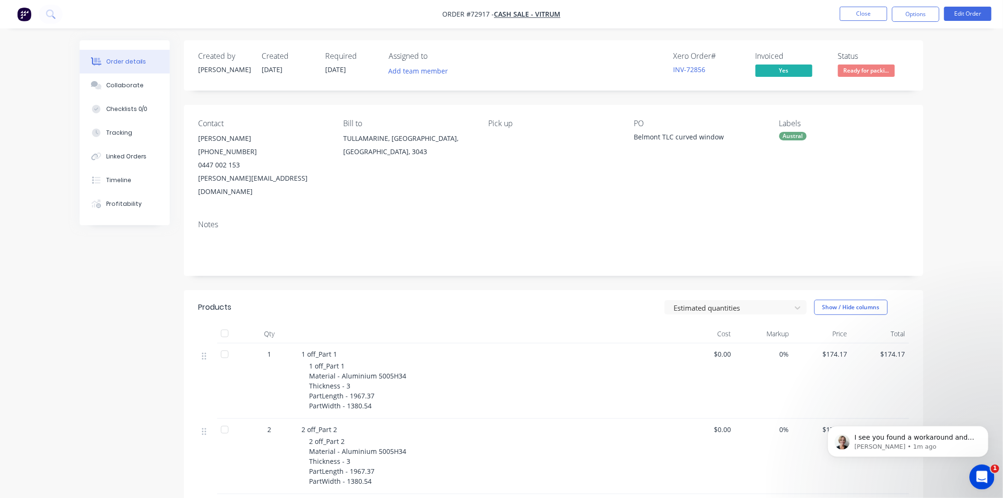
click at [987, 465] on div "Open Intercom Messenger" at bounding box center [980, 475] width 23 height 23
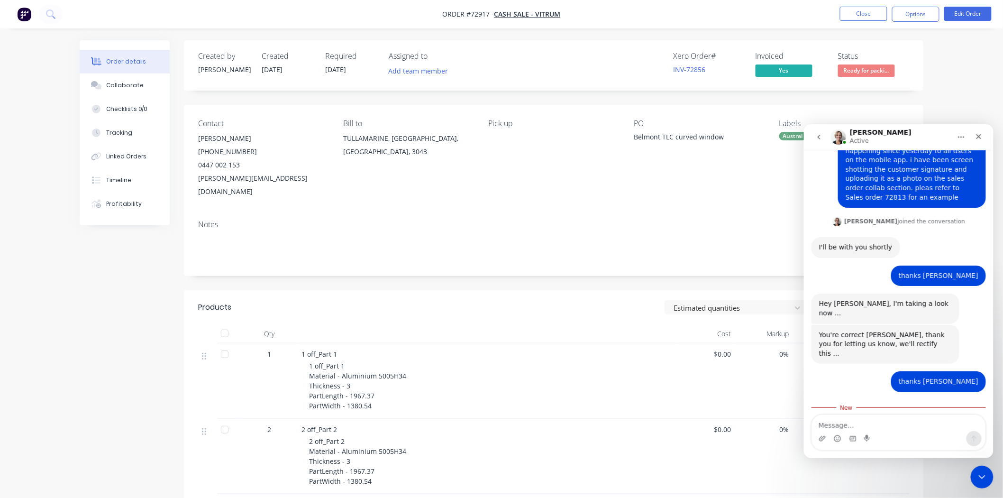
scroll to position [573, 0]
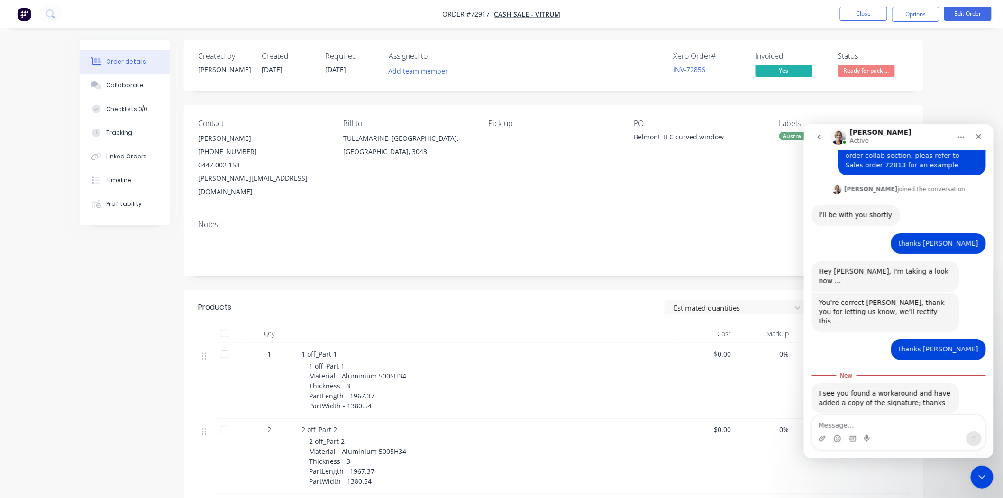
click at [912, 423] on textarea "Message…" at bounding box center [899, 422] width 174 height 16
type textarea "yes i just screen shotted it and uploaded it as a photo"
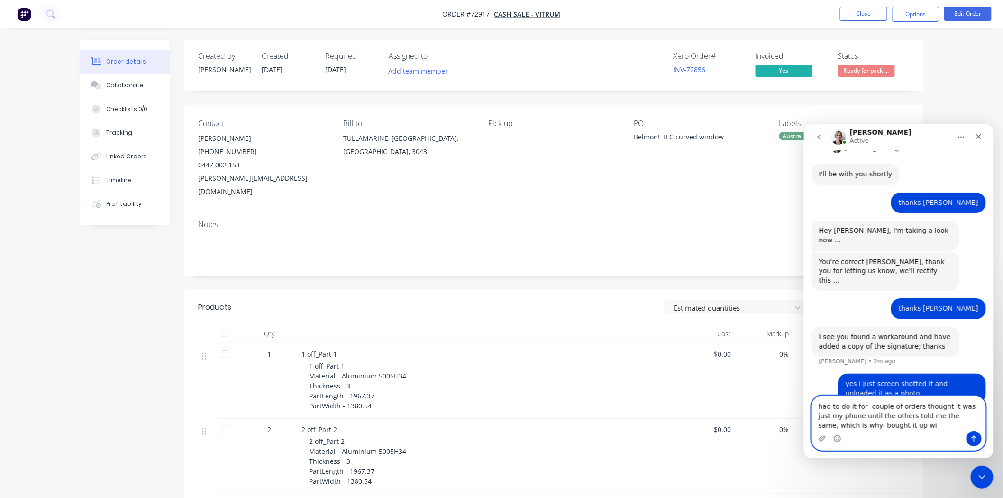
scroll to position [613, 0]
type textarea "had to do it for couple of orders thought it was just my phone until the others…"
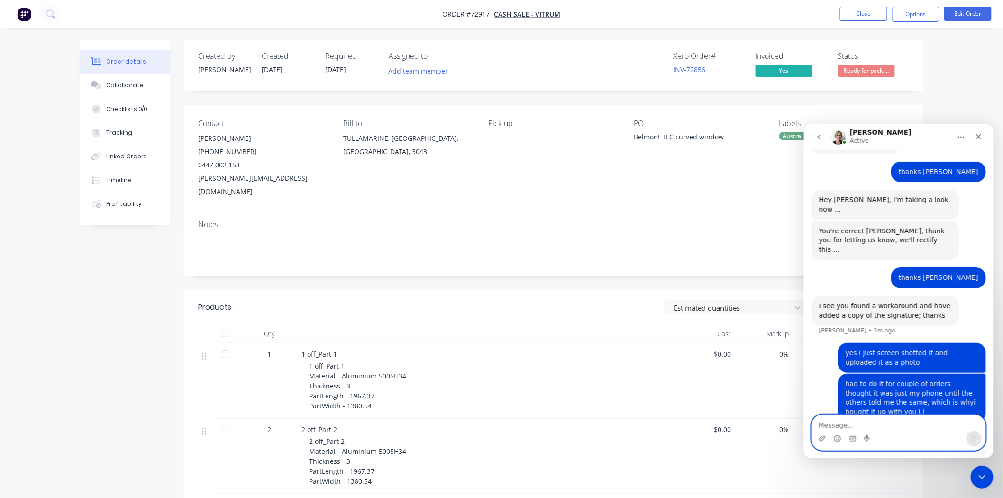
scroll to position [644, 0]
type textarea ":)"
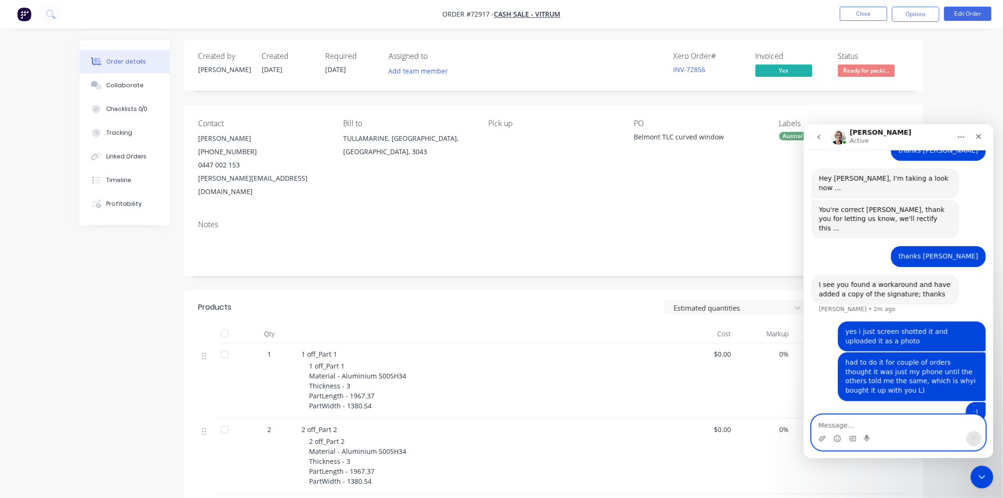
scroll to position [666, 0]
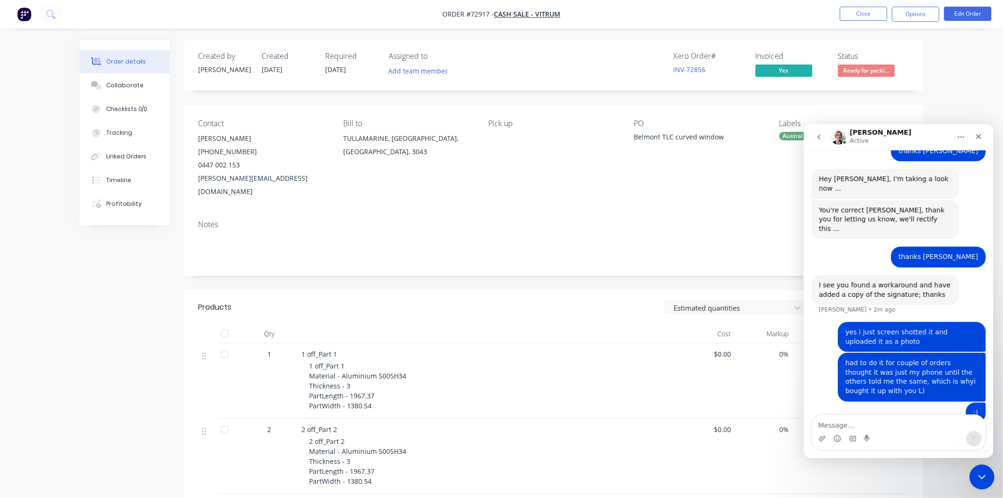
click at [987, 482] on div "Close Intercom Messenger" at bounding box center [980, 475] width 23 height 23
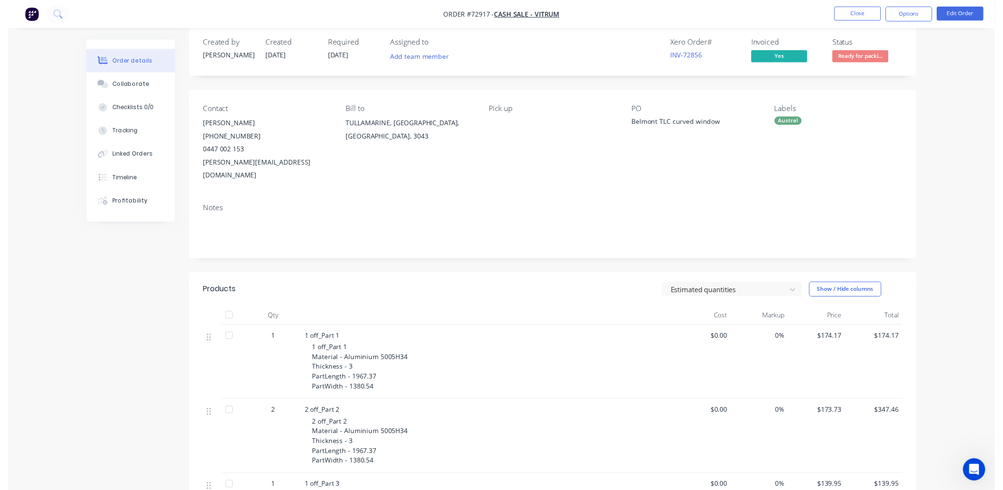
scroll to position [0, 0]
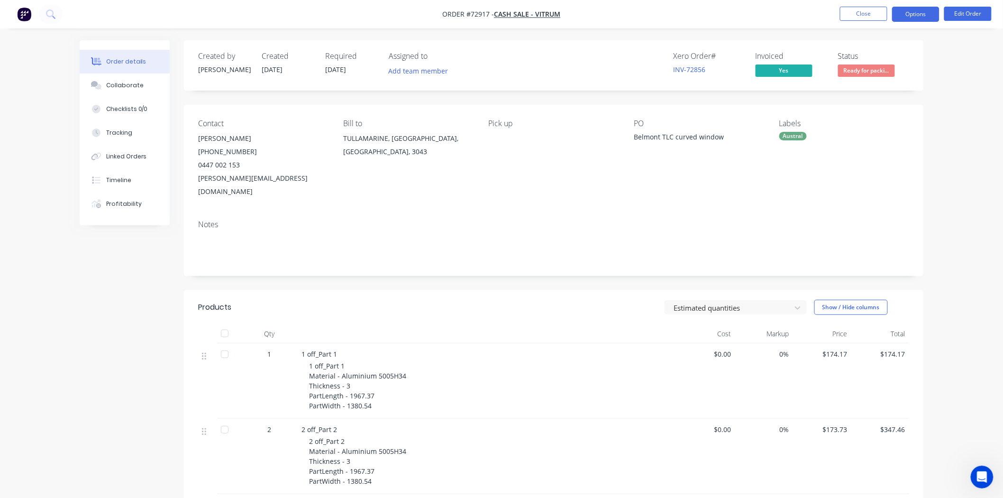
click at [907, 16] on button "Options" at bounding box center [915, 14] width 47 height 15
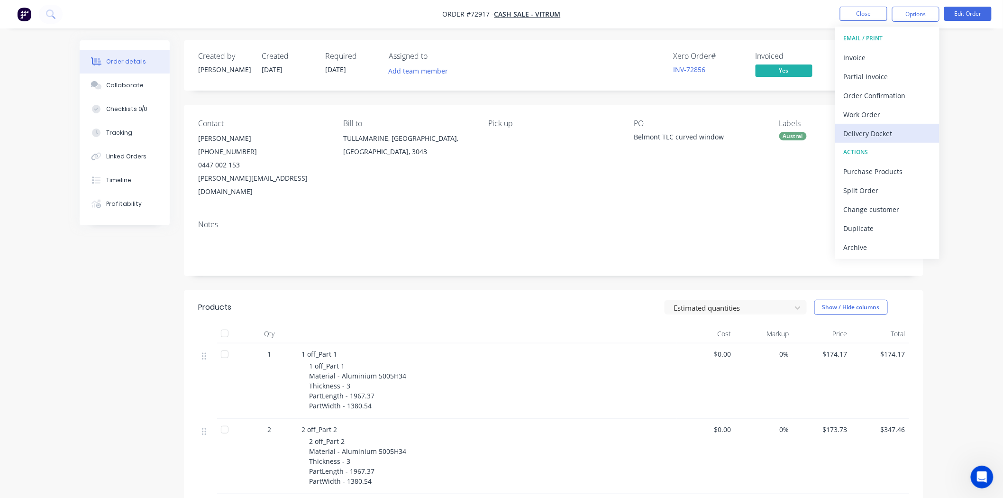
click at [875, 135] on div "Delivery Docket" at bounding box center [887, 134] width 87 height 14
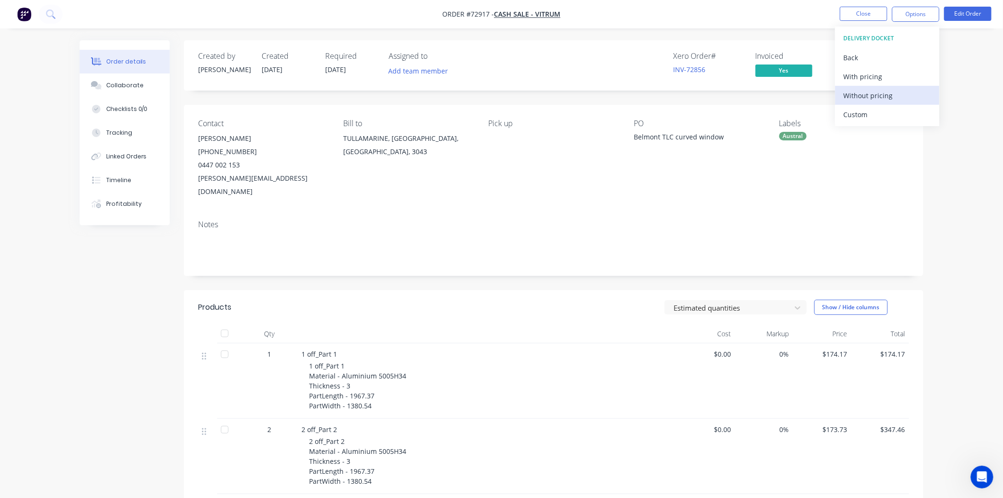
click at [870, 96] on div "Without pricing" at bounding box center [887, 96] width 87 height 14
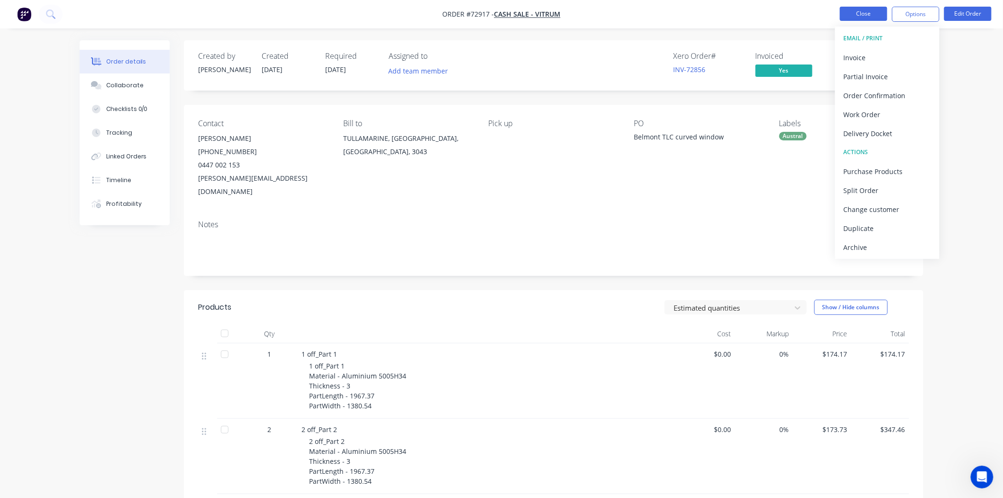
click at [857, 16] on button "Close" at bounding box center [863, 14] width 47 height 14
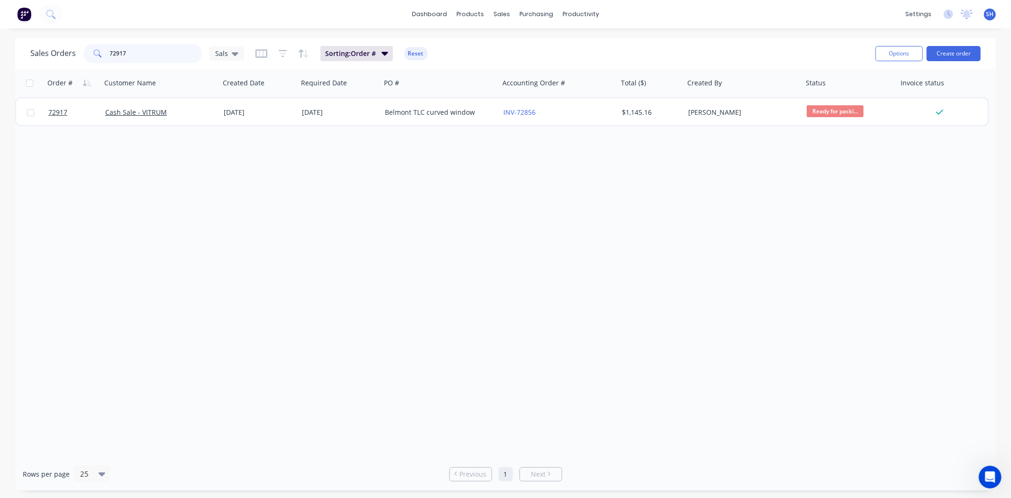
drag, startPoint x: 140, startPoint y: 61, endPoint x: 106, endPoint y: 61, distance: 34.6
click at [106, 61] on div "72917" at bounding box center [142, 53] width 119 height 19
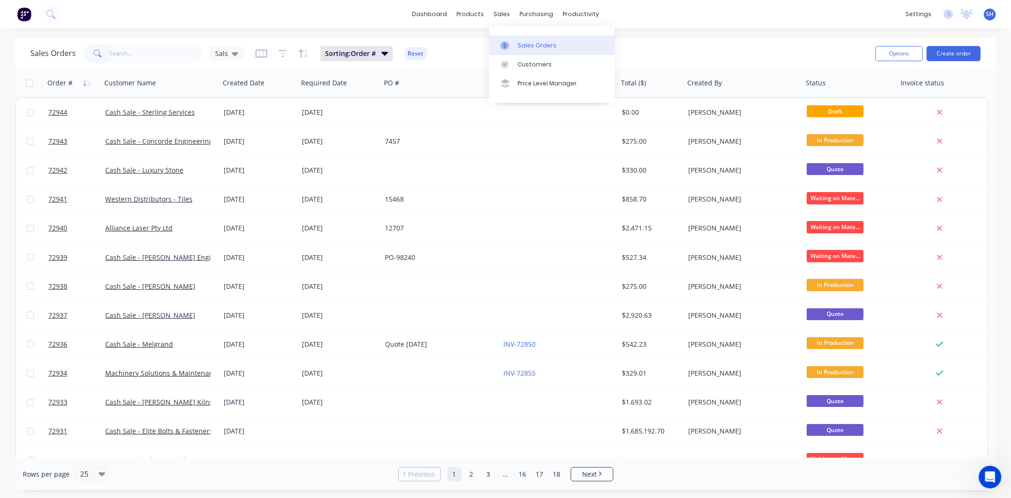
click at [522, 53] on link "Sales Orders" at bounding box center [552, 45] width 126 height 19
click at [581, 46] on link "Workflow" at bounding box center [618, 45] width 126 height 19
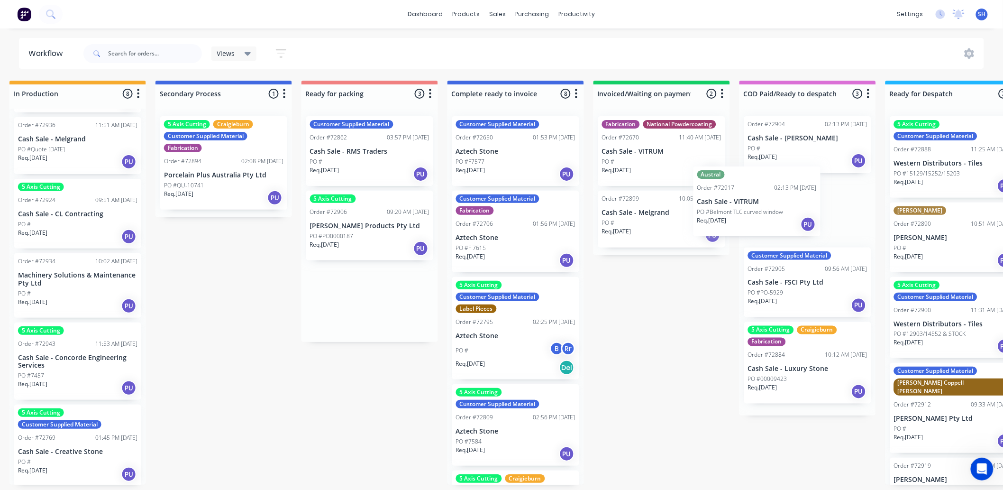
scroll to position [0, 452]
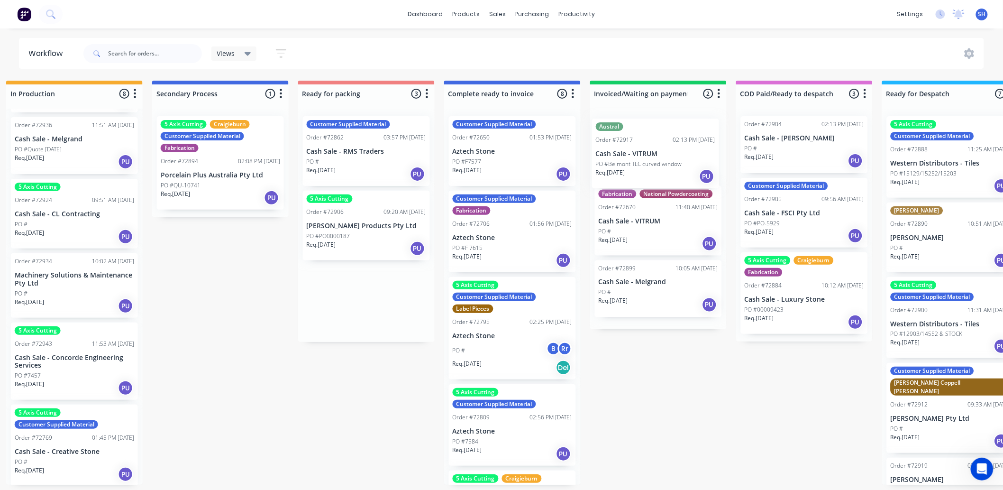
drag, startPoint x: 360, startPoint y: 292, endPoint x: 641, endPoint y: 146, distance: 316.8
click at [641, 146] on div "Submitted 1 Status colour #273444 hex #273444 Save Cancel Summaries Total order…" at bounding box center [400, 283] width 1718 height 404
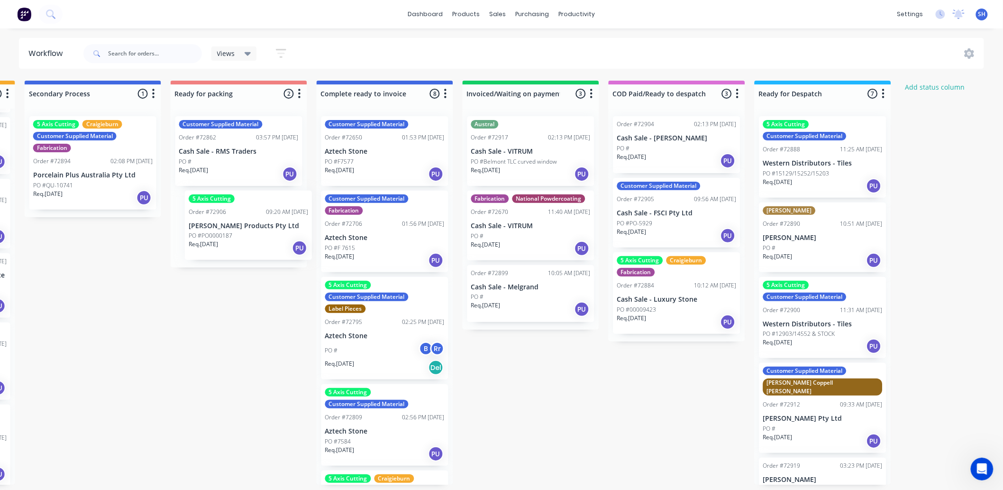
drag, startPoint x: 364, startPoint y: 231, endPoint x: 251, endPoint y: 231, distance: 112.8
click at [251, 231] on div "Customer Supplied Material Order #72862 03:57 PM [DATE] Cash Sale - RMS Traders…" at bounding box center [239, 188] width 137 height 159
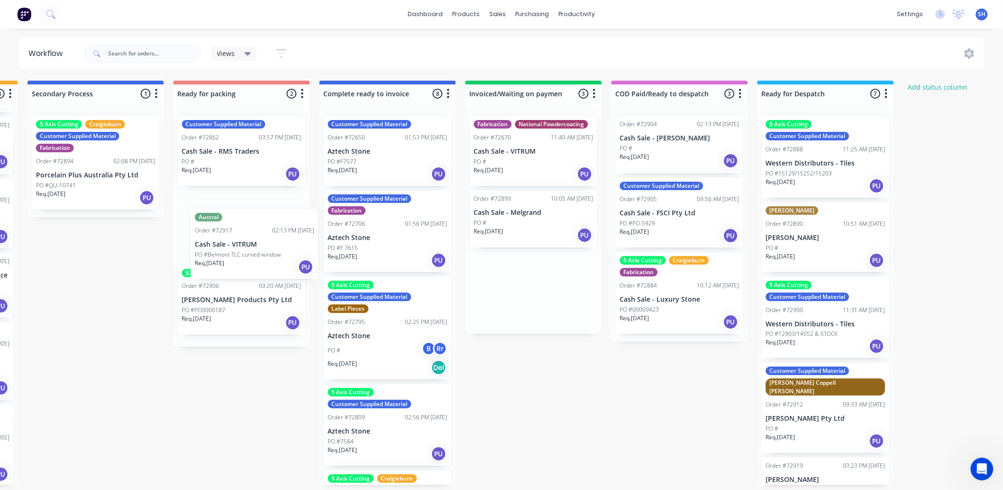
drag, startPoint x: 511, startPoint y: 165, endPoint x: 220, endPoint y: 255, distance: 304.2
click at [224, 258] on div "Submitted 1 Status colour #273444 hex #273444 Save Cancel Summaries Total order…" at bounding box center [275, 283] width 1718 height 404
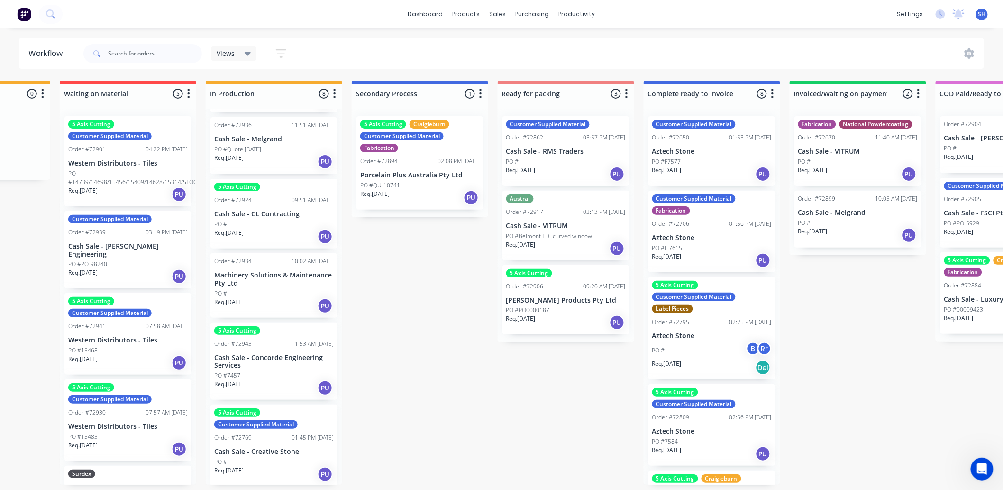
scroll to position [0, 0]
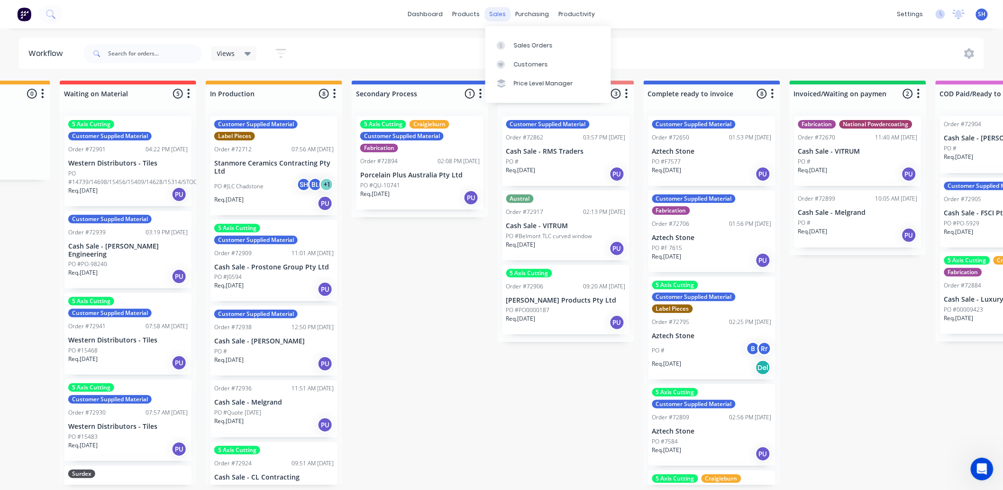
click at [497, 17] on div "sales" at bounding box center [498, 14] width 26 height 14
click at [517, 43] on div "Sales Orders" at bounding box center [533, 45] width 39 height 9
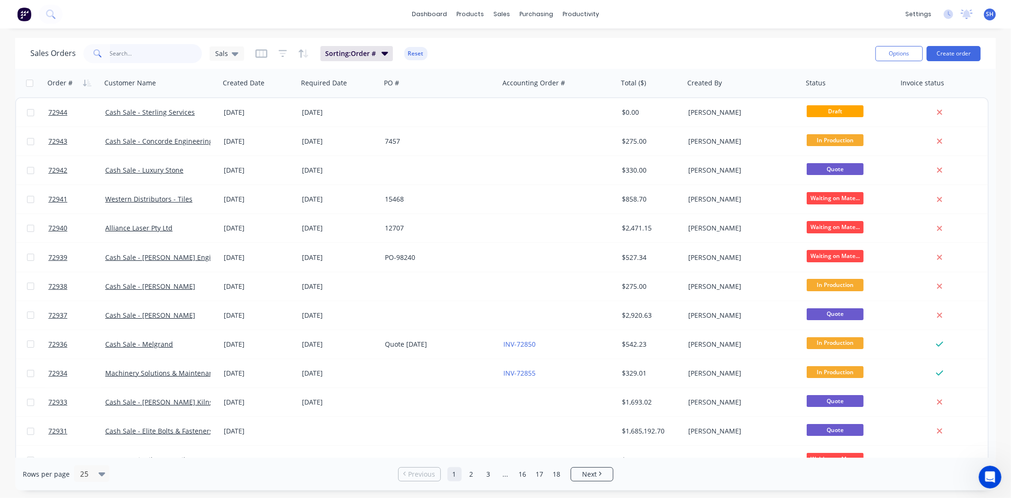
click at [158, 55] on input "text" at bounding box center [156, 53] width 92 height 19
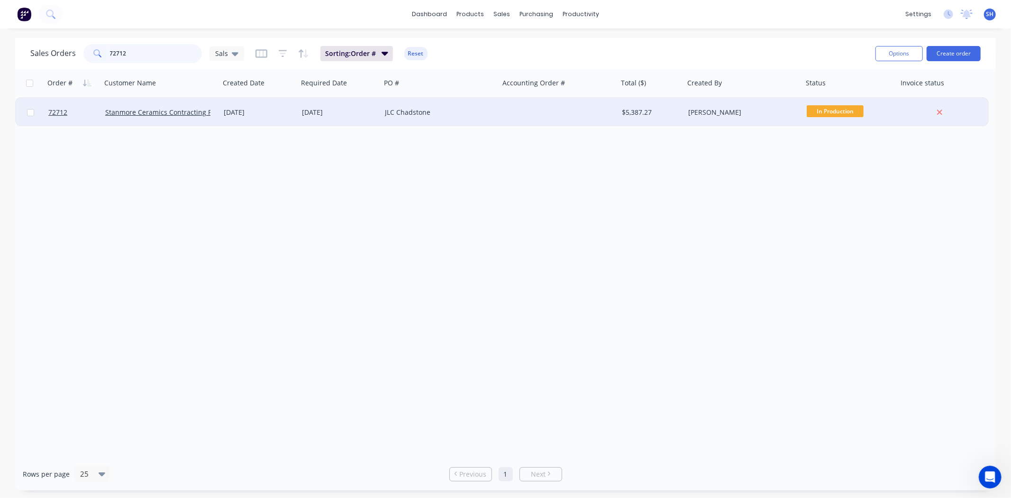
type input "72712"
click at [302, 109] on div "[DATE]" at bounding box center [339, 112] width 75 height 9
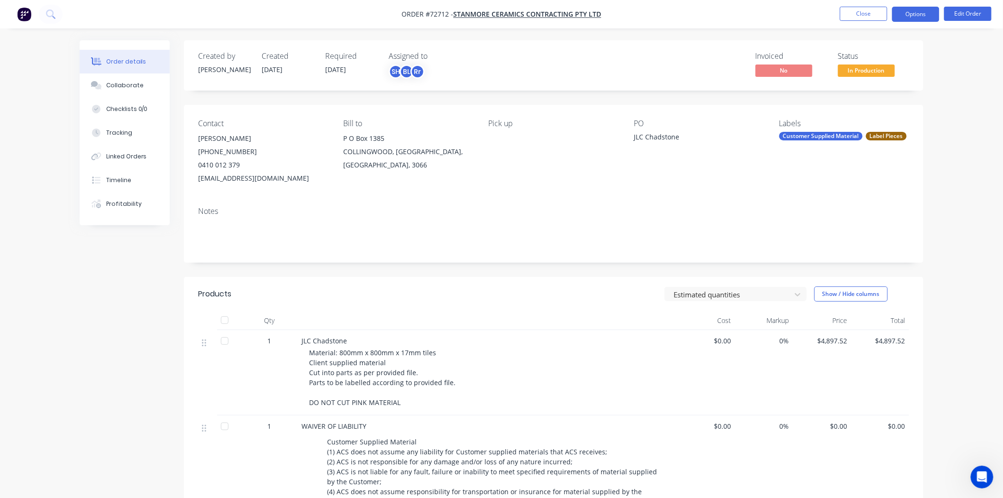
click at [905, 18] on button "Options" at bounding box center [915, 14] width 47 height 15
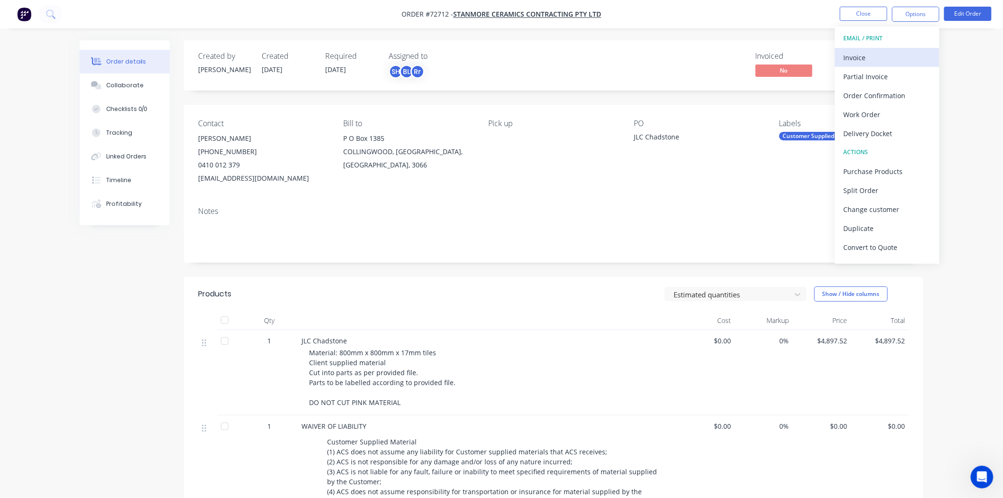
click at [866, 60] on div "Invoice" at bounding box center [887, 58] width 87 height 14
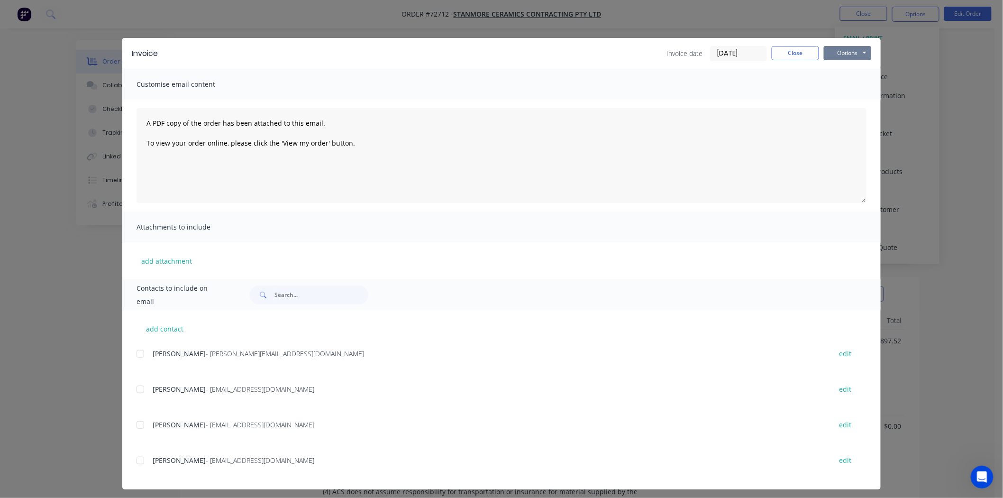
click at [859, 54] on button "Options" at bounding box center [847, 53] width 47 height 14
click at [845, 89] on button "Print" at bounding box center [854, 86] width 61 height 16
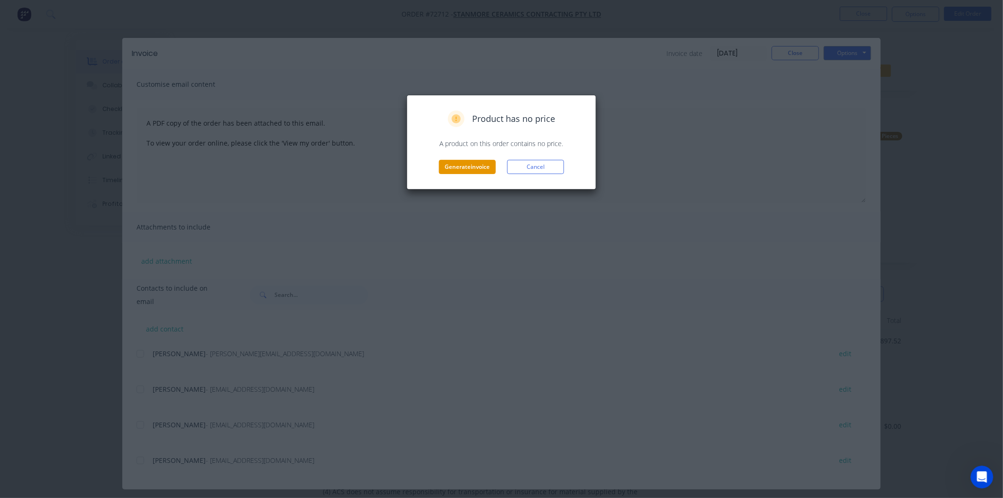
click at [462, 169] on button "Generate invoice" at bounding box center [467, 167] width 57 height 14
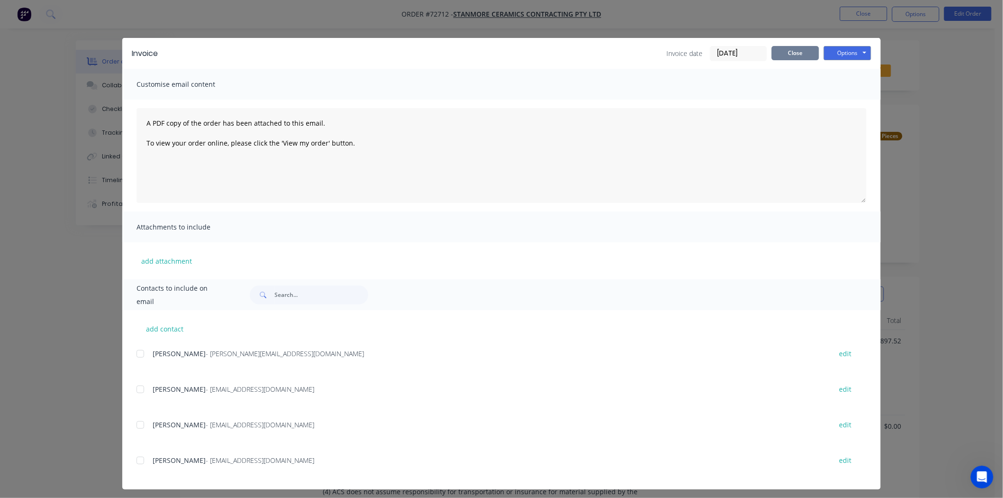
click at [787, 51] on button "Close" at bounding box center [795, 53] width 47 height 14
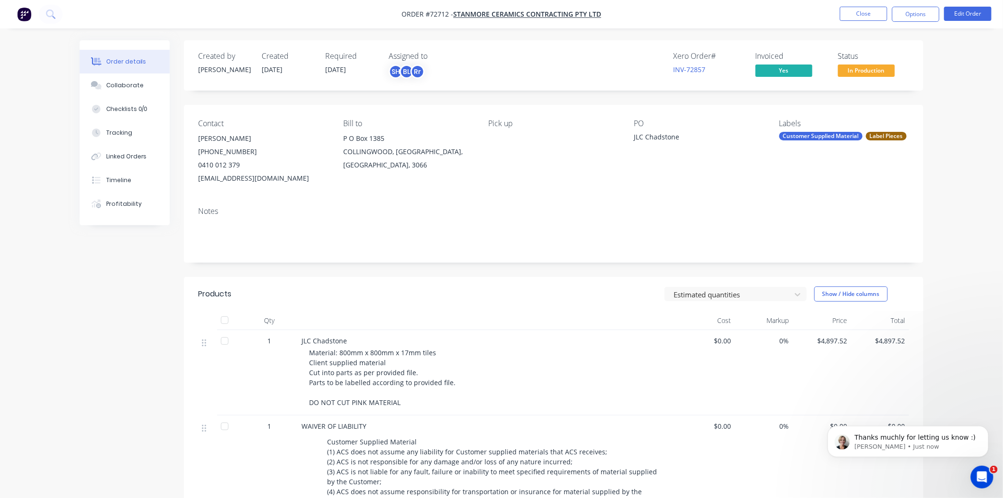
scroll to position [694, 0]
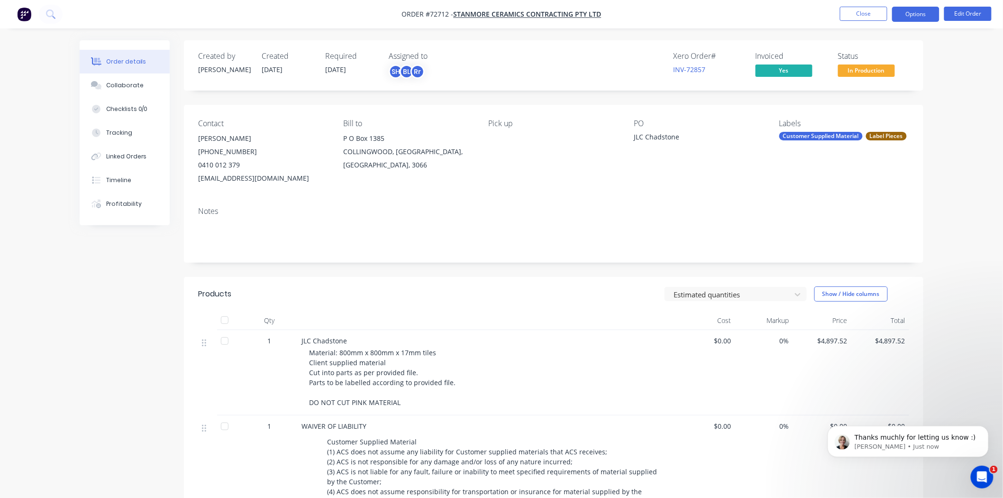
click at [912, 21] on button "Options" at bounding box center [915, 14] width 47 height 15
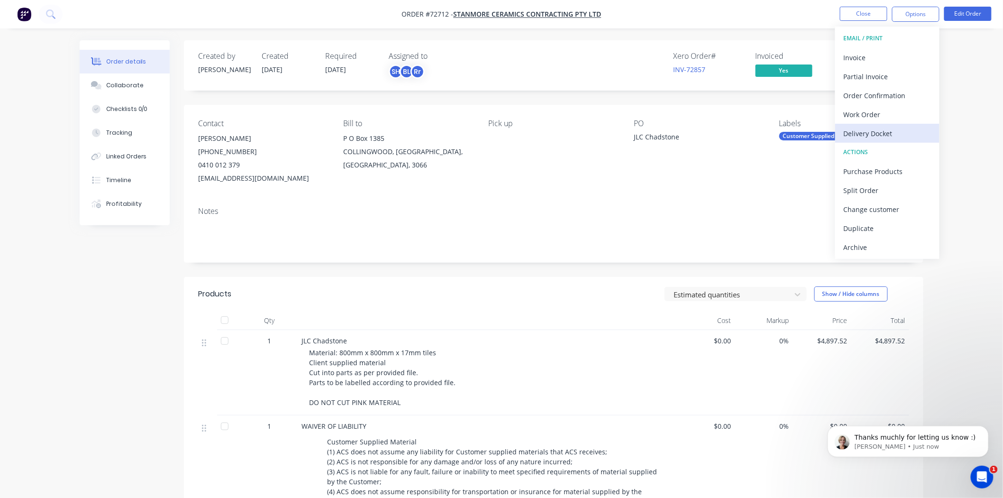
click at [876, 128] on div "Delivery Docket" at bounding box center [887, 134] width 87 height 14
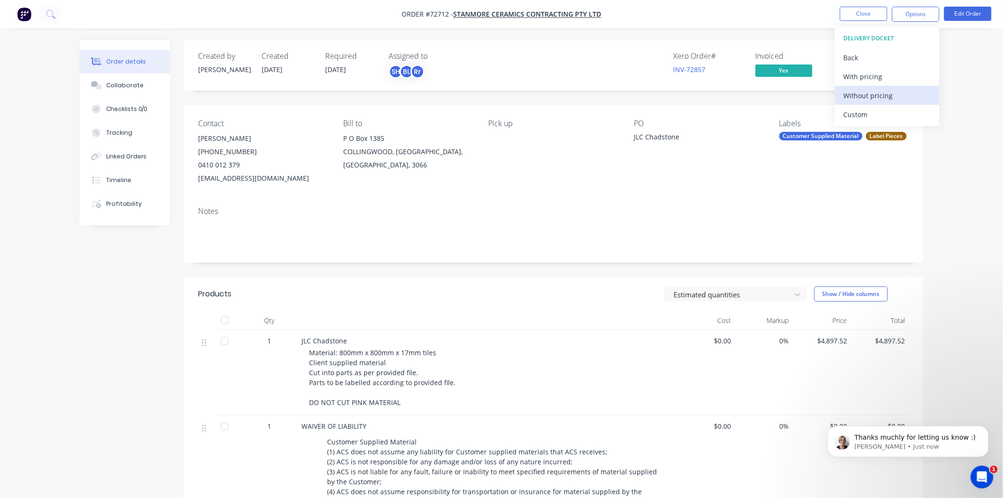
click at [868, 95] on div "Without pricing" at bounding box center [887, 96] width 87 height 14
click at [846, 18] on button "Close" at bounding box center [863, 14] width 47 height 14
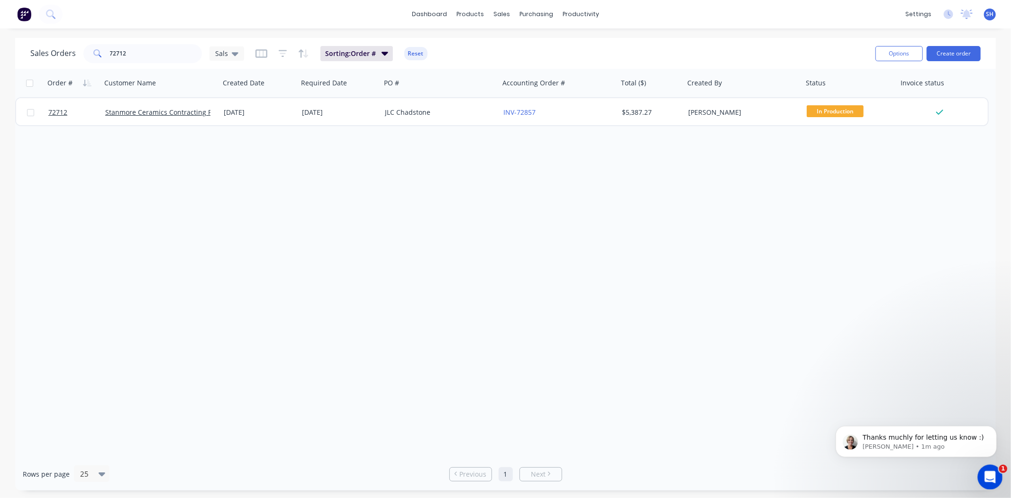
click at [984, 474] on icon "Open Intercom Messenger" at bounding box center [989, 476] width 16 height 16
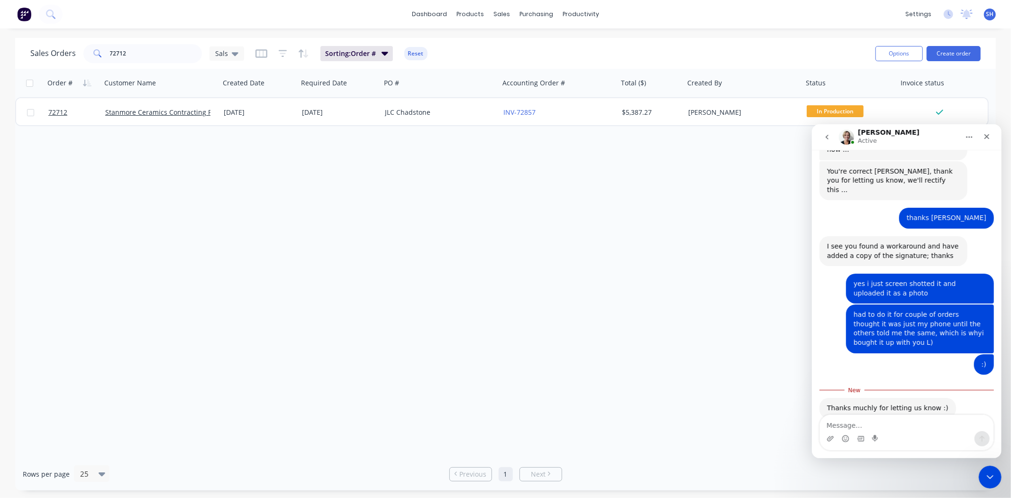
scroll to position [710, 0]
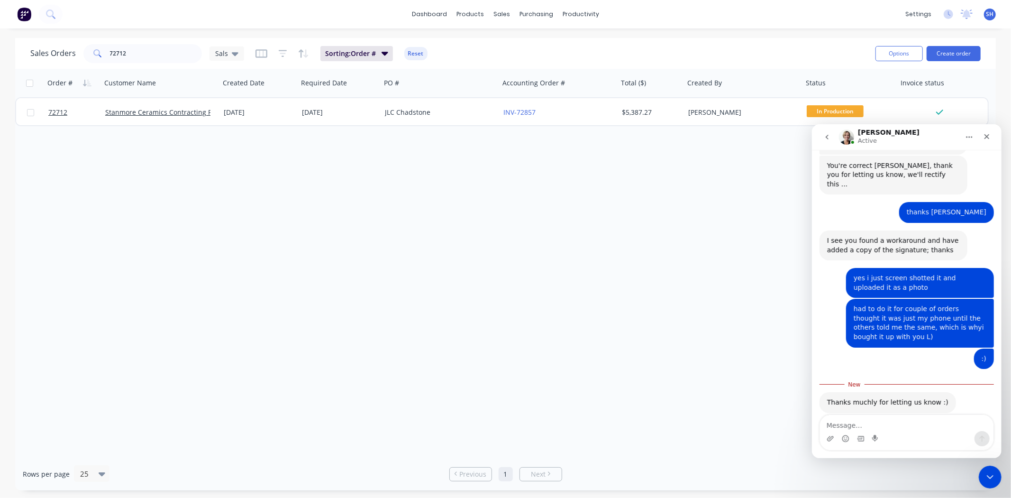
click at [914, 422] on textarea "Message…" at bounding box center [907, 422] width 174 height 16
type textarea "no problem :)"
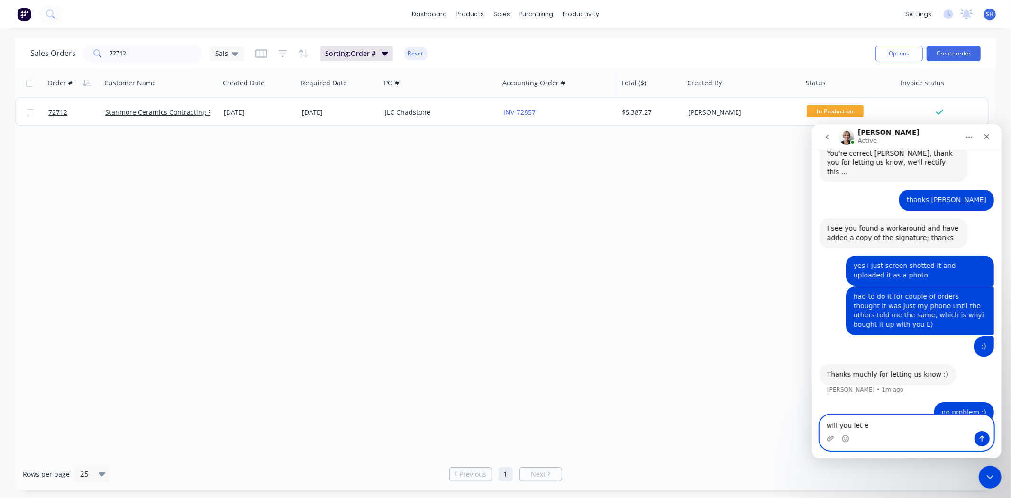
click at [880, 428] on textarea "will you let e" at bounding box center [907, 422] width 174 height 16
type textarea "will you let me know once its fixed?"
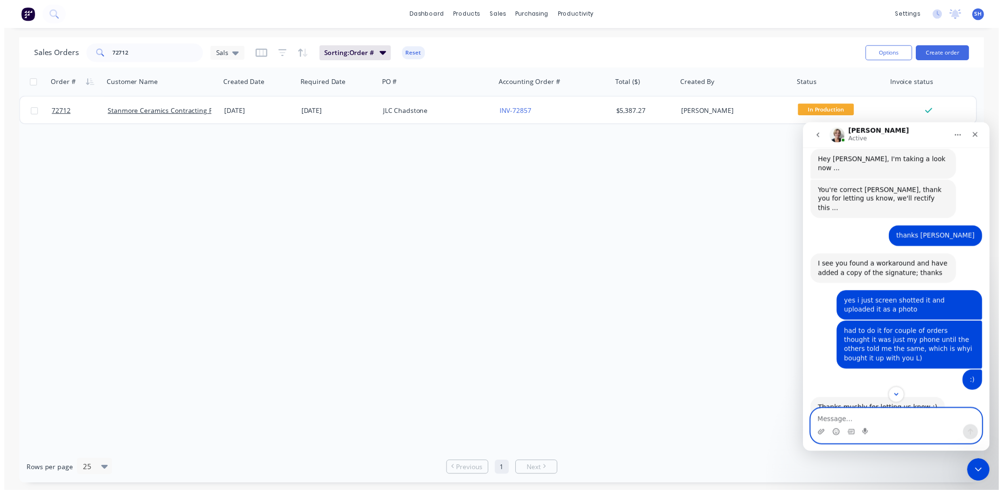
scroll to position [744, 0]
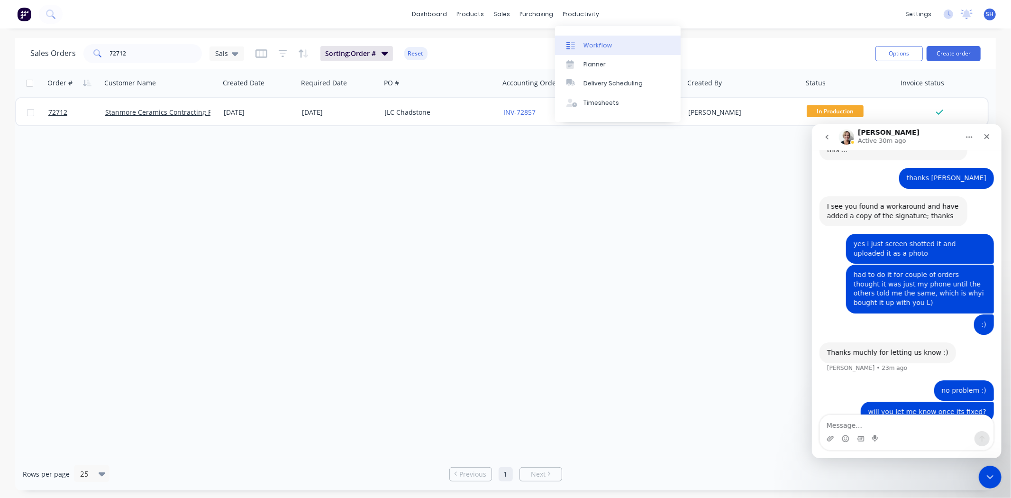
click at [590, 51] on link "Workflow" at bounding box center [618, 45] width 126 height 19
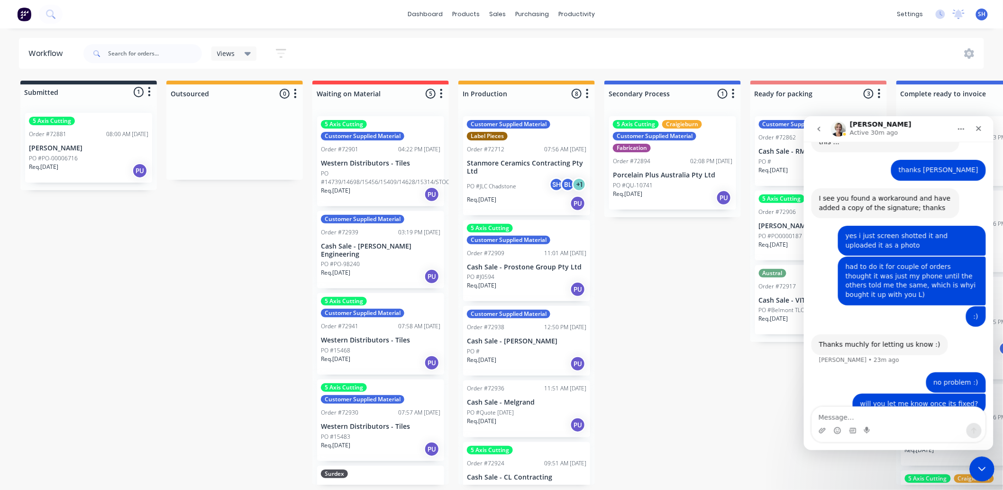
click at [979, 479] on html at bounding box center [980, 467] width 23 height 23
click at [980, 472] on icon "Close Intercom Messenger" at bounding box center [980, 467] width 11 height 11
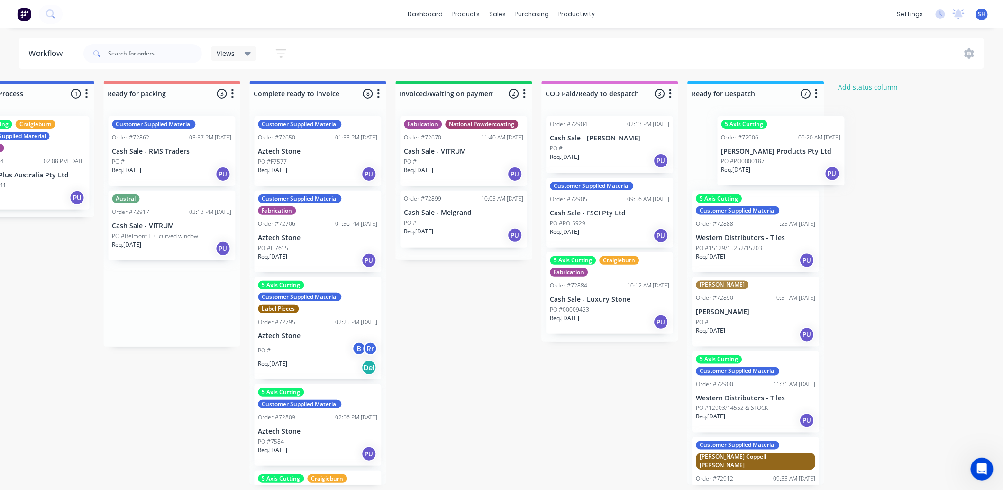
scroll to position [0, 648]
drag, startPoint x: 323, startPoint y: 231, endPoint x: 768, endPoint y: 156, distance: 451.8
click at [768, 156] on div "Submitted 1 Status colour #273444 hex #273444 Save Cancel Summaries Total order…" at bounding box center [204, 283] width 1718 height 404
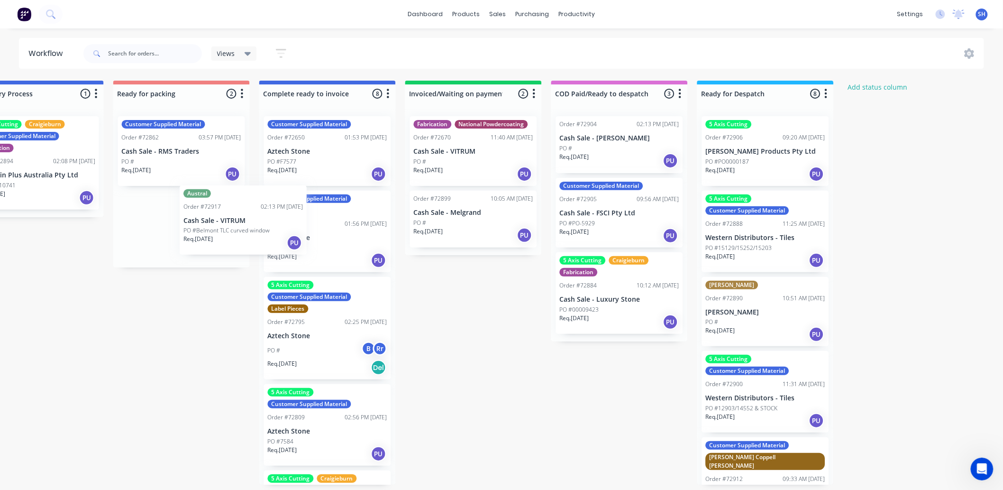
scroll to position [0, 633]
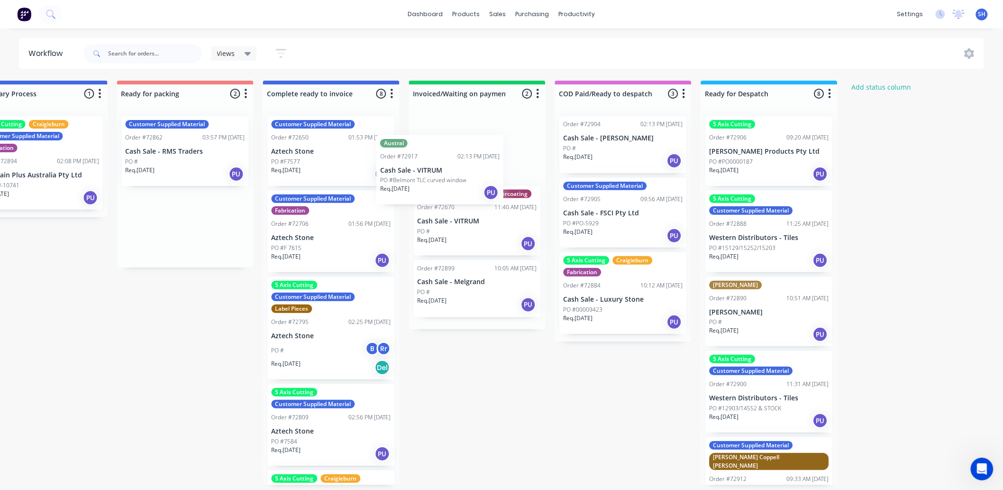
drag, startPoint x: 173, startPoint y: 236, endPoint x: 452, endPoint y: 176, distance: 286.1
click at [452, 176] on div "Submitted 1 Status colour #273444 hex #273444 Save Cancel Summaries Total order…" at bounding box center [219, 283] width 1718 height 404
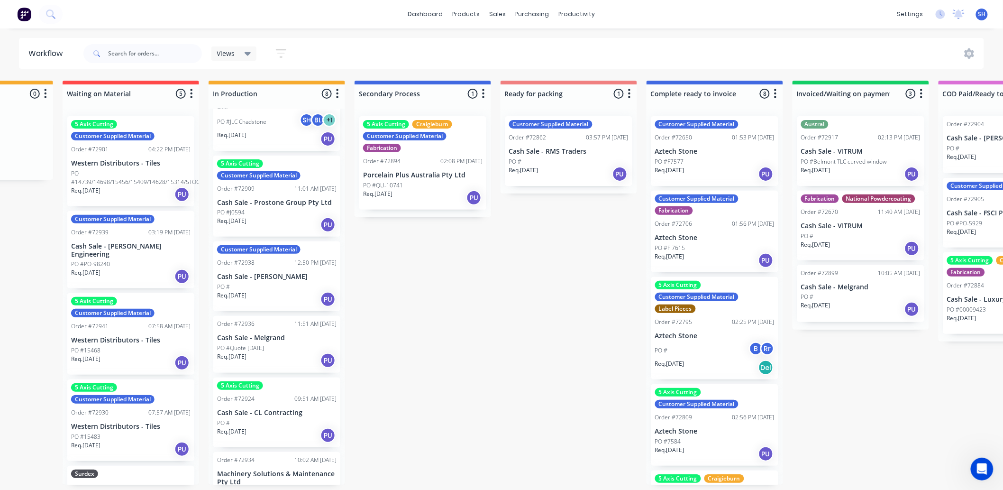
scroll to position [210, 0]
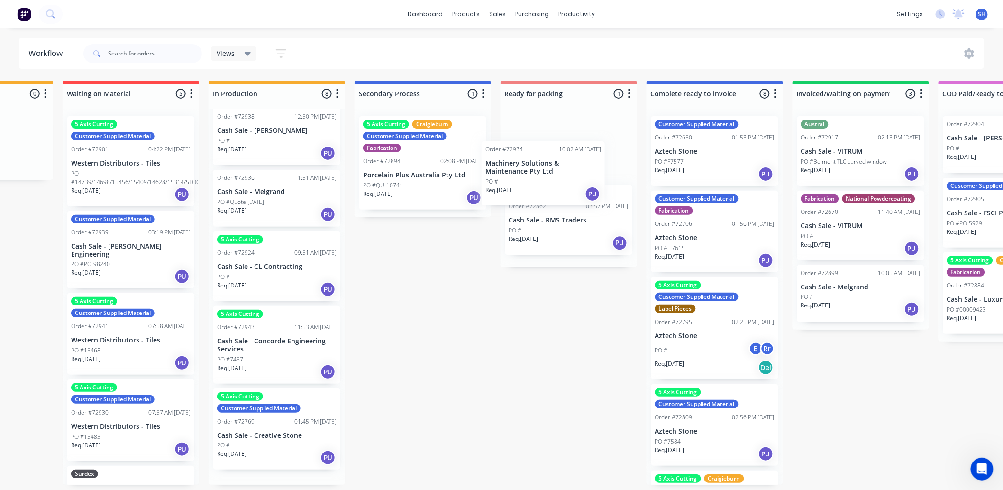
drag, startPoint x: 257, startPoint y: 342, endPoint x: 530, endPoint y: 176, distance: 318.7
click at [530, 176] on div "Submitted 1 Status colour #273444 hex #273444 Save Cancel Summaries Total order…" at bounding box center [602, 283] width 1718 height 404
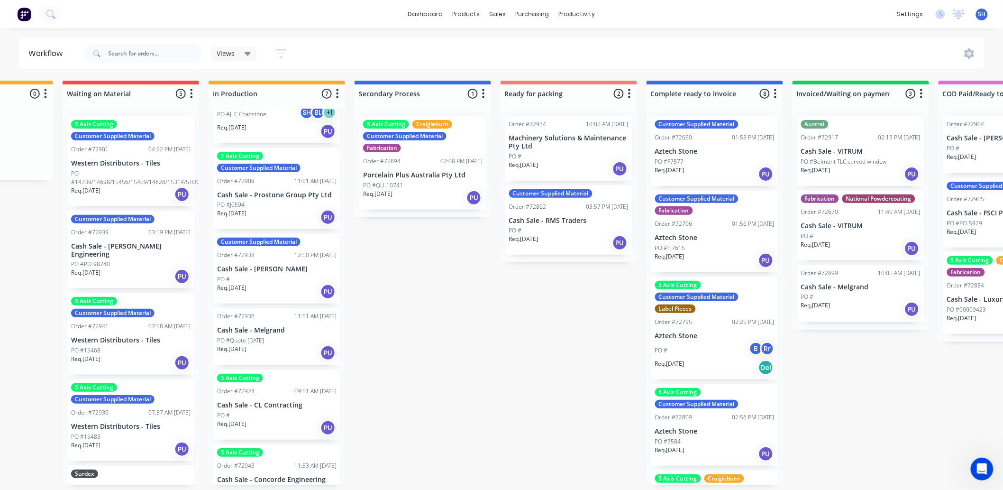
scroll to position [0, 0]
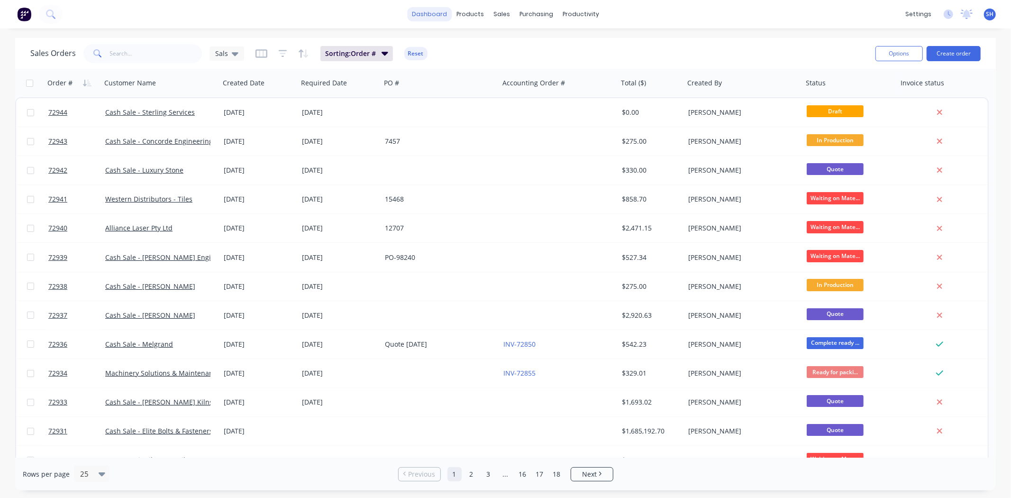
click at [432, 10] on link "dashboard" at bounding box center [429, 14] width 45 height 14
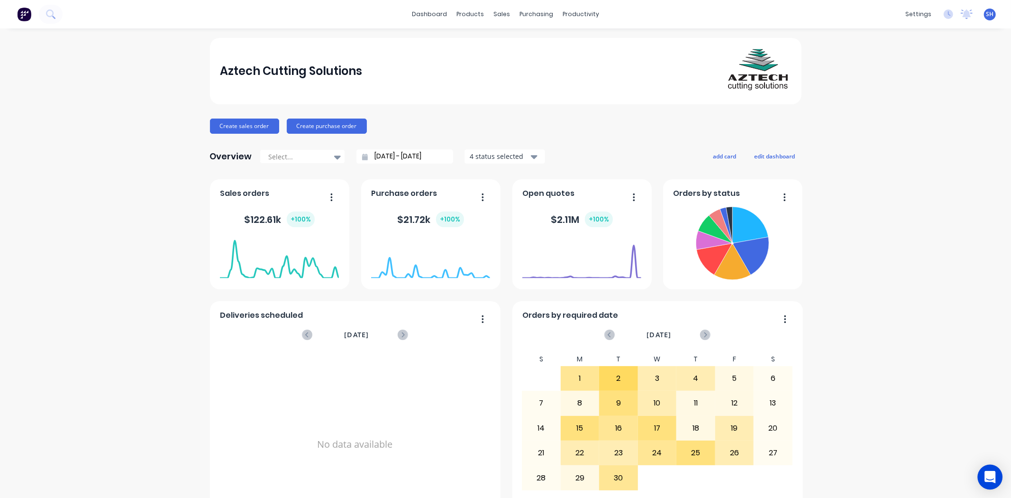
click at [992, 476] on icon "Open Intercom Messenger" at bounding box center [990, 477] width 11 height 12
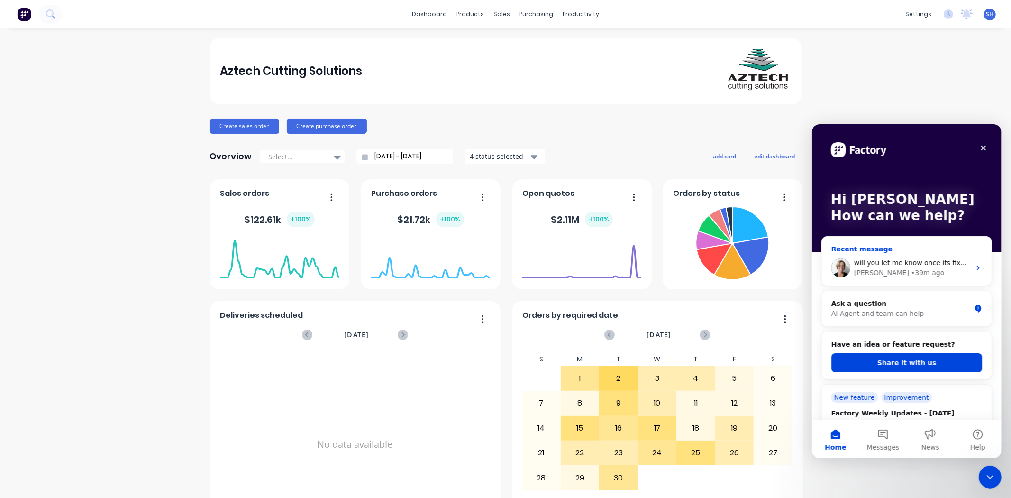
click at [898, 258] on span "will you let me know once its fixed?" at bounding box center [913, 262] width 118 height 8
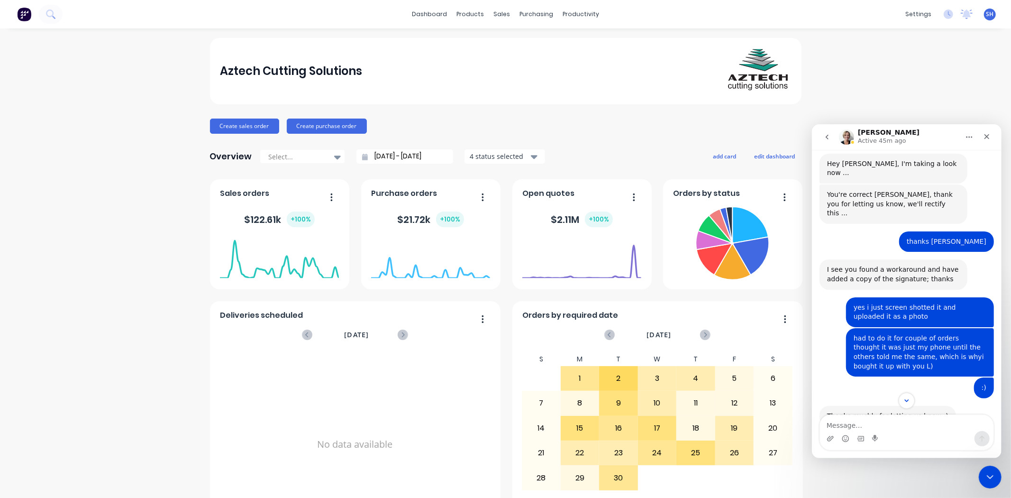
scroll to position [606, 0]
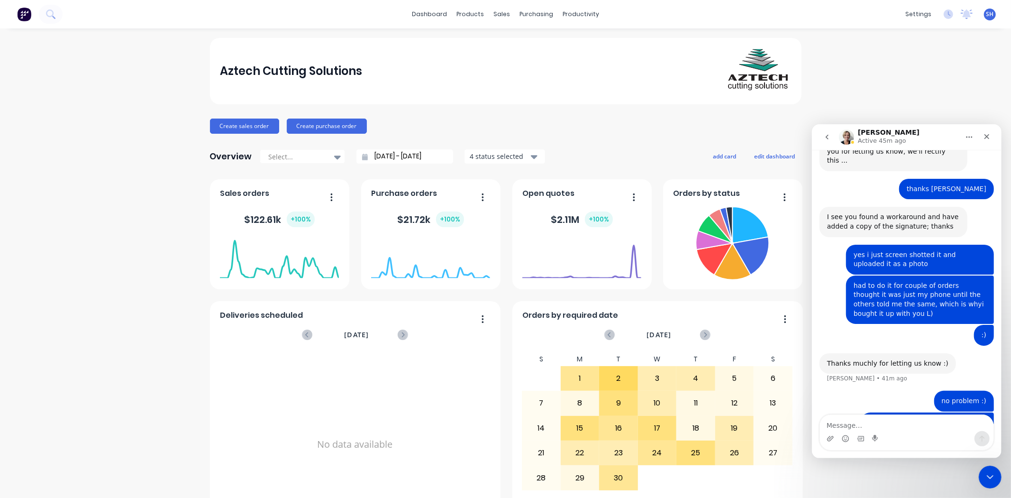
click at [928, 101] on div "Aztech Cutting Solutions Create sales order Create purchase order Overview Sele…" at bounding box center [505, 285] width 1011 height 495
click at [982, 474] on div "Close Intercom Messenger" at bounding box center [989, 475] width 23 height 23
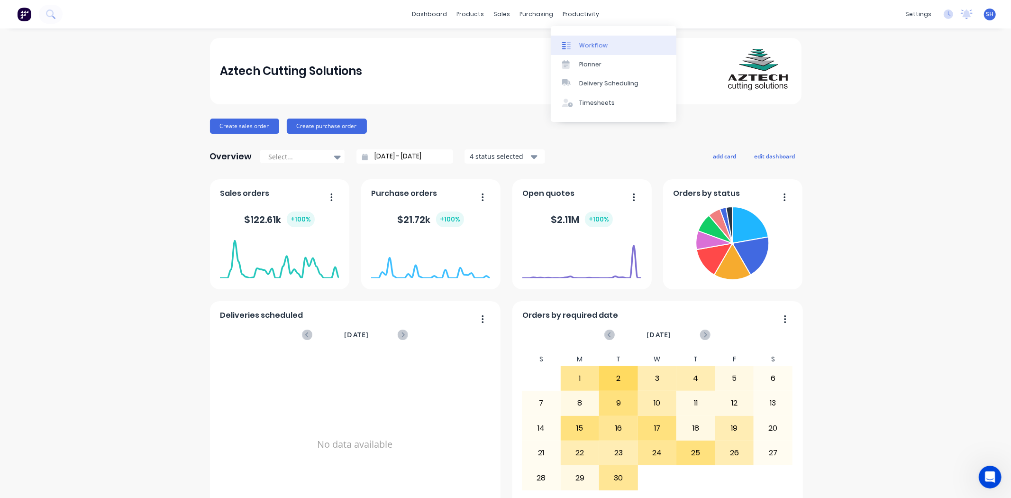
click at [586, 38] on link "Workflow" at bounding box center [614, 45] width 126 height 19
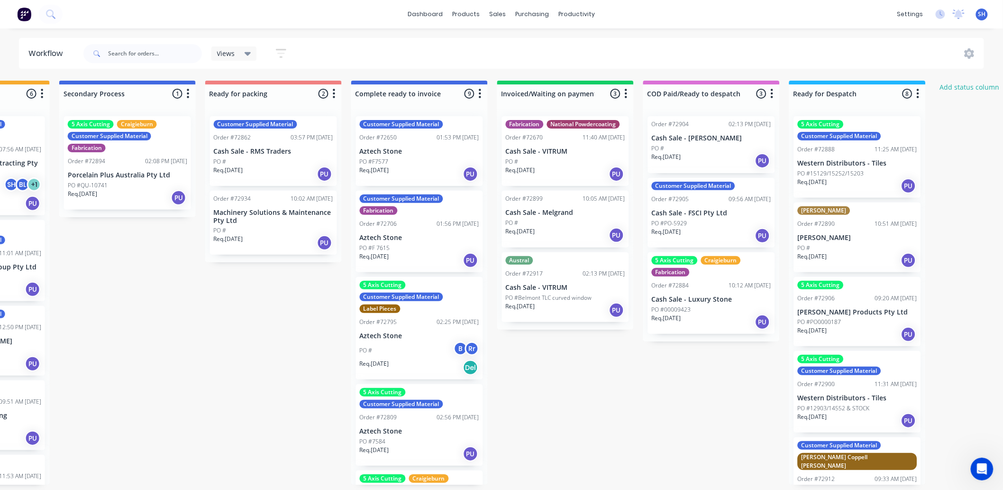
scroll to position [0, 558]
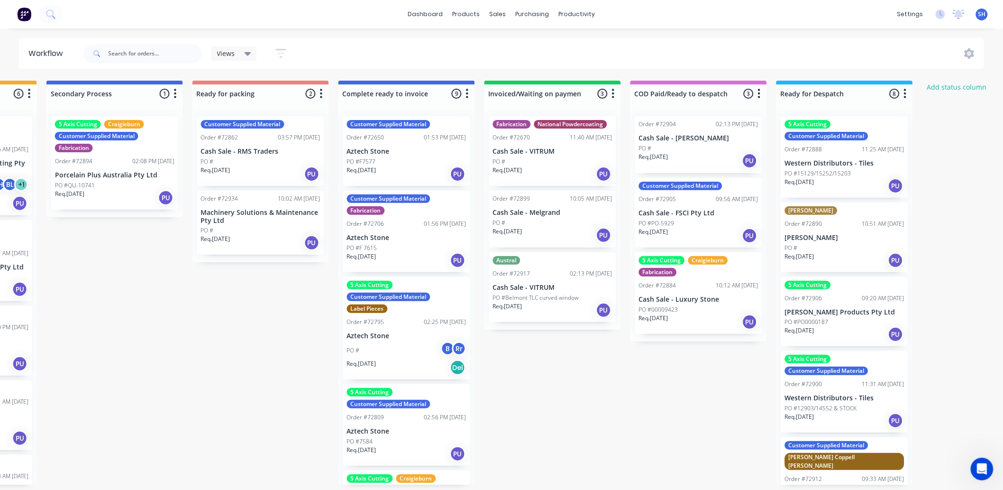
click at [531, 287] on p "Cash Sale - VITRUM" at bounding box center [552, 287] width 119 height 8
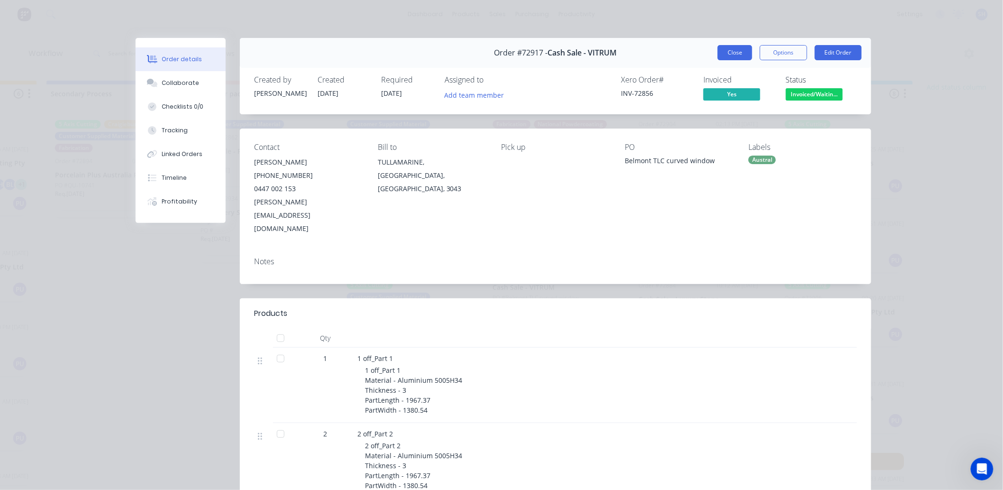
click at [722, 46] on button "Close" at bounding box center [735, 52] width 35 height 15
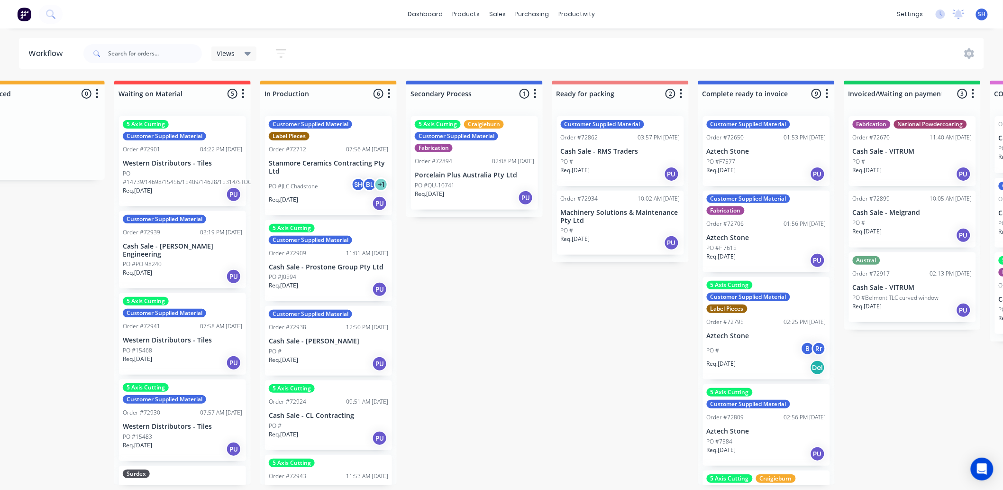
scroll to position [0, 220]
